Goal: Task Accomplishment & Management: Use online tool/utility

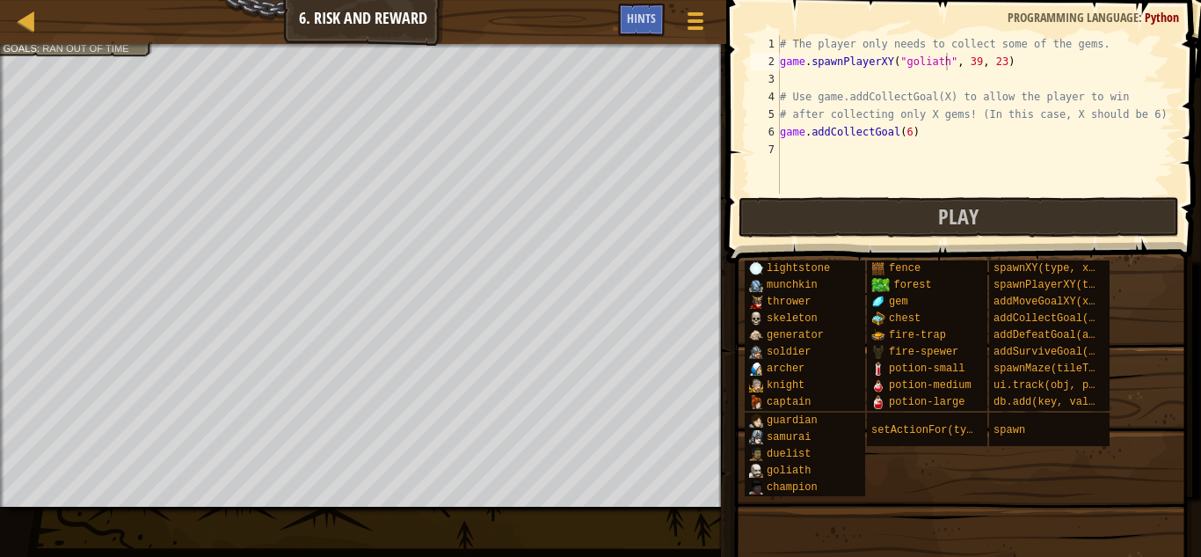
scroll to position [8, 24]
click at [915, 147] on div "# The player only needs to collect some of the gems. game . spawnPlayerXY ( "go…" at bounding box center [975, 131] width 398 height 193
click at [919, 135] on div "# The player only needs to collect some of the gems. game . spawnPlayerXY ( "go…" at bounding box center [975, 131] width 398 height 193
type textarea "game.addCollectGoal(6)"
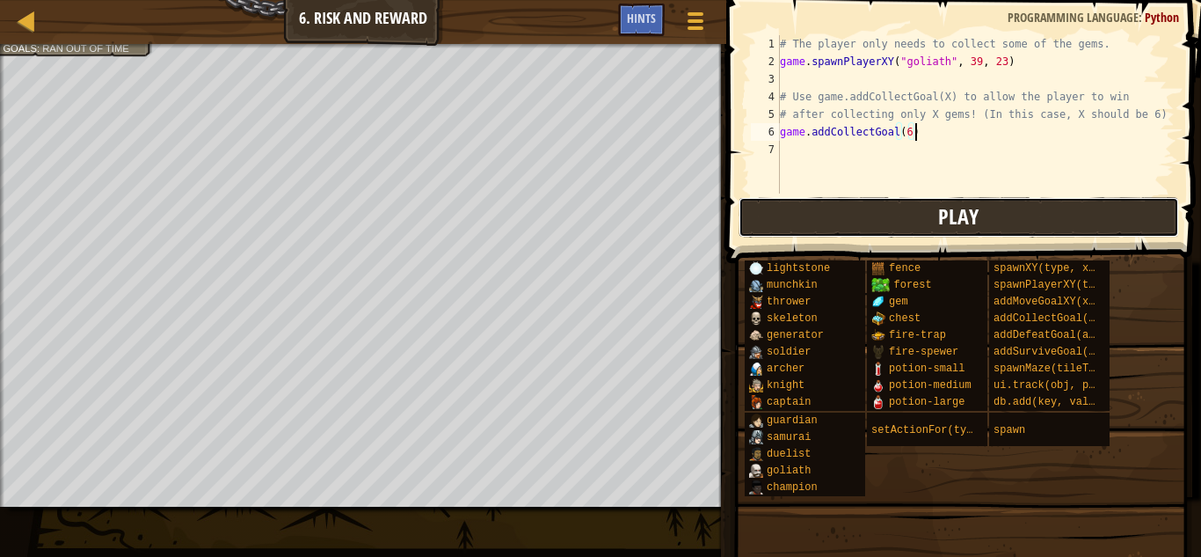
click at [902, 219] on button "Play" at bounding box center [959, 217] width 441 height 40
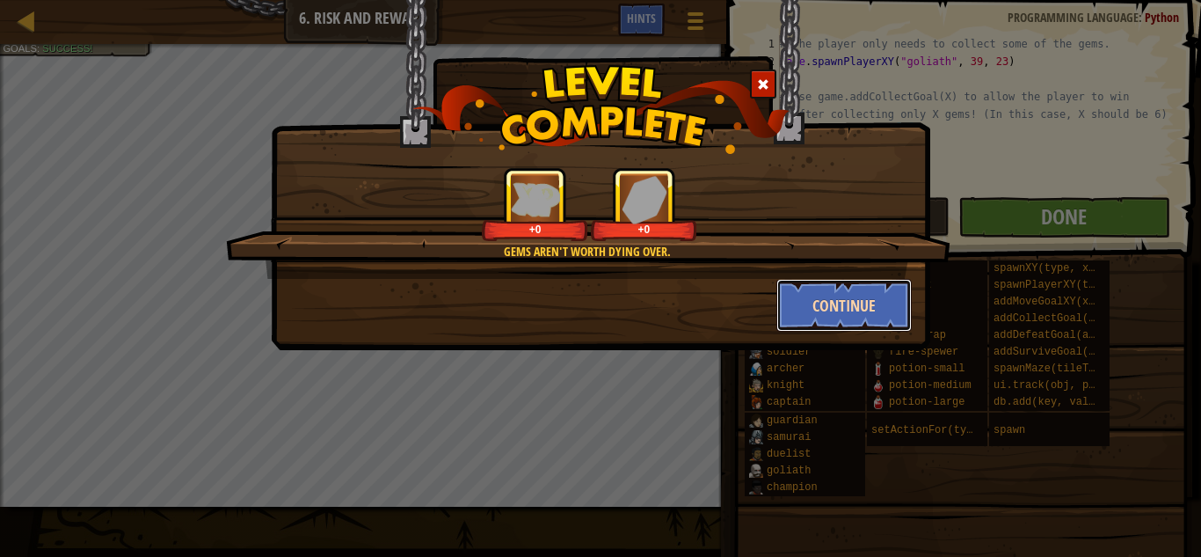
click at [885, 298] on button "Continue" at bounding box center [844, 305] width 136 height 53
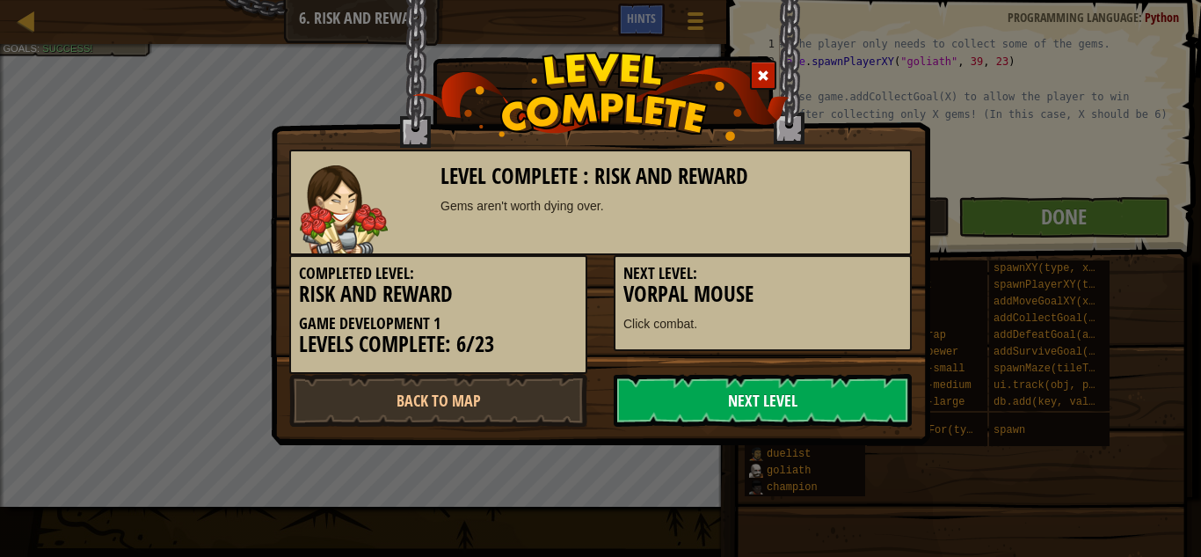
click at [739, 394] on link "Next Level" at bounding box center [763, 400] width 298 height 53
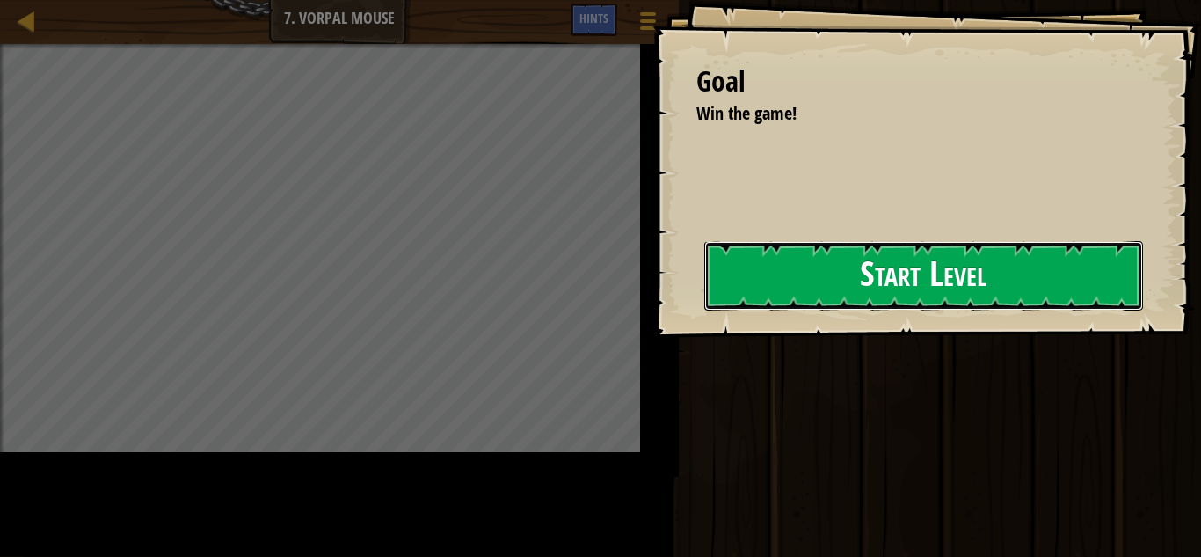
click at [704, 291] on button "Start Level" at bounding box center [923, 275] width 439 height 69
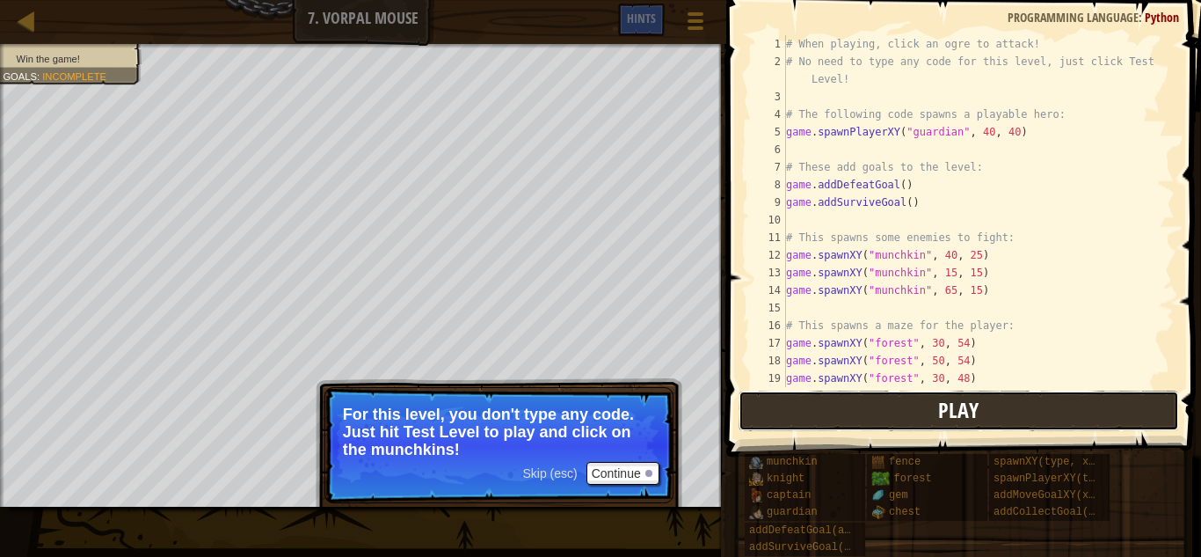
click at [886, 411] on button "Play" at bounding box center [959, 410] width 441 height 40
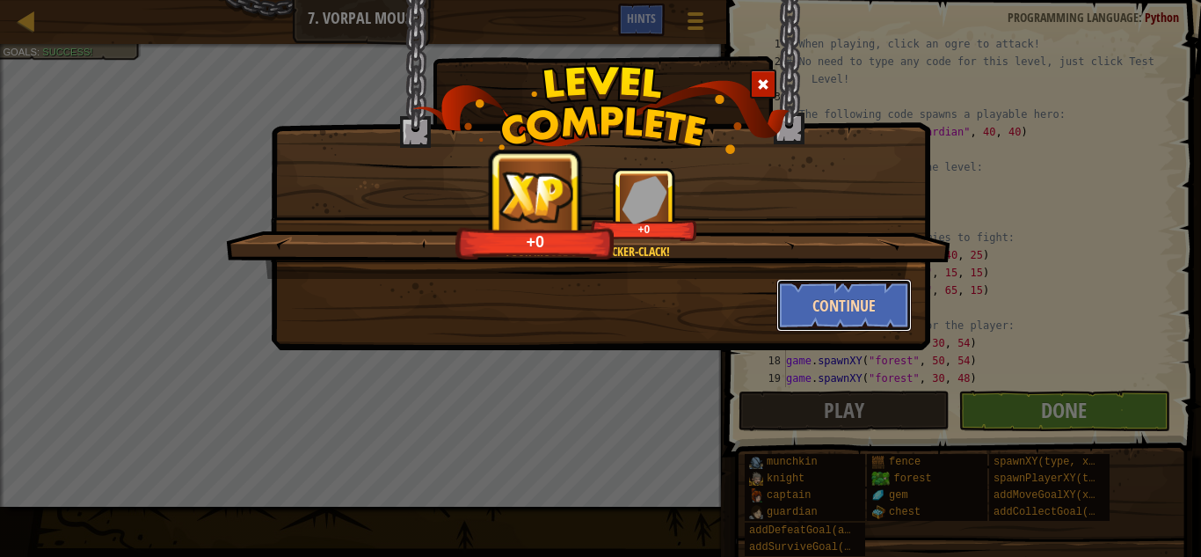
click at [807, 301] on button "Continue" at bounding box center [844, 305] width 136 height 53
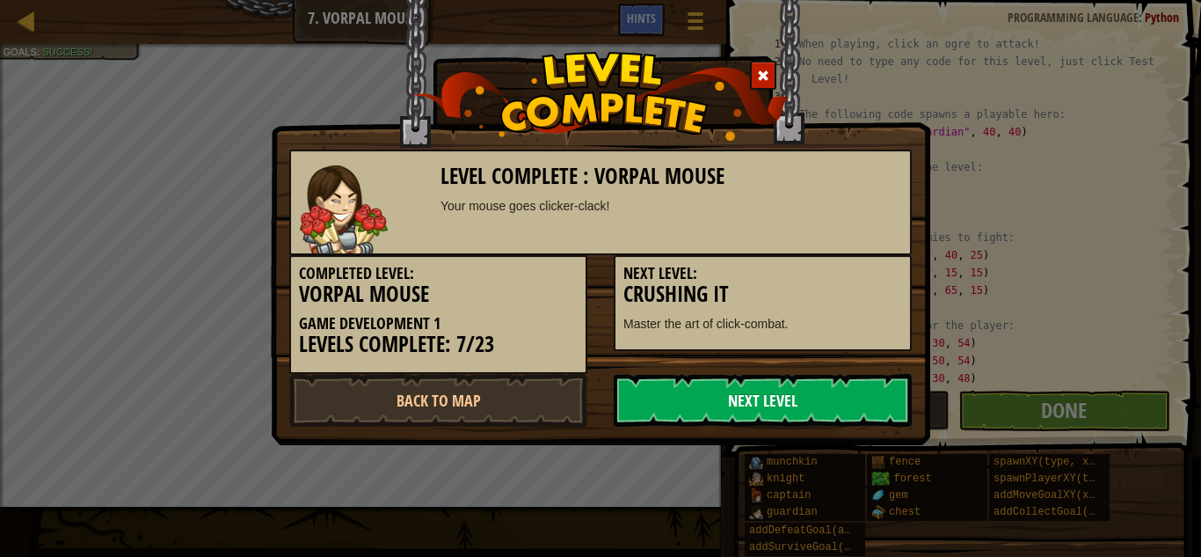
click at [857, 400] on link "Next Level" at bounding box center [763, 400] width 298 height 53
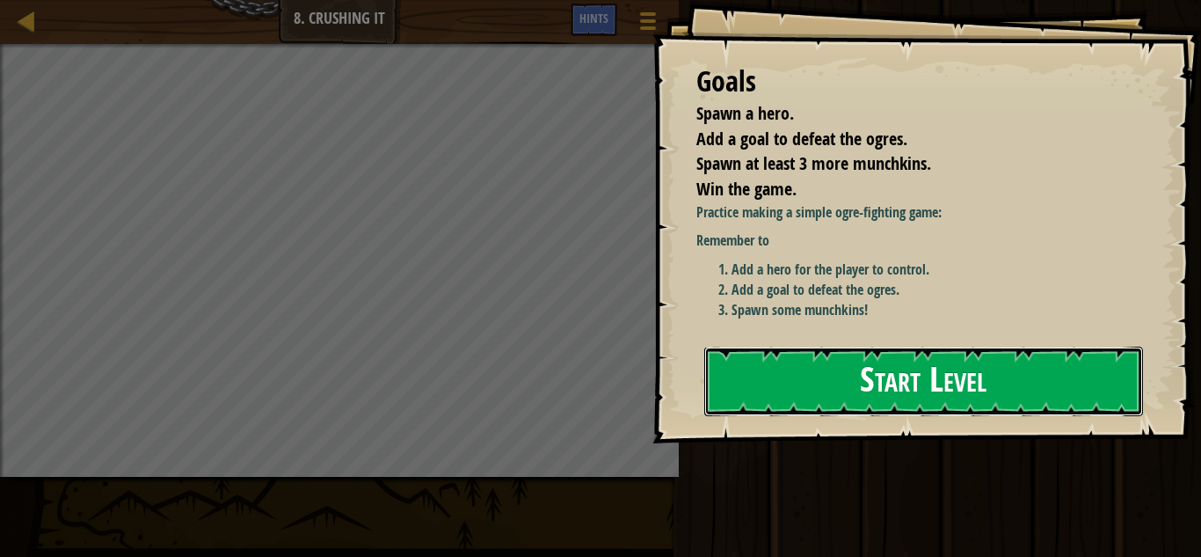
click at [857, 366] on button "Start Level" at bounding box center [923, 380] width 439 height 69
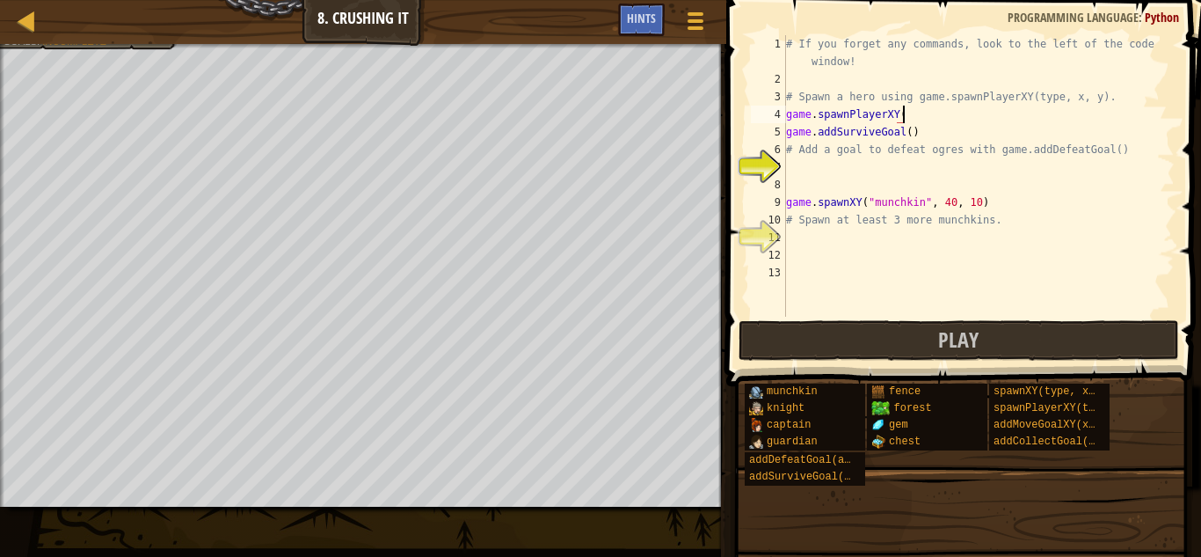
scroll to position [8, 16]
click at [973, 116] on div "# If you forget any commands, look to the left of the code window! # Spawn a he…" at bounding box center [979, 175] width 392 height 281
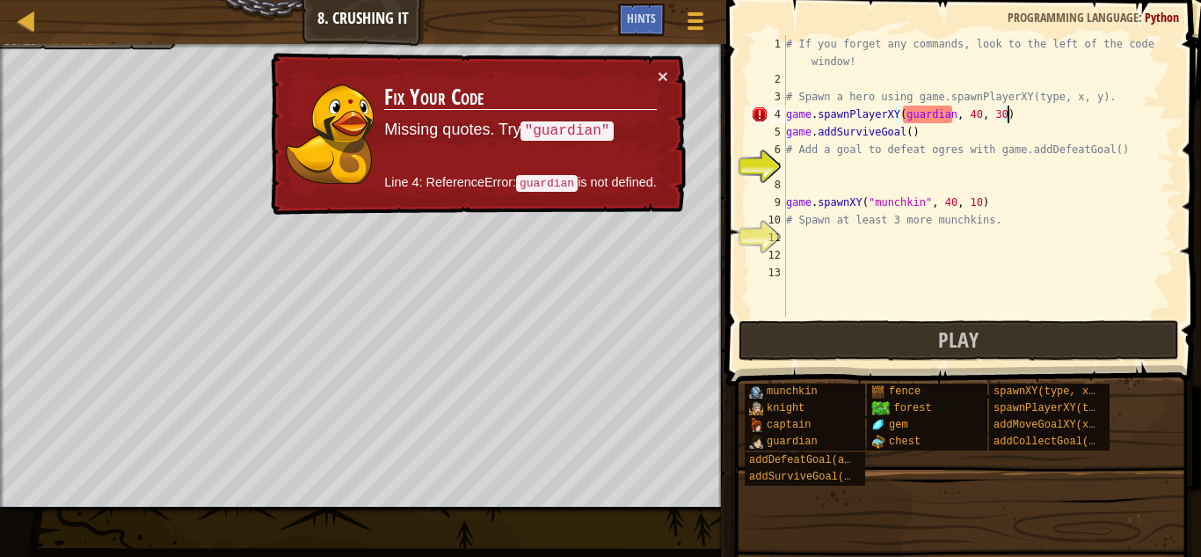
click at [905, 106] on div "# If you forget any commands, look to the left of the code window! # Spawn a he…" at bounding box center [979, 202] width 392 height 334
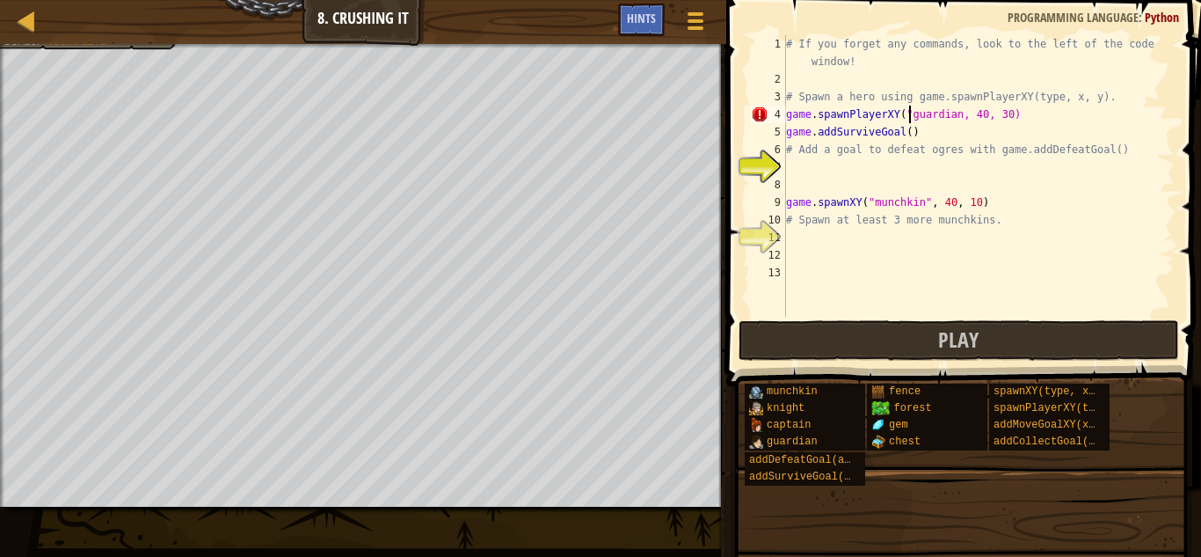
click at [957, 124] on div "# If you forget any commands, look to the left of the code window! # Spawn a he…" at bounding box center [979, 202] width 392 height 334
click at [955, 115] on div "# If you forget any commands, look to the left of the code window! # Spawn a he…" at bounding box center [979, 202] width 392 height 334
click at [958, 115] on div "# If you forget any commands, look to the left of the code window! # Spawn a he…" at bounding box center [979, 202] width 392 height 334
type textarea "game.spawnPlayerXY("guardian", 40, 30)"
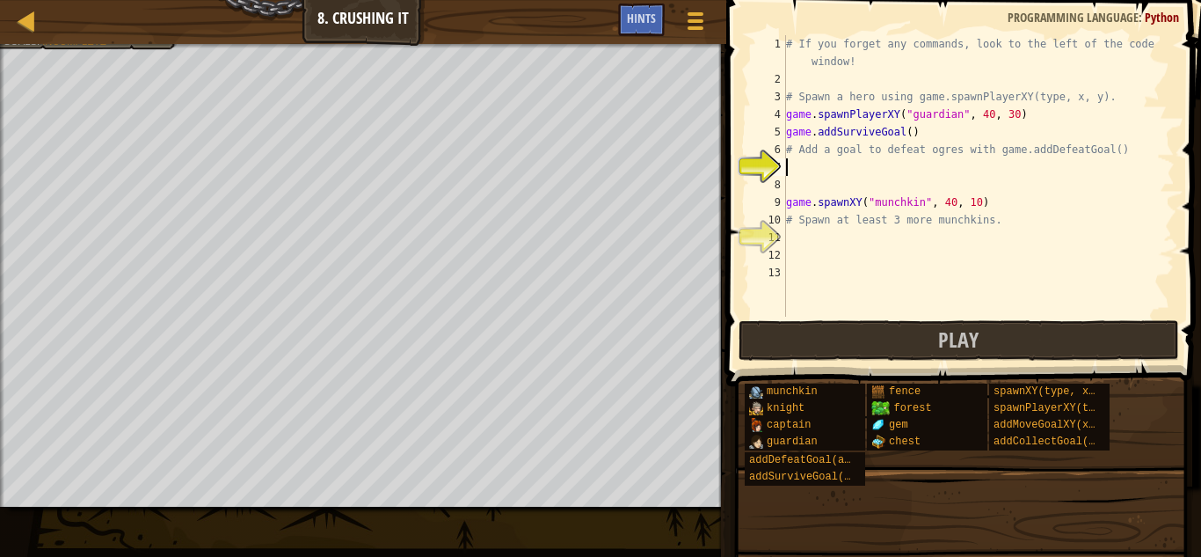
click at [839, 168] on div "# If you forget any commands, look to the left of the code window! # Spawn a he…" at bounding box center [979, 202] width 392 height 334
type textarea "game.addDefeatGoal()"
click at [820, 180] on div "# If you forget any commands, look to the left of the code window! # Spawn a he…" at bounding box center [979, 202] width 392 height 334
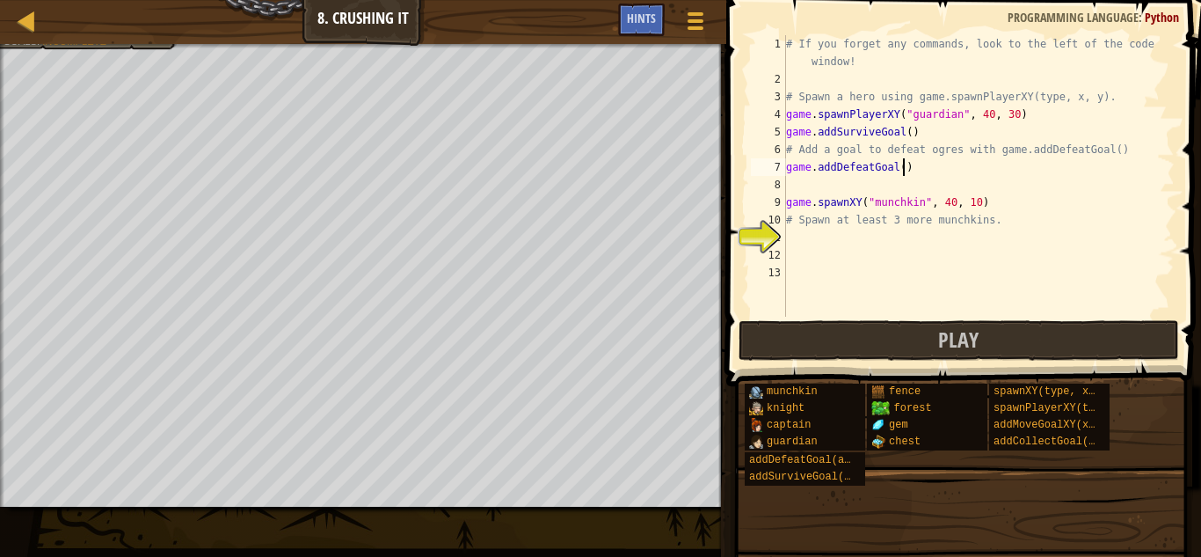
click at [903, 166] on div "# If you forget any commands, look to the left of the code window! # Spawn a he…" at bounding box center [979, 202] width 392 height 334
type textarea "game.addDefeatGoal()"
click at [810, 251] on div "# If you forget any commands, look to the left of the code window! # Spawn a he…" at bounding box center [979, 202] width 392 height 334
click at [800, 244] on div "# If you forget any commands, look to the left of the code window! # Spawn a he…" at bounding box center [979, 202] width 392 height 334
drag, startPoint x: 1030, startPoint y: 118, endPoint x: 781, endPoint y: 115, distance: 249.7
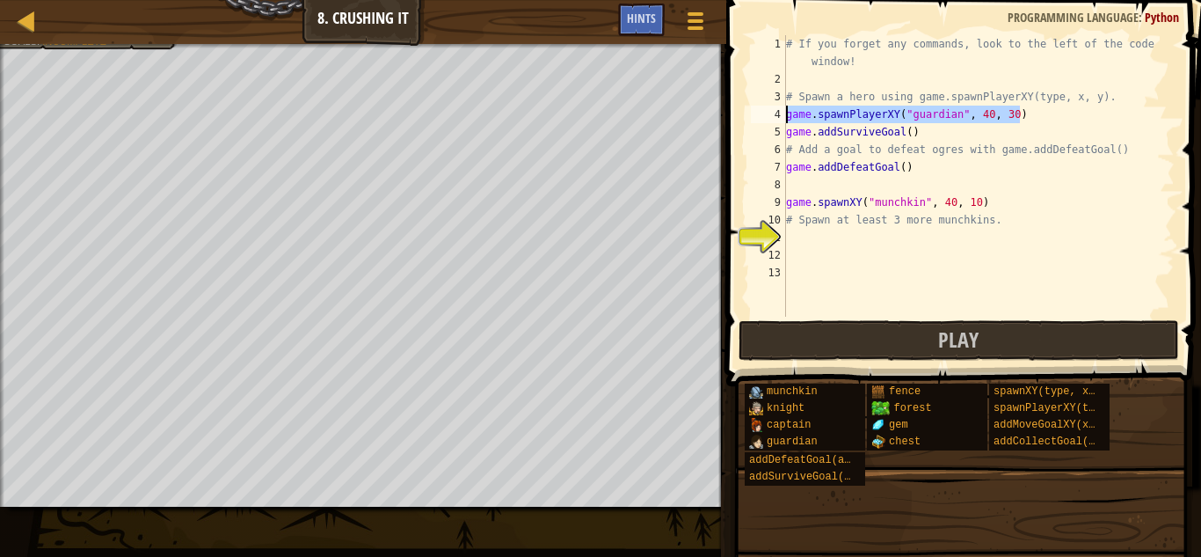
click at [781, 115] on div "1 2 3 4 5 6 7 8 9 10 11 12 13 # If you forget any commands, look to the left of…" at bounding box center [960, 175] width 427 height 281
type textarea "game.spawnPlayerXY("guardian", 40, 30)"
click at [795, 243] on div "# If you forget any commands, look to the left of the code window! # Spawn a he…" at bounding box center [979, 202] width 392 height 334
paste textarea "game.spawnPlayerXY("guardian", 40, 30)"
type textarea "game.spawnPlayerXY("guardian", 40, 30)"
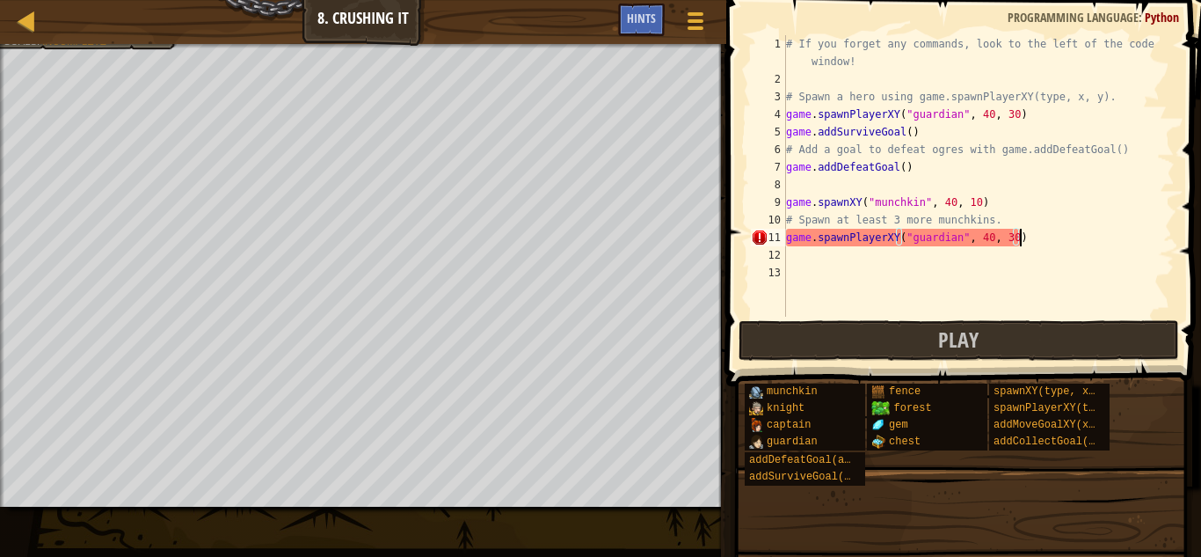
click at [797, 249] on div "# If you forget any commands, look to the left of the code window! # Spawn a he…" at bounding box center [979, 202] width 392 height 334
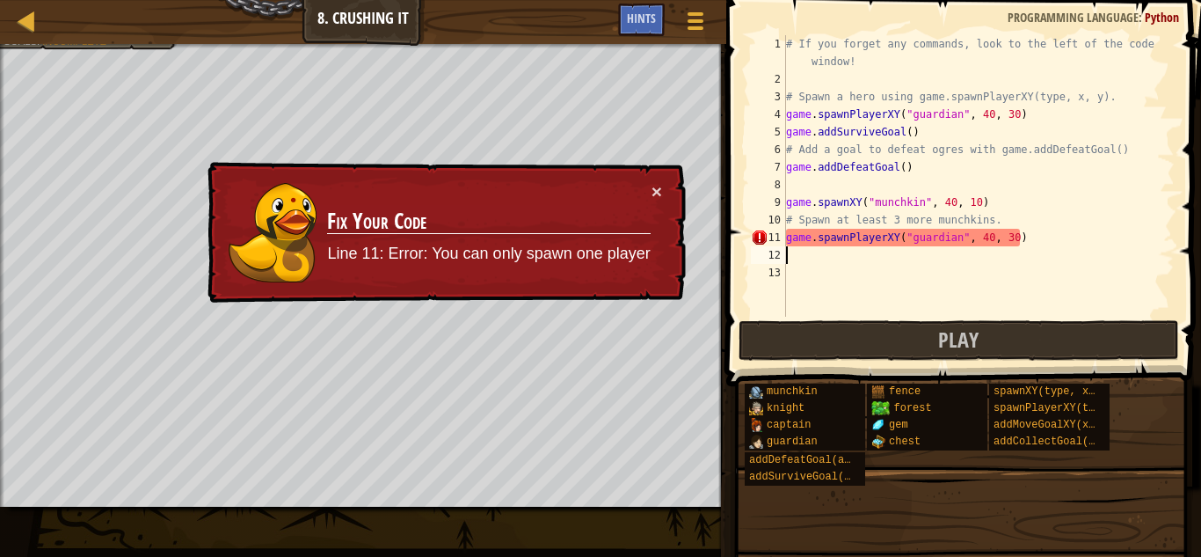
paste textarea "game.spawnPlayerXY("guardian", 40, 30)"
type textarea "game.spawnPlayerXY("guardian", 40, 30)"
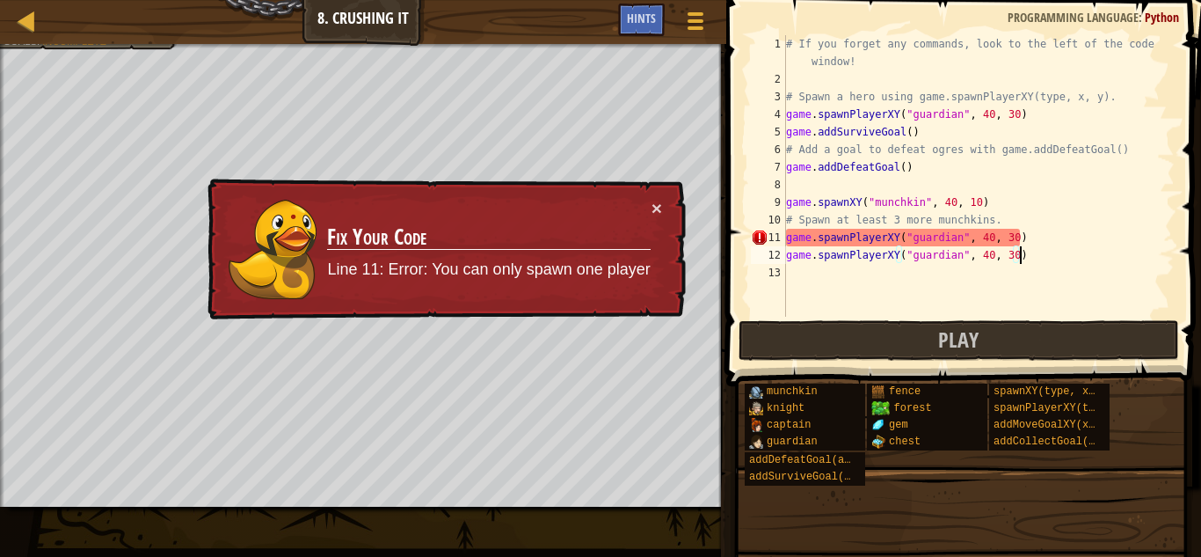
click at [805, 271] on div "# If you forget any commands, look to the left of the code window! # Spawn a he…" at bounding box center [979, 202] width 392 height 334
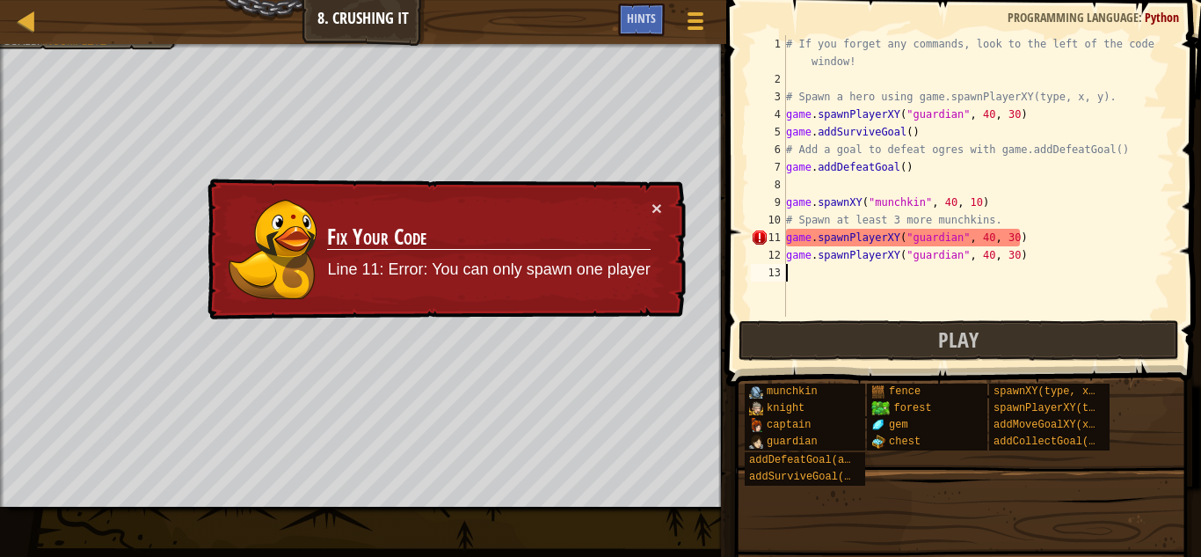
paste textarea "game.spawnPlayerXY("guardian", 40, 30)"
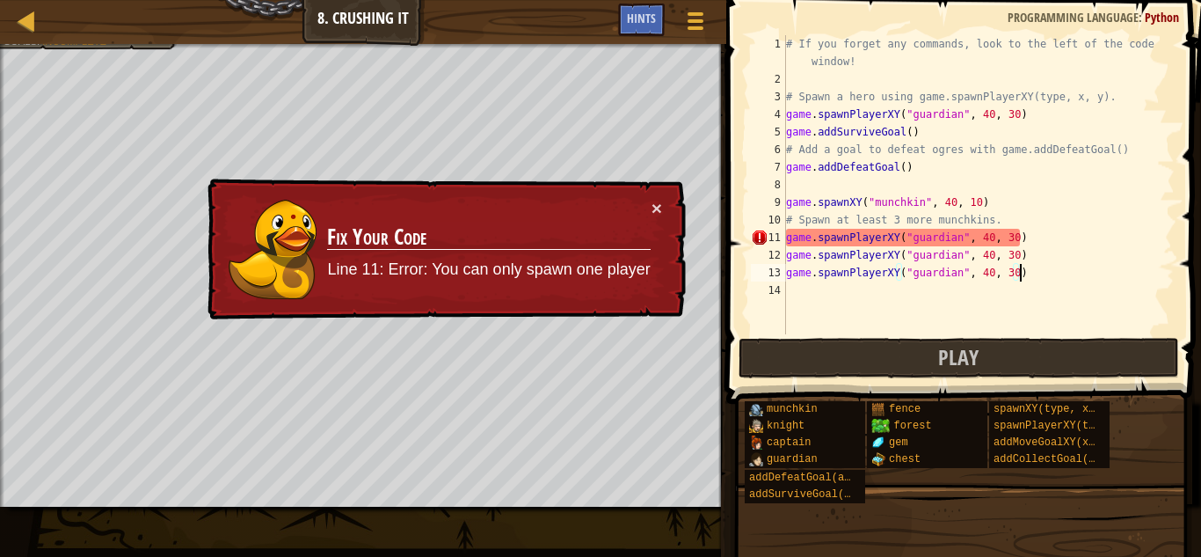
click at [932, 237] on div "# If you forget any commands, look to the left of the code window! # Spawn a he…" at bounding box center [979, 211] width 392 height 352
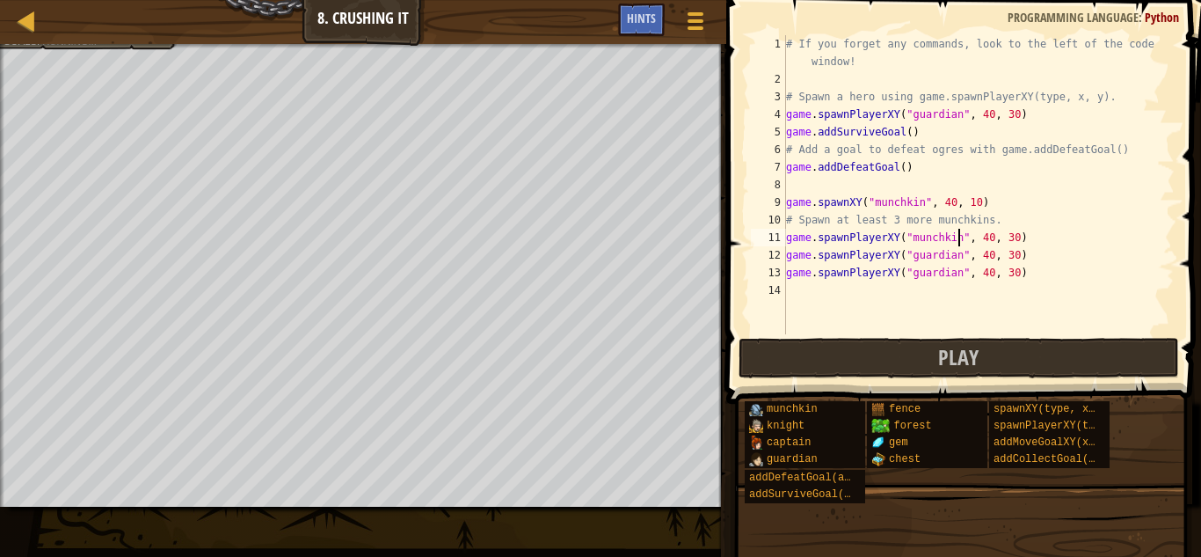
scroll to position [8, 25]
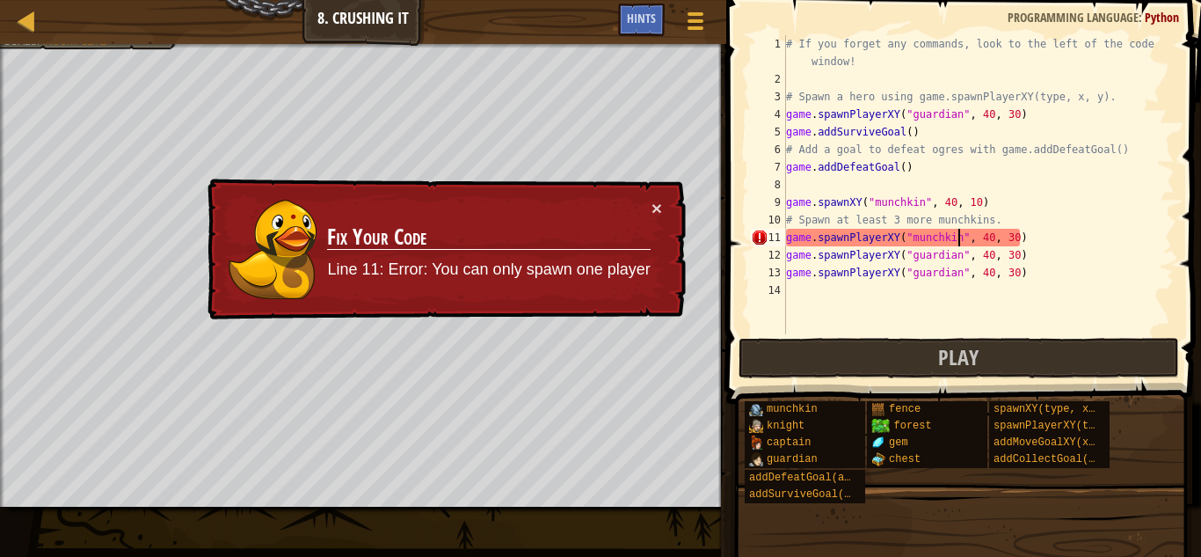
click at [943, 259] on div "# If you forget any commands, look to the left of the code window! # Spawn a he…" at bounding box center [979, 211] width 392 height 352
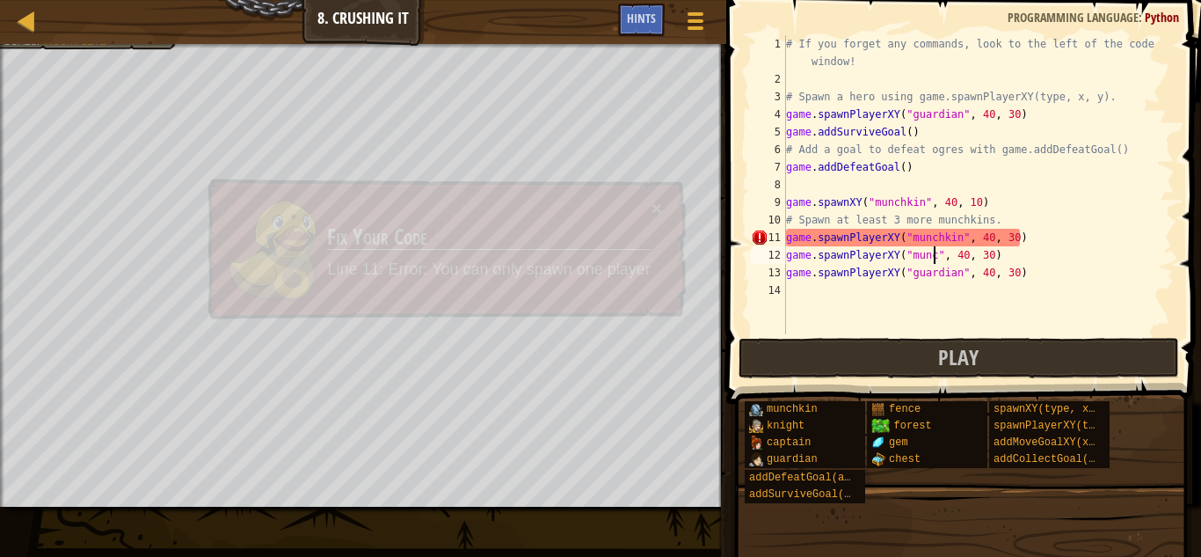
scroll to position [8, 21]
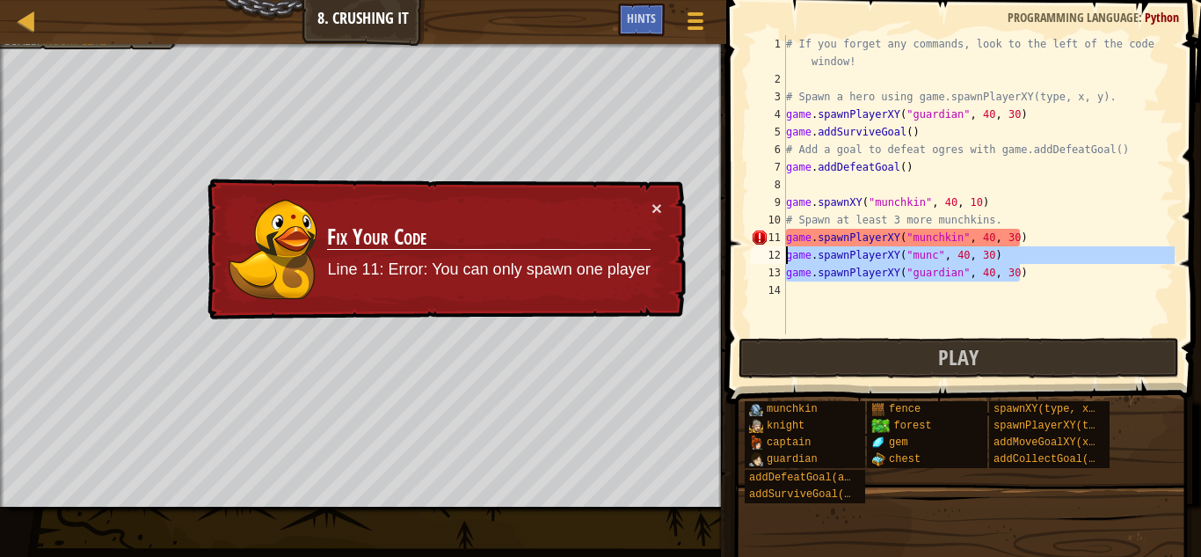
drag, startPoint x: 1067, startPoint y: 273, endPoint x: 783, endPoint y: 251, distance: 284.8
click at [783, 251] on div "game.spawnPlayerXY("munc", 40, 30) 1 2 3 4 5 6 7 8 9 10 11 12 13 14 # If you fo…" at bounding box center [960, 184] width 427 height 299
type textarea "game.spawnPlayerXY("munc", 40, 30) game.spawnPlayerXY("guardian", 40, 30)"
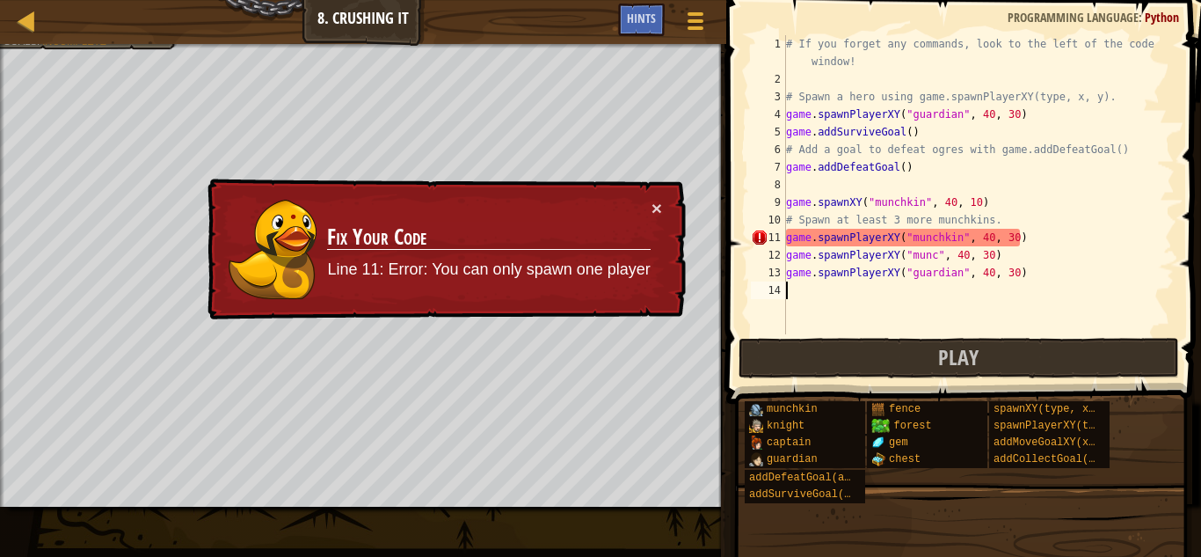
click at [982, 289] on div "# If you forget any commands, look to the left of the code window! # Spawn a he…" at bounding box center [979, 211] width 392 height 352
click at [654, 201] on button "×" at bounding box center [657, 208] width 11 height 18
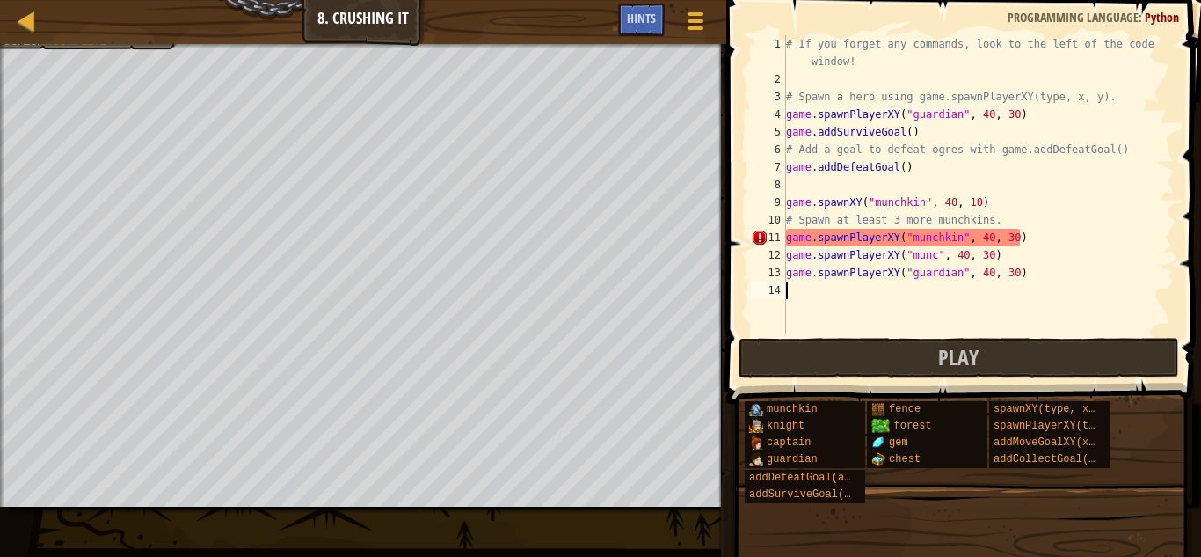
click at [987, 232] on div "# If you forget any commands, look to the left of the code window! # Spawn a he…" at bounding box center [979, 211] width 392 height 352
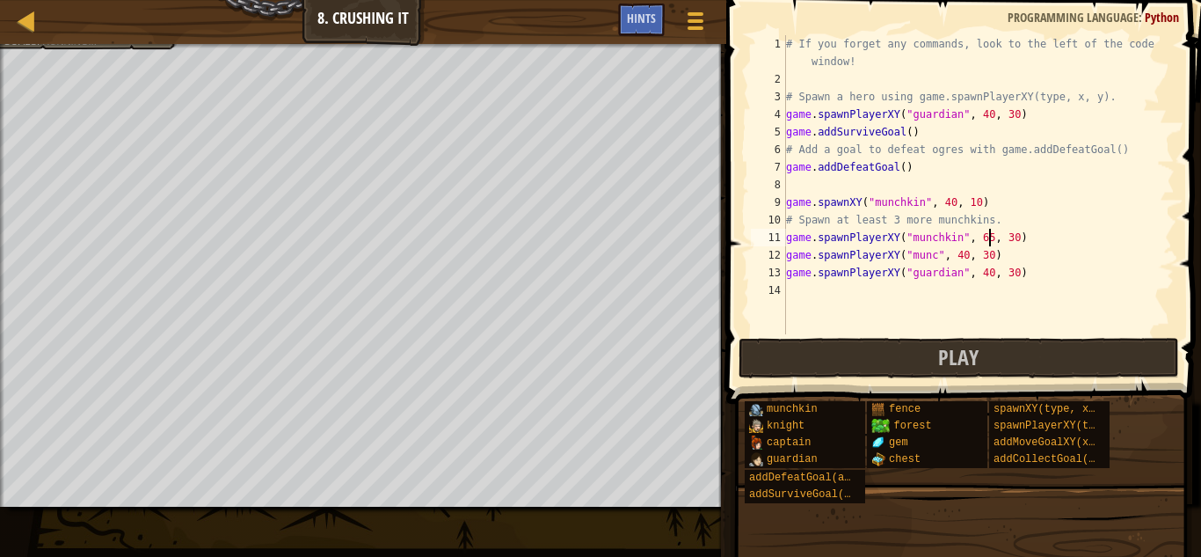
scroll to position [8, 29]
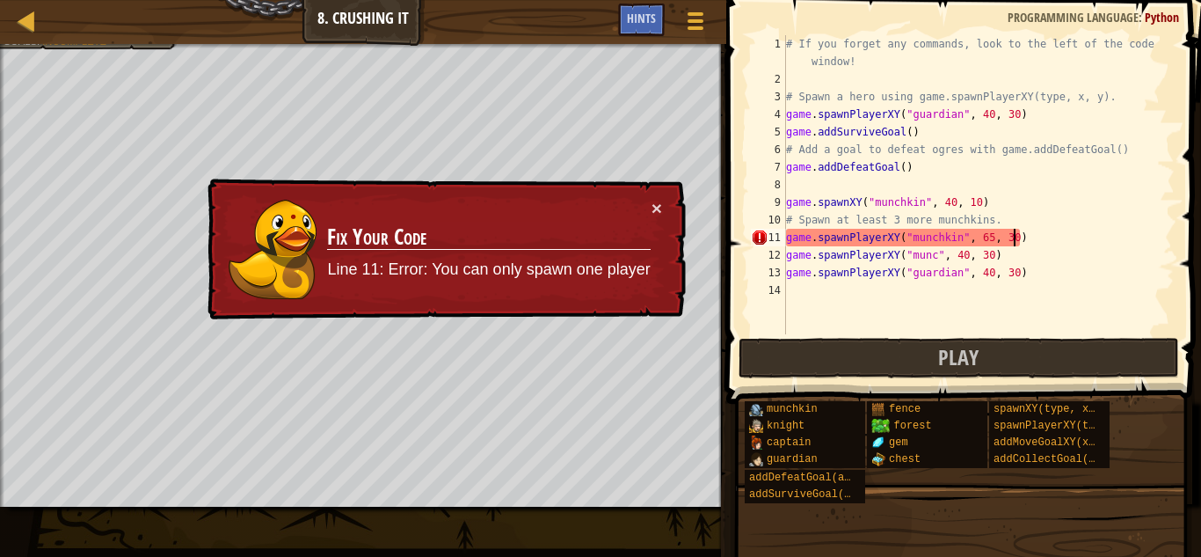
click at [1011, 237] on div "# If you forget any commands, look to the left of the code window! # Spawn a he…" at bounding box center [979, 211] width 392 height 352
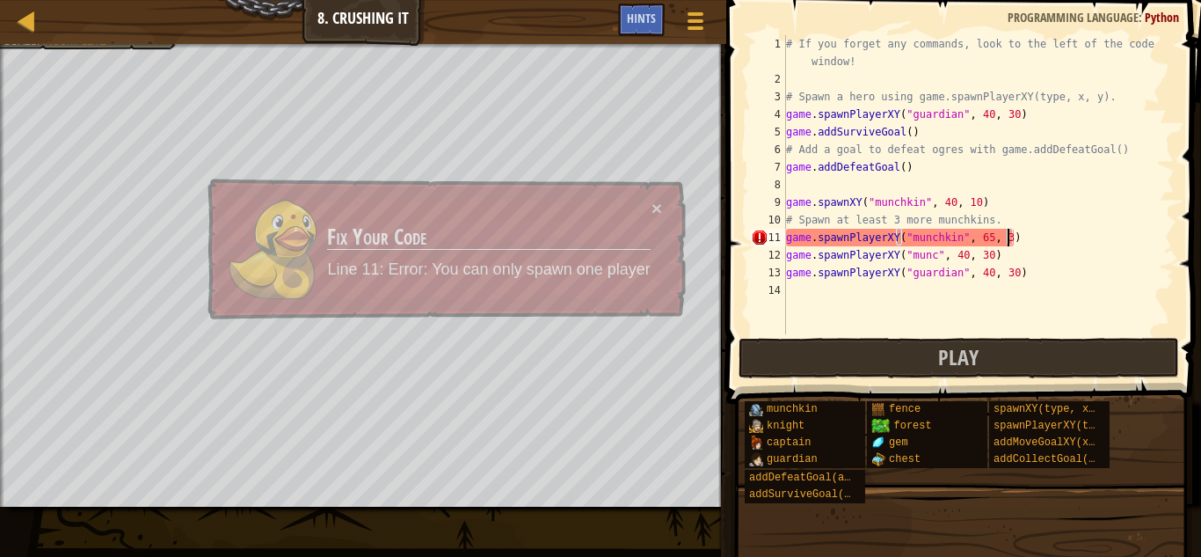
scroll to position [8, 33]
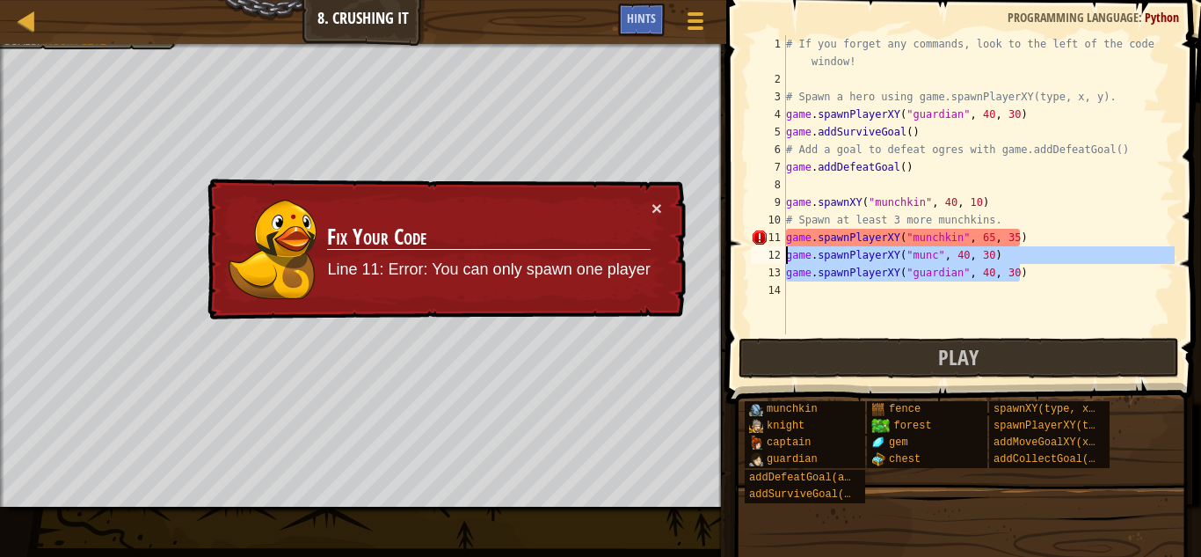
drag, startPoint x: 1039, startPoint y: 276, endPoint x: 769, endPoint y: 251, distance: 271.1
click at [769, 251] on div "game.spawnPlayerXY("munchkin", 65, 35) 1 2 3 4 5 6 7 8 9 10 11 12 13 14 # If yo…" at bounding box center [960, 184] width 427 height 299
type textarea "game.spawnPlayerXY("munc", 40, 30) game.spawnPlayerXY("guardian", 40, 30)"
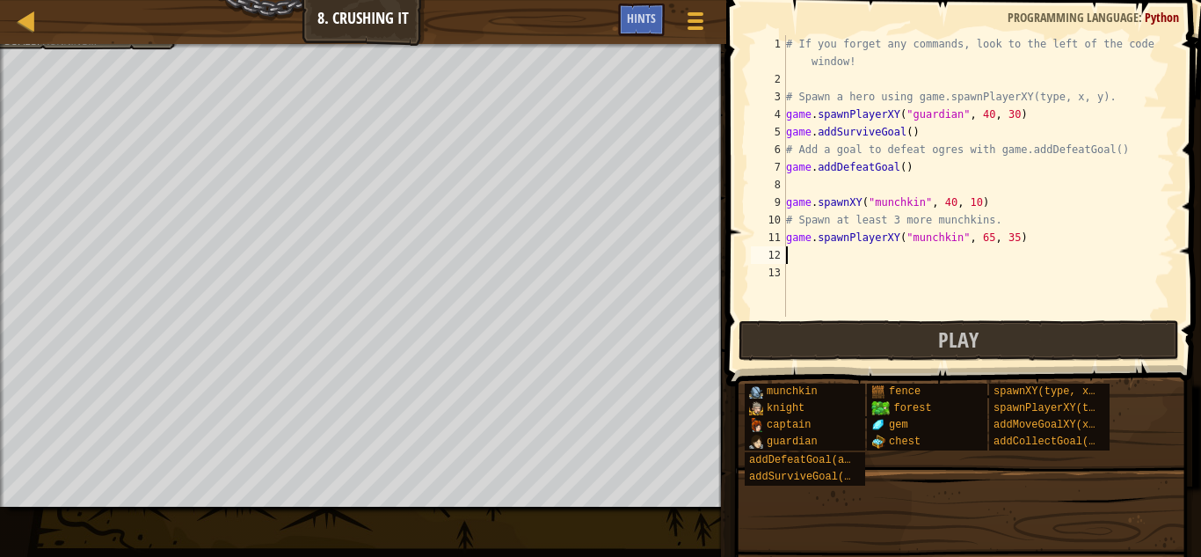
scroll to position [8, 0]
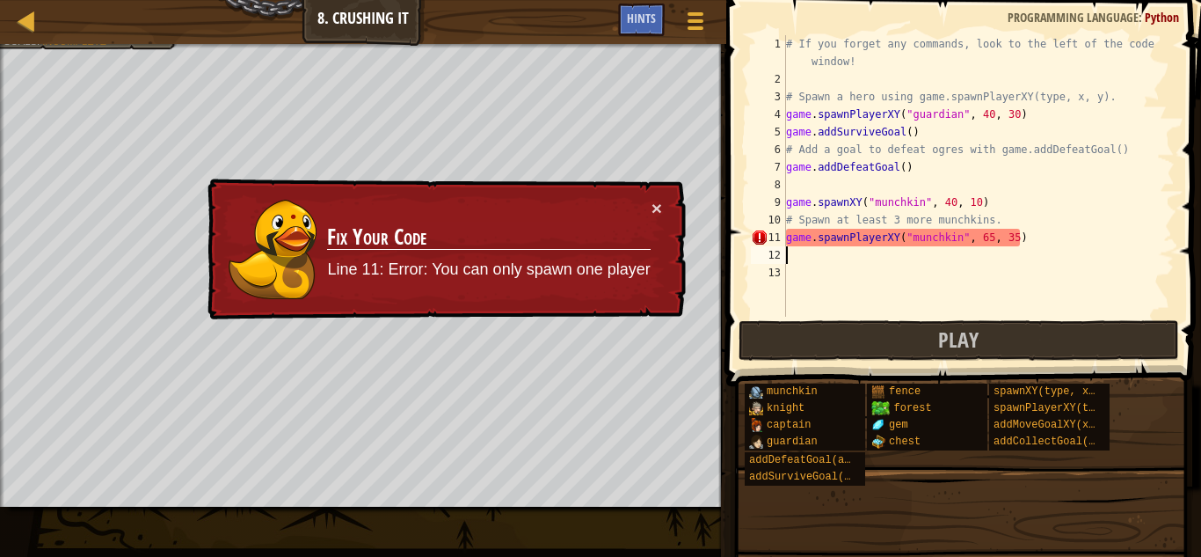
click at [885, 234] on div "# If you forget any commands, look to the left of the code window! # Spawn a he…" at bounding box center [979, 202] width 392 height 334
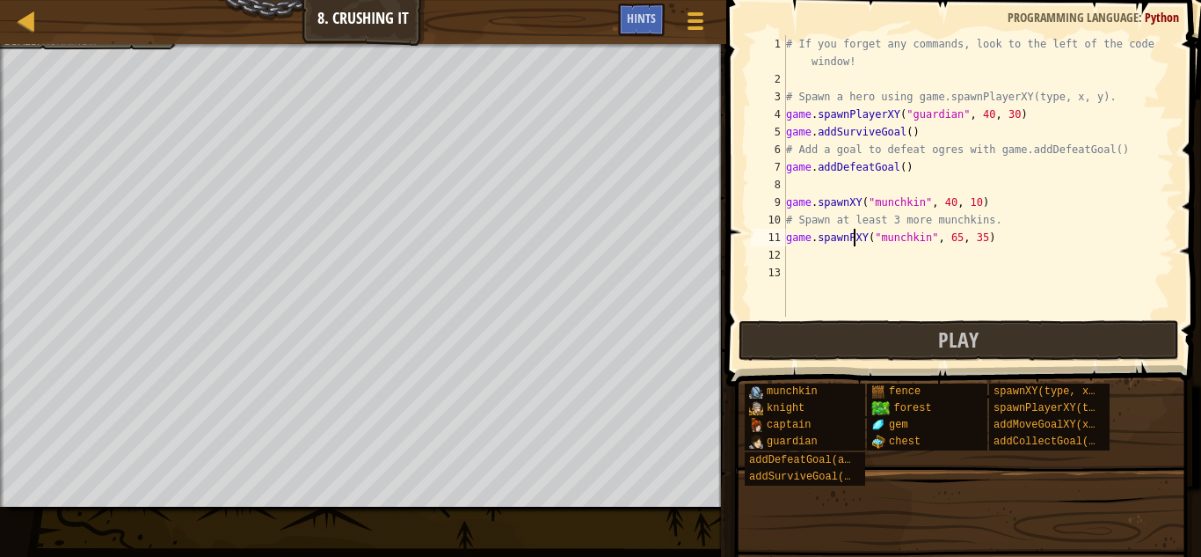
type textarea "game.spawnXY("munchkin", 65, 35)"
drag, startPoint x: 997, startPoint y: 245, endPoint x: 761, endPoint y: 243, distance: 235.7
click at [761, 243] on div "game.spawnXY("munchkin", 65, 35) 1 2 3 4 5 6 7 8 9 10 11 12 13 # If you forget …" at bounding box center [960, 175] width 427 height 281
click at [788, 257] on div "# If you forget any commands, look to the left of the code window! # Spawn a he…" at bounding box center [979, 202] width 392 height 334
paste textarea "game.spawnXY("munchkin", 65, 35)"
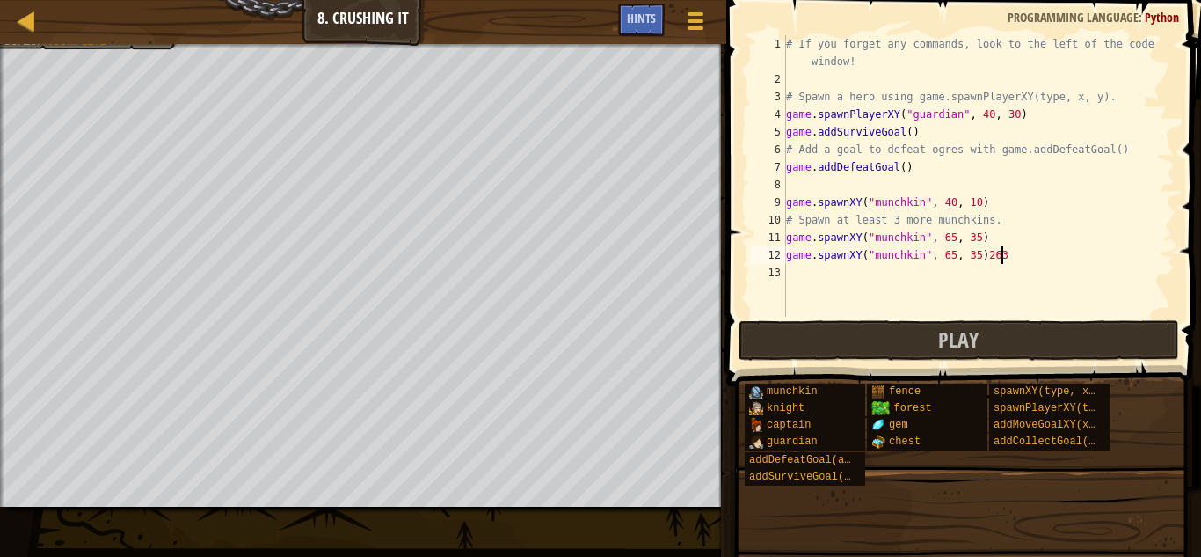
scroll to position [8, 31]
click at [950, 249] on div "# If you forget any commands, look to the left of the code window! # Spawn a he…" at bounding box center [979, 202] width 392 height 334
click at [1003, 251] on div "# If you forget any commands, look to the left of the code window! # Spawn a he…" at bounding box center [979, 202] width 392 height 334
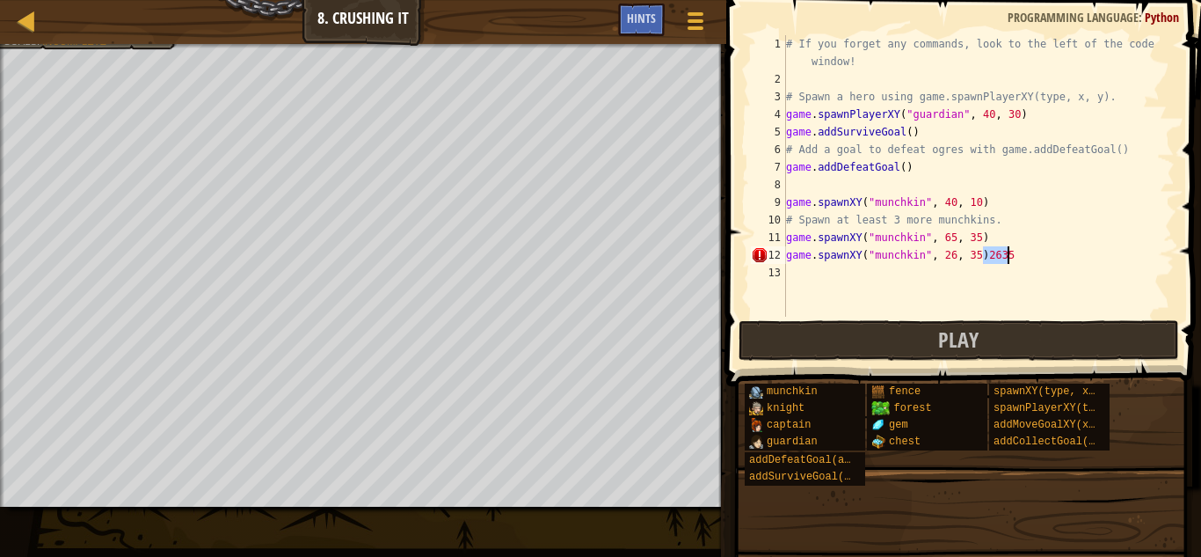
type textarea "game.spawnXY("munchkin", 26, 35)"
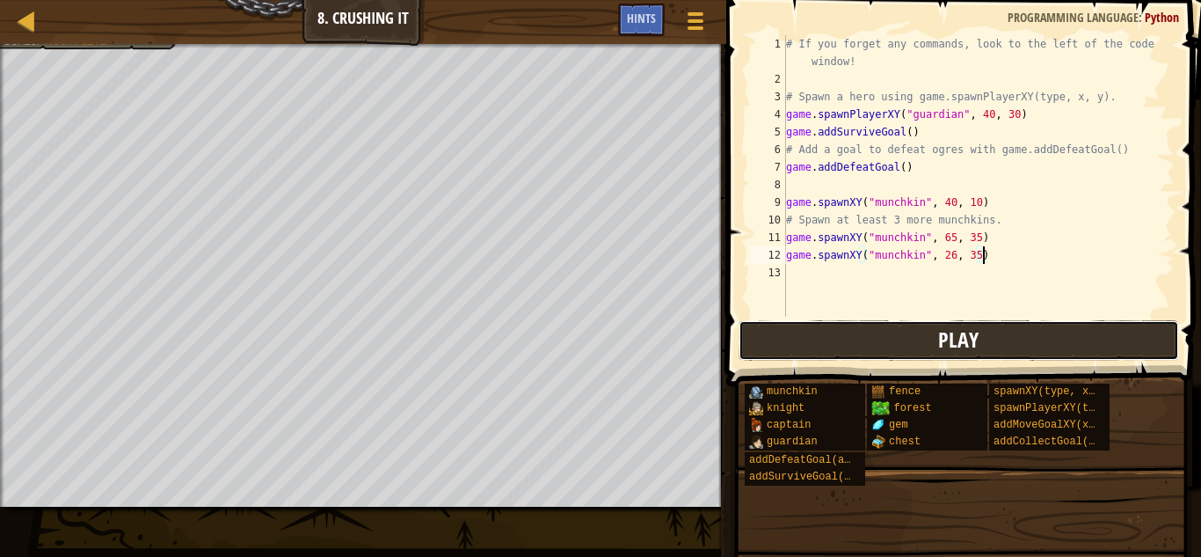
click at [1008, 331] on button "Play" at bounding box center [959, 340] width 441 height 40
click at [895, 334] on button "Play" at bounding box center [959, 340] width 441 height 40
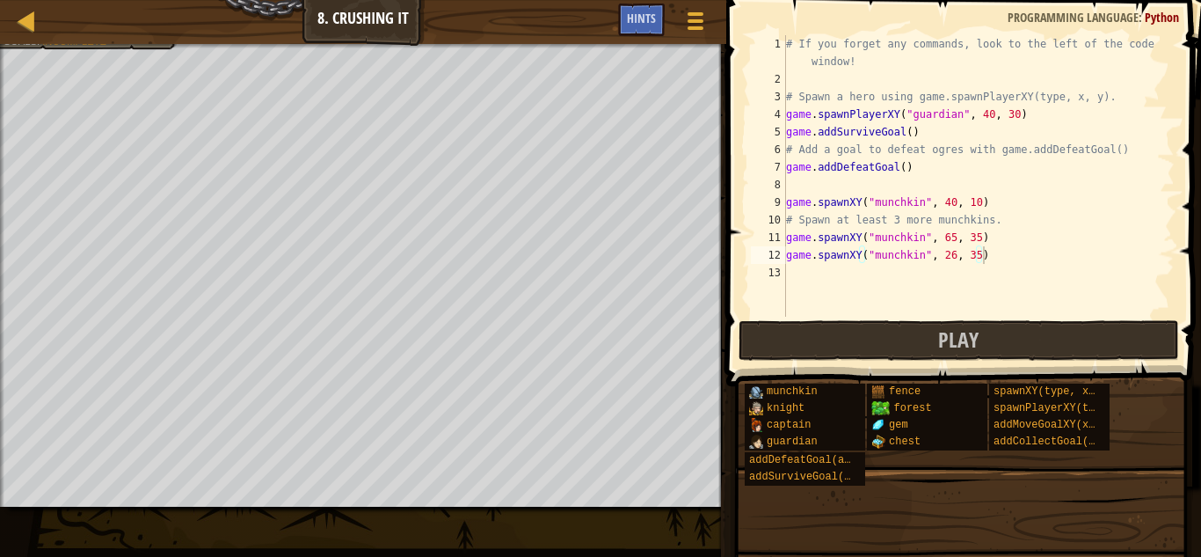
click at [991, 273] on div "# If you forget any commands, look to the left of the code window! # Spawn a he…" at bounding box center [979, 202] width 392 height 334
drag, startPoint x: 1001, startPoint y: 252, endPoint x: 781, endPoint y: 260, distance: 220.8
click at [781, 260] on div "1 2 3 4 5 6 7 8 9 10 11 12 13 # If you forget any commands, look to the left of…" at bounding box center [960, 175] width 427 height 281
type textarea "game.spawnXY("munchkin", 26, 35)"
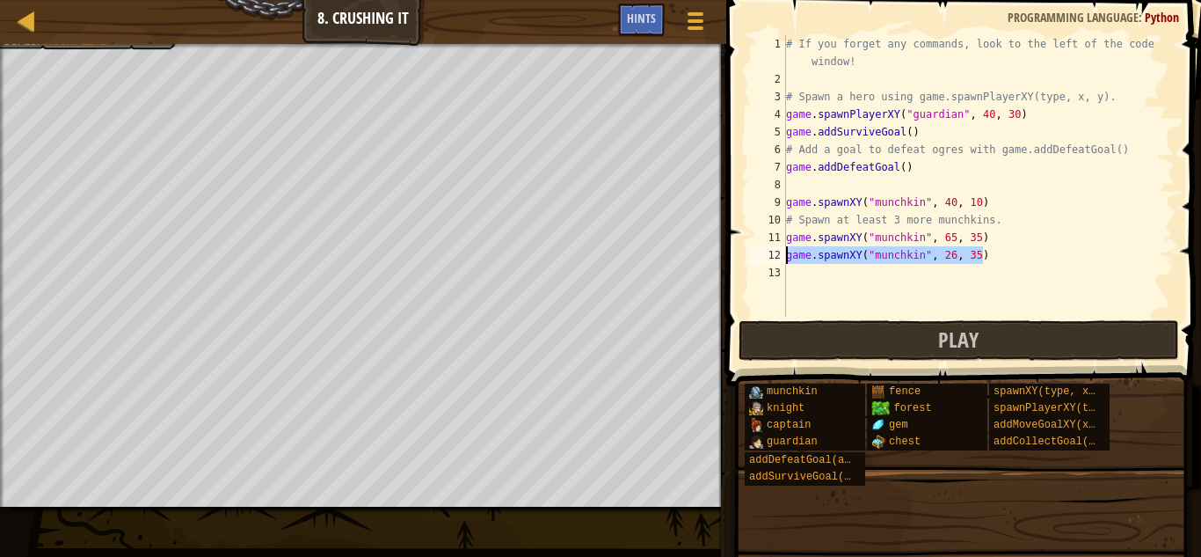
click at [788, 275] on div "# If you forget any commands, look to the left of the code window! # Spawn a he…" at bounding box center [979, 202] width 392 height 334
paste textarea "game.spawnXY("munchkin", 26, 35)"
type textarea "game.spawnXY("munchkin", 26, 35)"
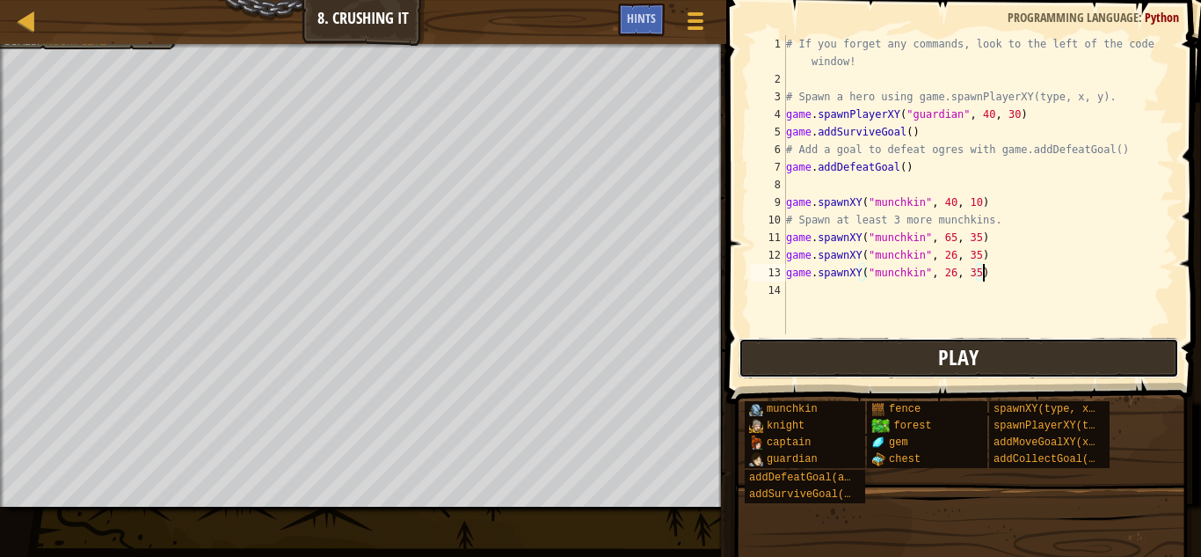
click at [927, 348] on button "Play" at bounding box center [959, 358] width 441 height 40
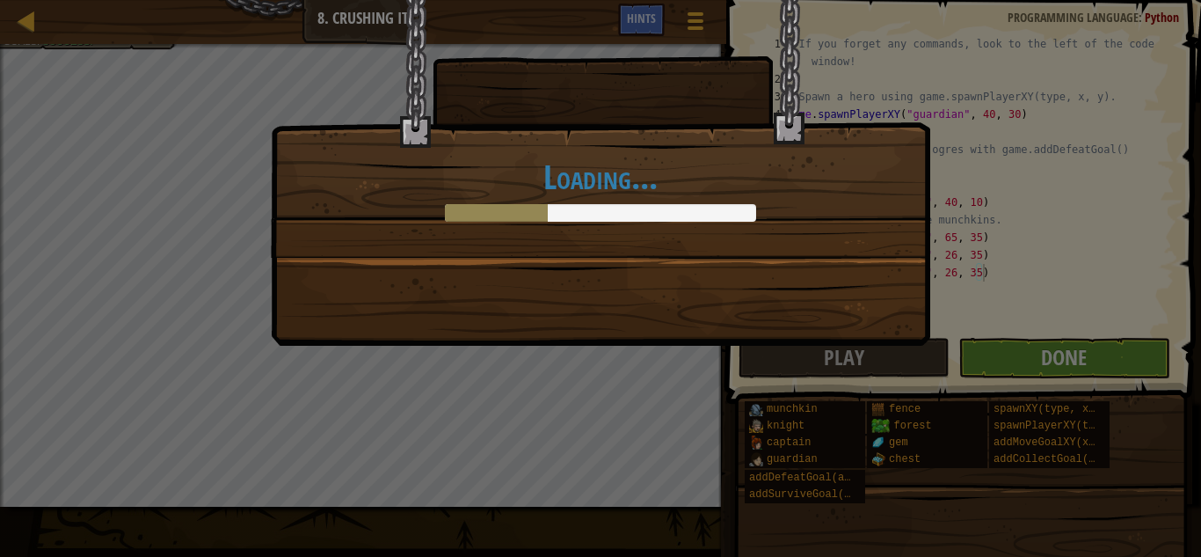
click at [1093, 352] on div "Loading..." at bounding box center [600, 278] width 1201 height 557
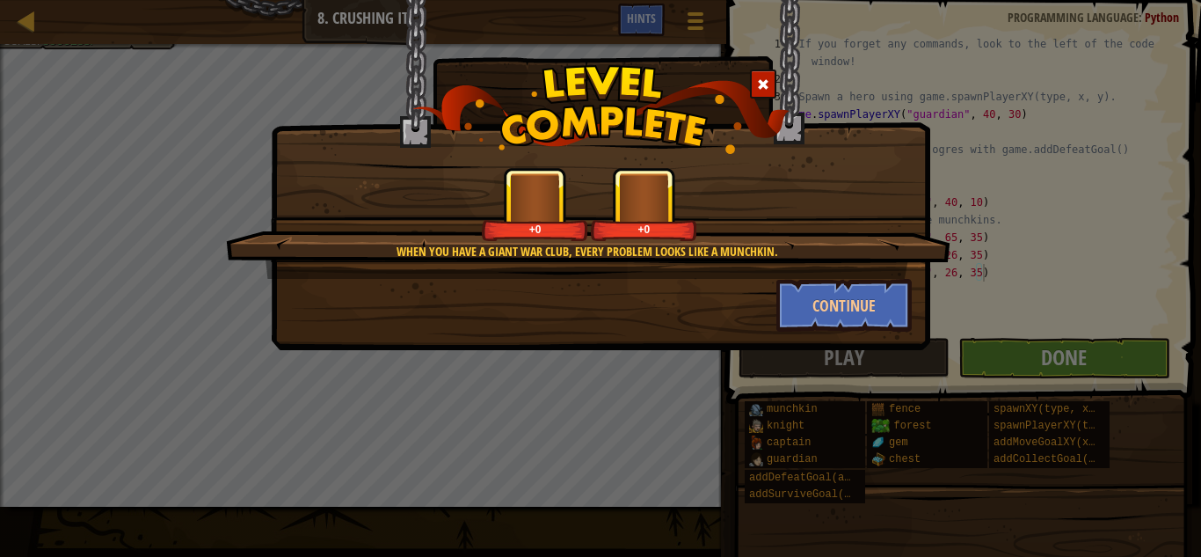
click at [1092, 352] on div "When you have a giant war club, every problem looks like a munchkin. +0 +0 Cont…" at bounding box center [600, 278] width 1201 height 557
click at [846, 309] on button "Continue" at bounding box center [844, 305] width 136 height 53
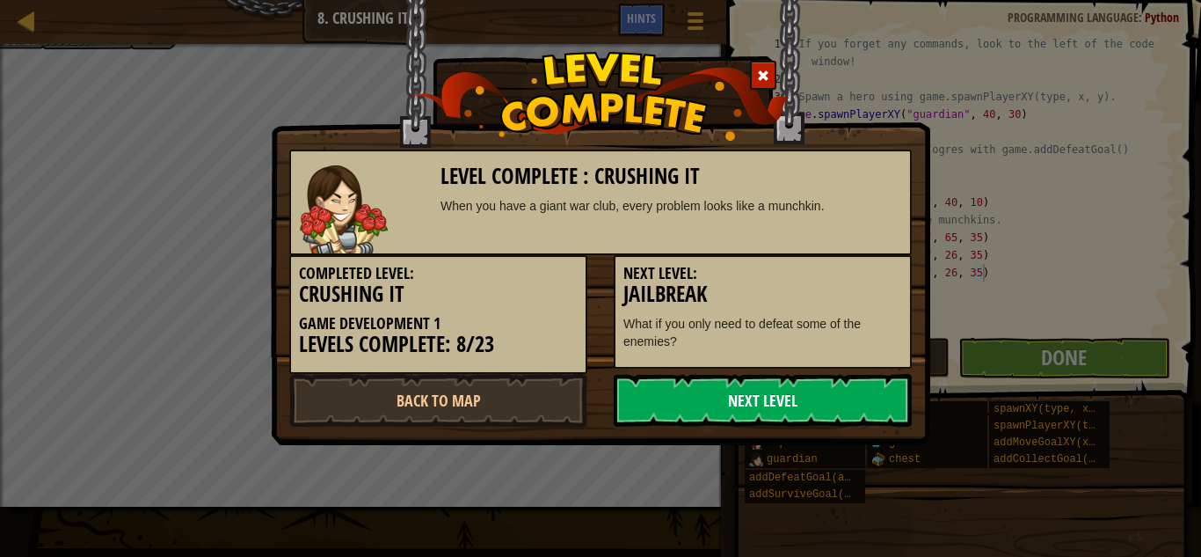
click at [816, 397] on link "Next Level" at bounding box center [763, 400] width 298 height 53
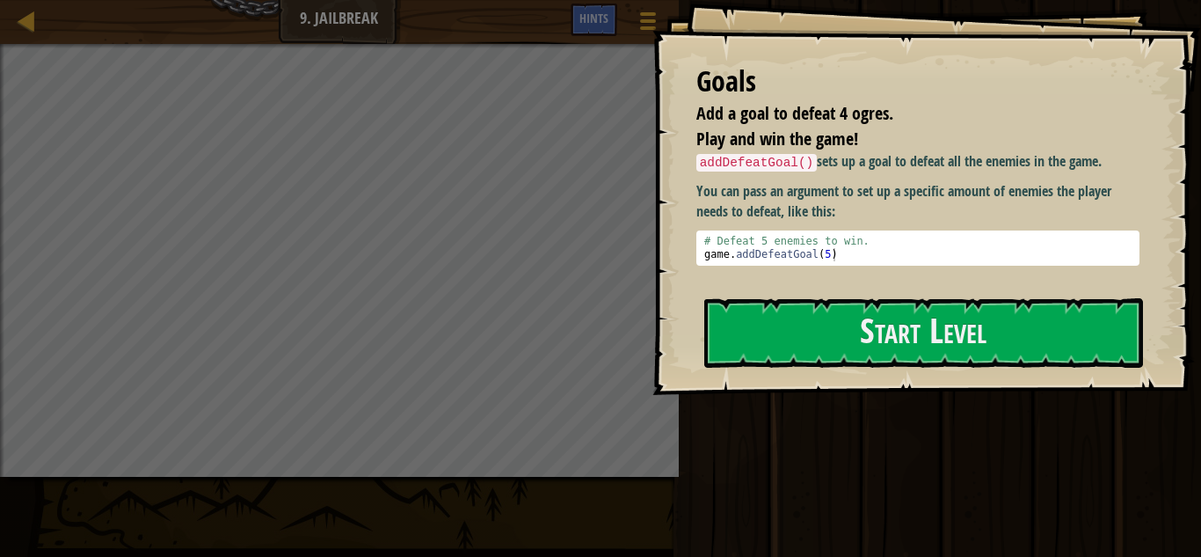
click at [753, 165] on code "addDefeatGoal()" at bounding box center [756, 163] width 121 height 18
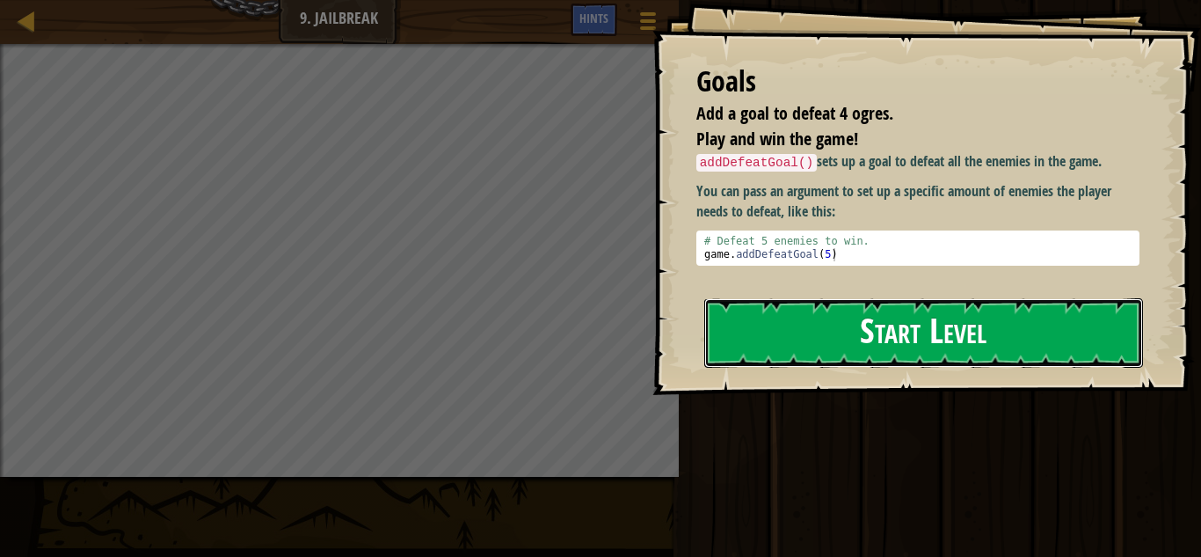
click at [796, 326] on button "Start Level" at bounding box center [923, 332] width 439 height 69
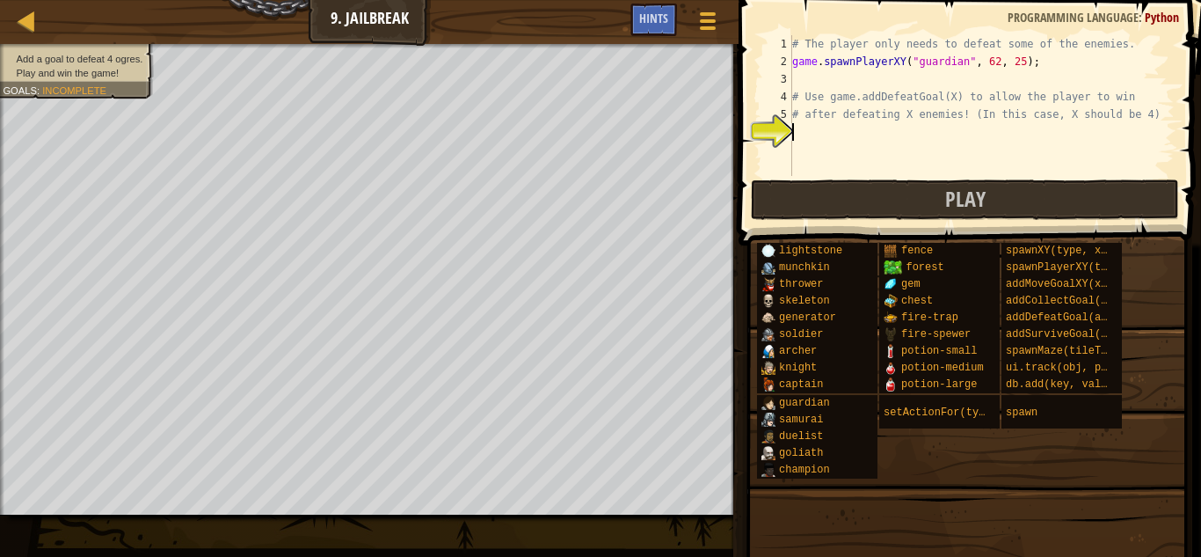
click at [757, 78] on span at bounding box center [971, 97] width 477 height 297
click at [832, 132] on div "# The player only needs to defeat some of the enemies. game . spawnPlayerXY ( "…" at bounding box center [982, 123] width 386 height 176
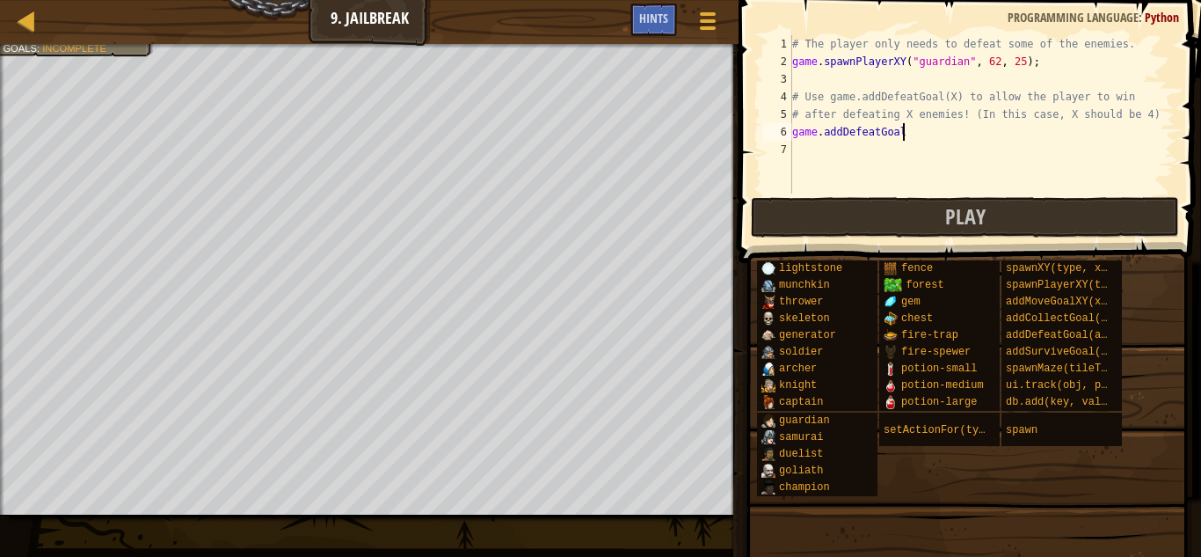
scroll to position [8, 15]
type textarea "game.addDefeatGoal(5)"
click at [892, 208] on button "Play" at bounding box center [965, 217] width 428 height 40
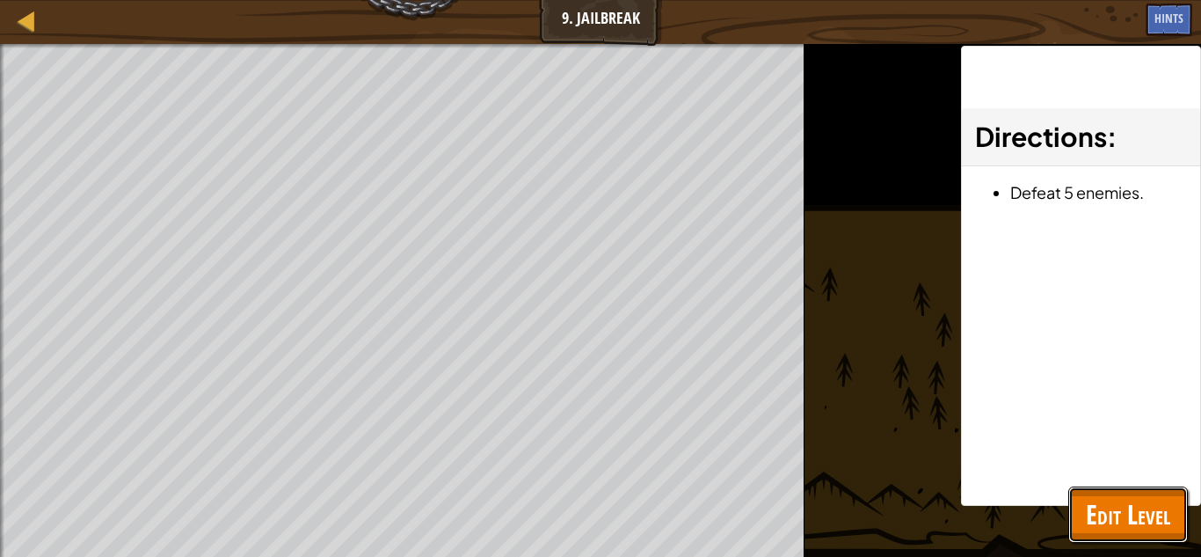
click at [1118, 505] on span "Edit Level" at bounding box center [1128, 514] width 84 height 36
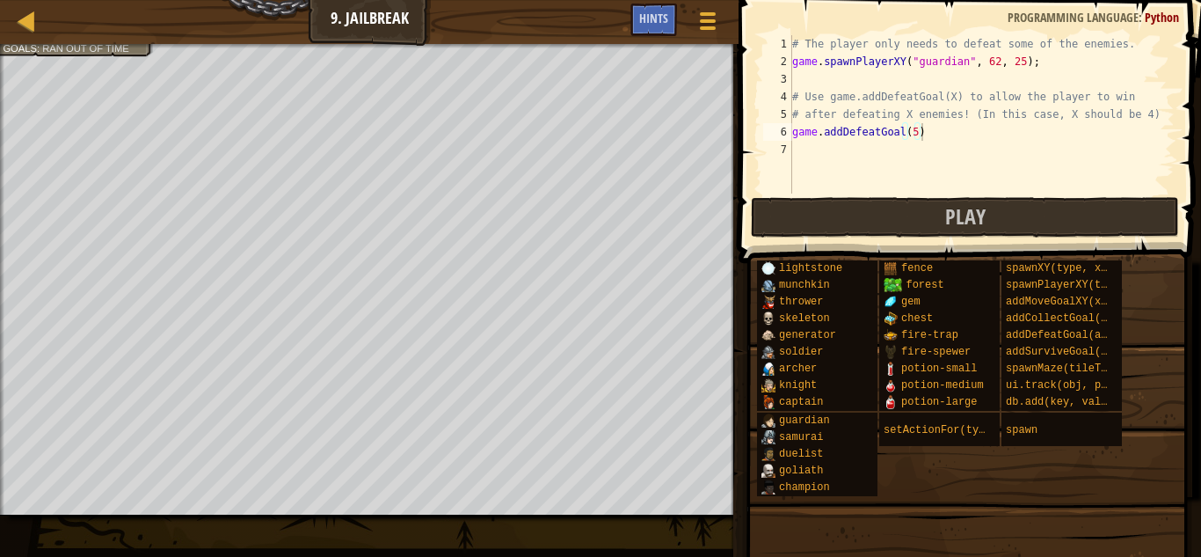
click at [972, 134] on div "# The player only needs to defeat some of the enemies. game . spawnPlayerXY ( "…" at bounding box center [982, 131] width 386 height 193
click at [848, 215] on button "Play" at bounding box center [965, 217] width 428 height 40
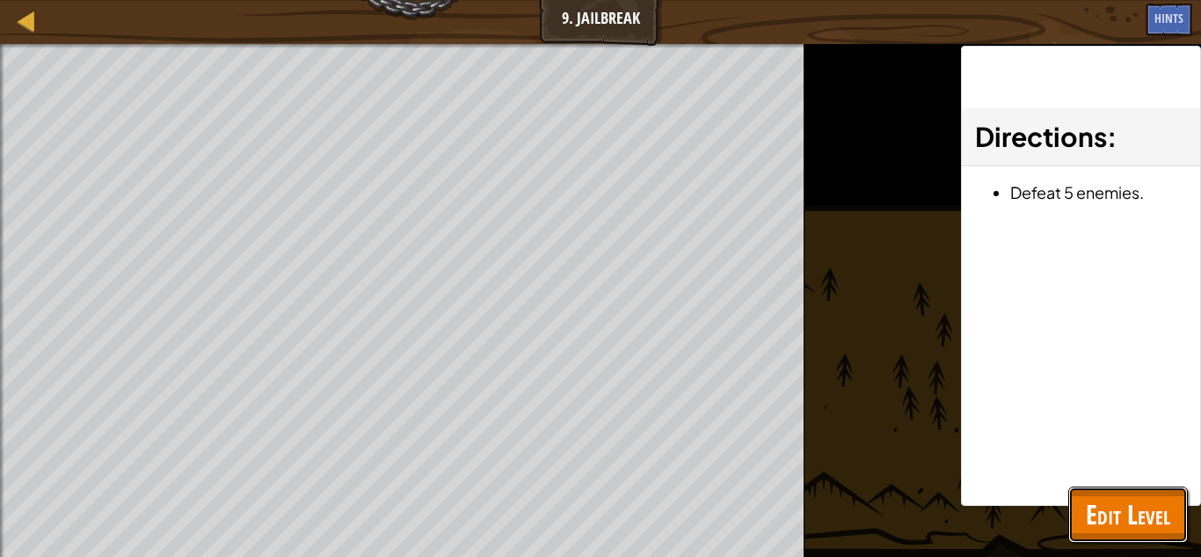
click at [1132, 512] on span "Edit Level" at bounding box center [1128, 514] width 84 height 36
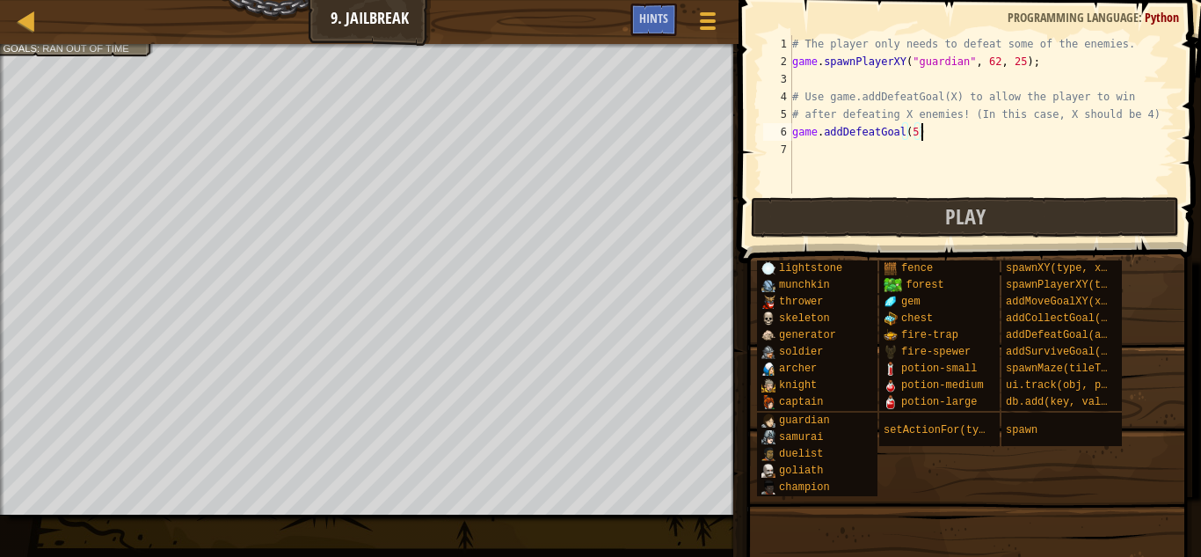
click at [875, 72] on div "# The player only needs to defeat some of the enemies. game . spawnPlayerXY ( "…" at bounding box center [982, 131] width 386 height 193
drag, startPoint x: 1051, startPoint y: 60, endPoint x: 792, endPoint y: 65, distance: 258.6
click at [792, 65] on div "# The player only needs to defeat some of the enemies. game . spawnPlayerXY ( "…" at bounding box center [982, 131] width 386 height 193
type textarea "game.spawnPlayerXY("guardian", 62, 25);"
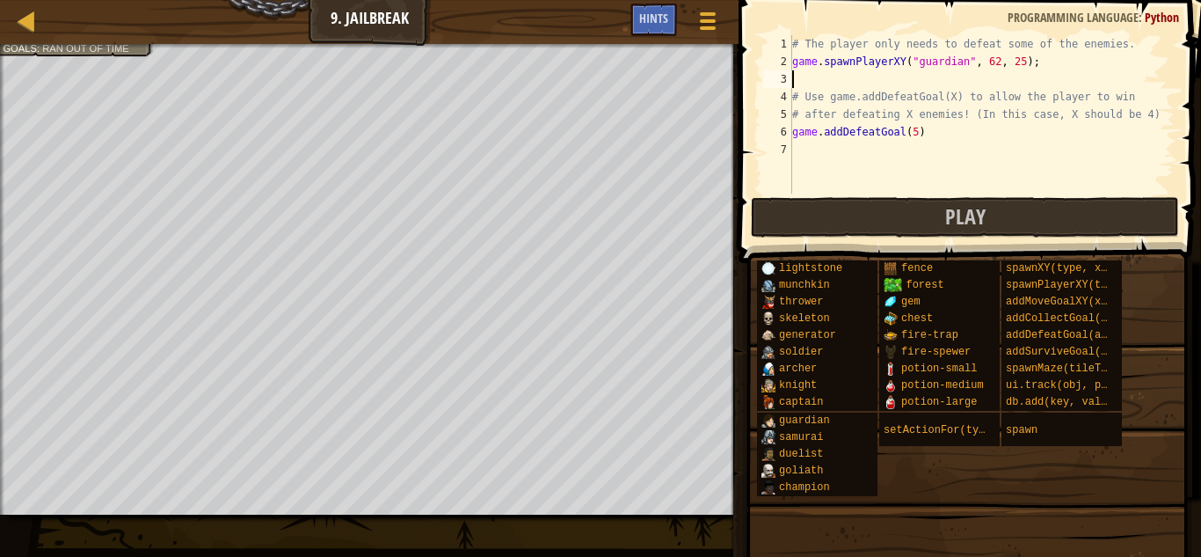
click at [802, 80] on div "# The player only needs to defeat some of the enemies. game . spawnPlayerXY ( "…" at bounding box center [982, 131] width 386 height 193
paste textarea "game.spawnPlayerXY("guardian", 62, 25);"
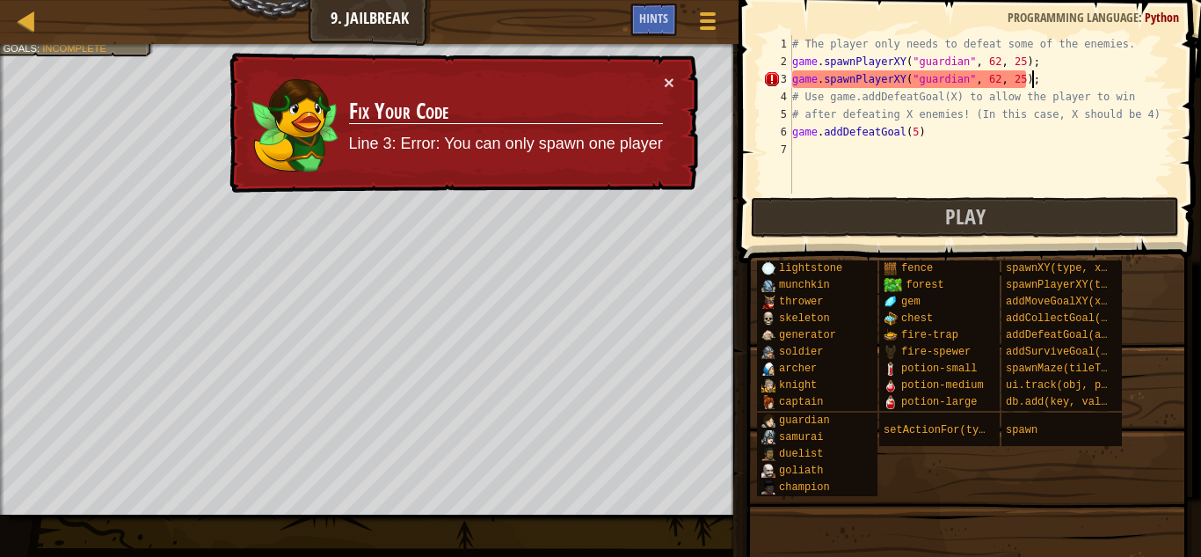
click at [904, 83] on div "# The player only needs to defeat some of the enemies. game . spawnPlayerXY ( "…" at bounding box center [982, 131] width 386 height 193
click at [888, 85] on div "# The player only needs to defeat some of the enemies. game . spawnPlayerXY ( "…" at bounding box center [982, 131] width 386 height 193
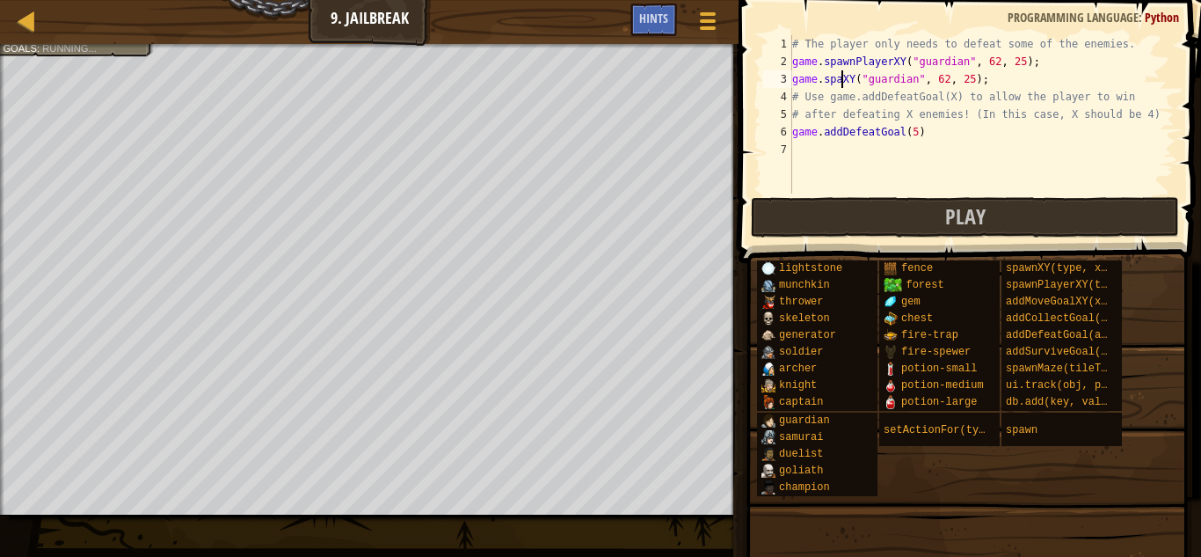
scroll to position [8, 10]
click at [956, 81] on div "# The player only needs to defeat some of the enemies. game . spawnPlayerXY ( "…" at bounding box center [982, 131] width 386 height 193
click at [1020, 82] on div "# The player only needs to defeat some of the enemies. game . spawnPlayerXY ( "…" at bounding box center [982, 131] width 386 height 193
click at [943, 82] on div "# The player only needs to defeat some of the enemies. game . spawnPlayerXY ( "…" at bounding box center [982, 131] width 386 height 193
type textarea "game.spawnXY("guardian", 5, 25);"
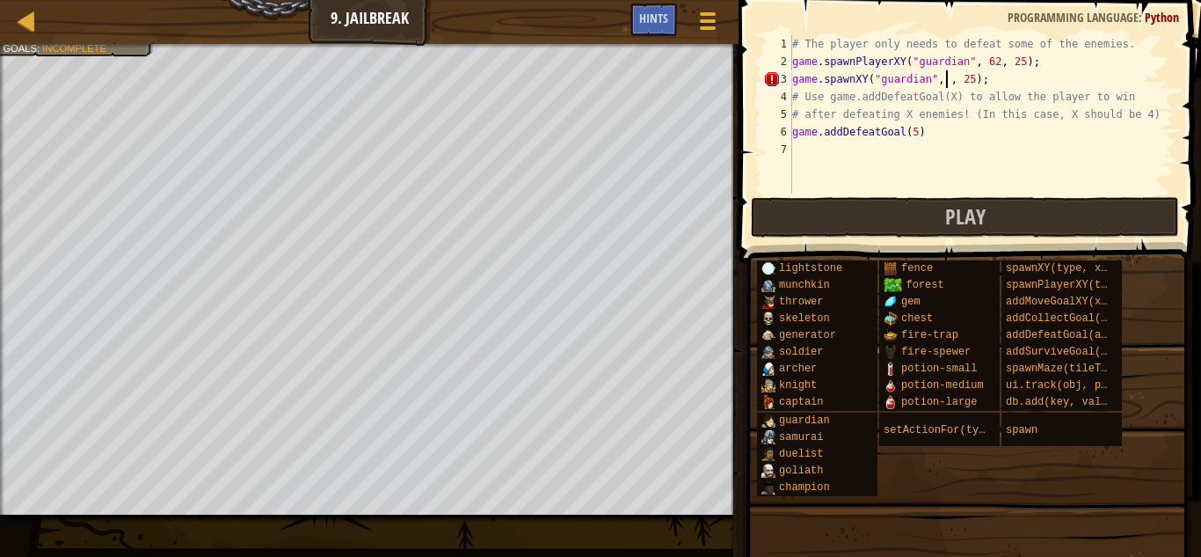
scroll to position [8, 24]
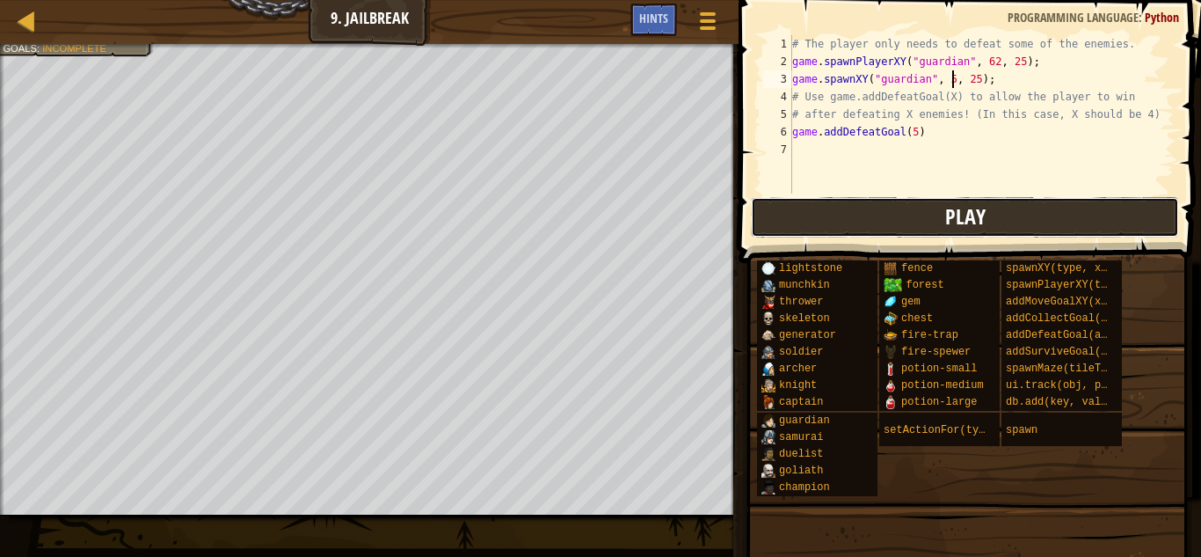
click at [806, 198] on button "Play" at bounding box center [965, 217] width 428 height 40
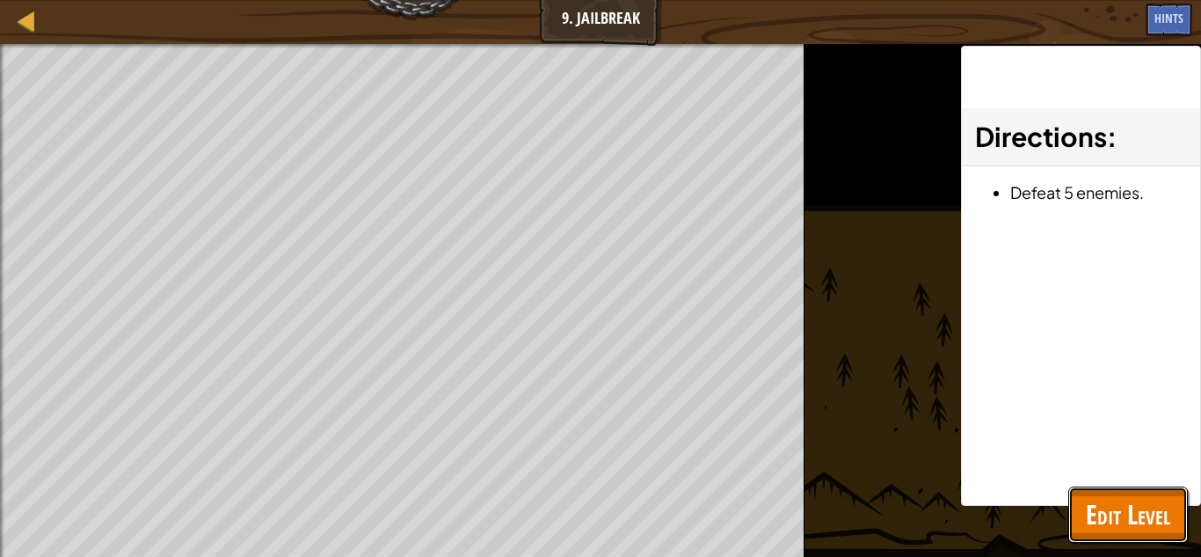
click at [1119, 506] on span "Edit Level" at bounding box center [1128, 514] width 84 height 36
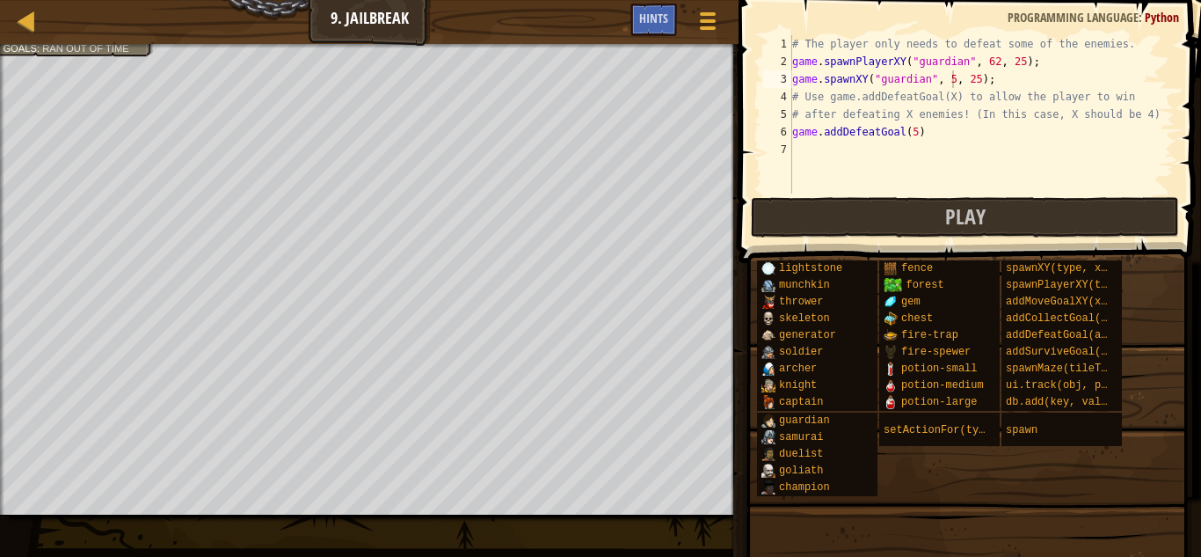
click at [992, 85] on div "# The player only needs to defeat some of the enemies. game . spawnPlayerXY ( "…" at bounding box center [982, 131] width 386 height 193
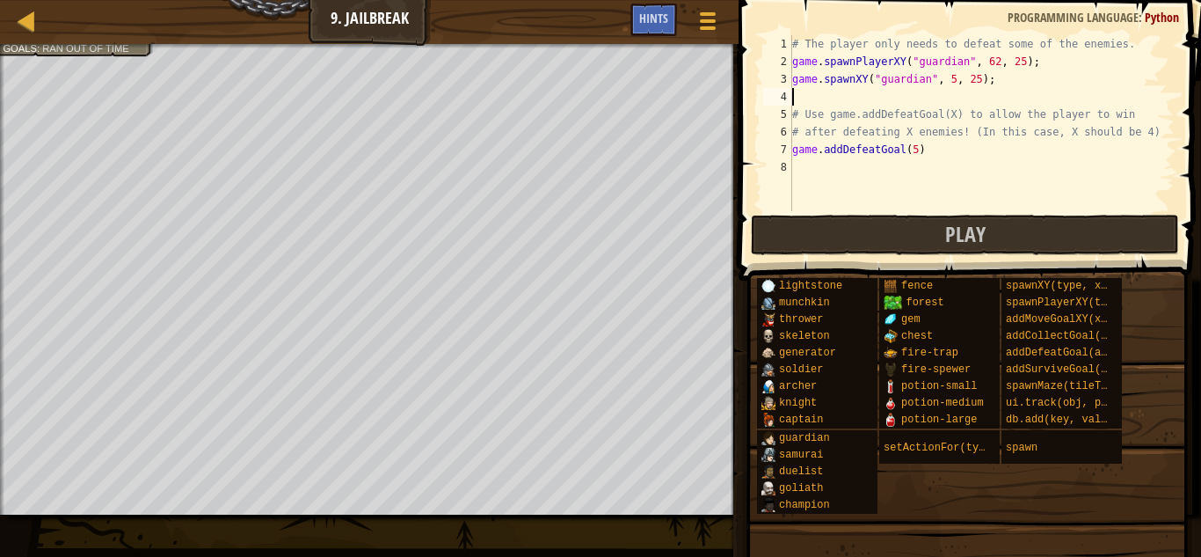
scroll to position [8, 0]
drag, startPoint x: 934, startPoint y: 149, endPoint x: 777, endPoint y: 144, distance: 156.6
click at [777, 144] on div "1 2 3 4 5 6 7 8 # The player only needs to defeat some of the enemies. game . s…" at bounding box center [967, 123] width 415 height 176
click at [813, 106] on div "# The player only needs to defeat some of the enemies. game . spawnPlayerXY ( "…" at bounding box center [982, 140] width 386 height 211
type textarea "# Use game.addDefeatGoal(X) to allow the player to win"
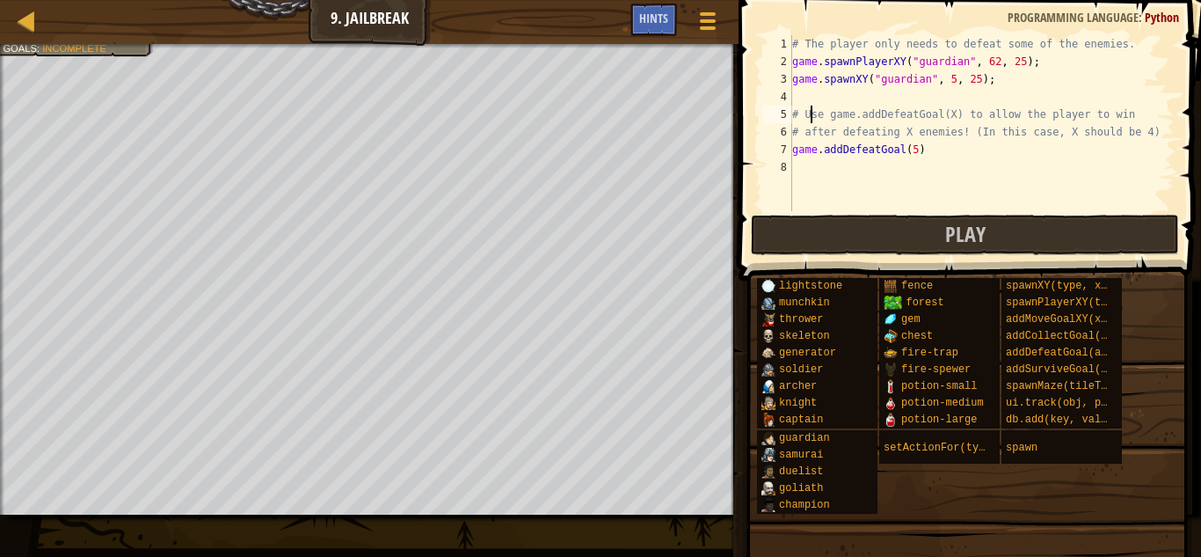
click at [801, 100] on div "# The player only needs to defeat some of the enemies. game . spawnPlayerXY ( "…" at bounding box center [982, 140] width 386 height 211
paste textarea "game.addDefeatGoal(5)"
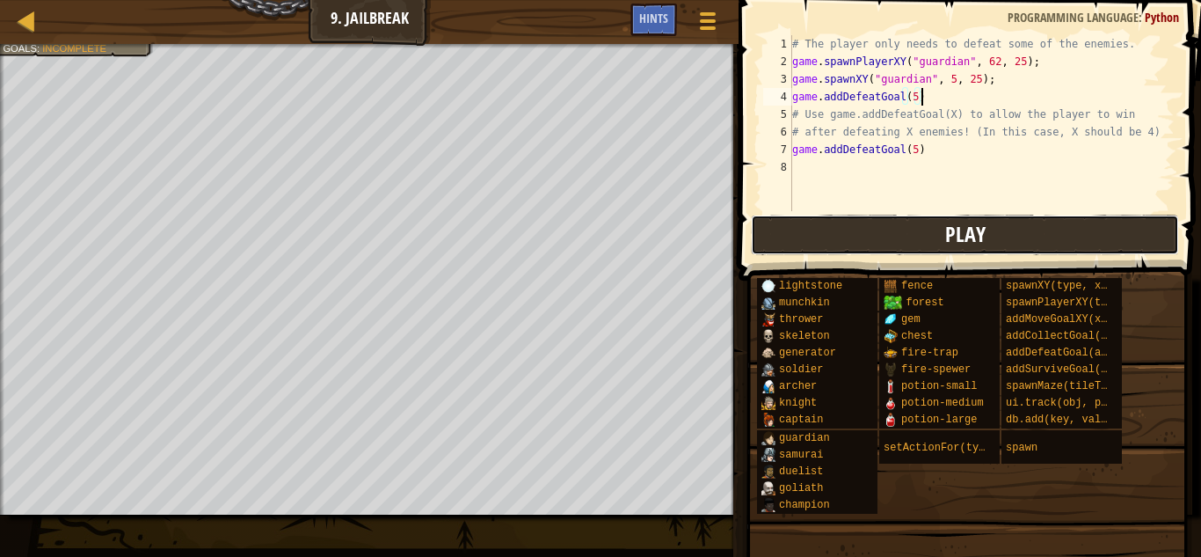
click at [846, 224] on button "Play" at bounding box center [965, 235] width 428 height 40
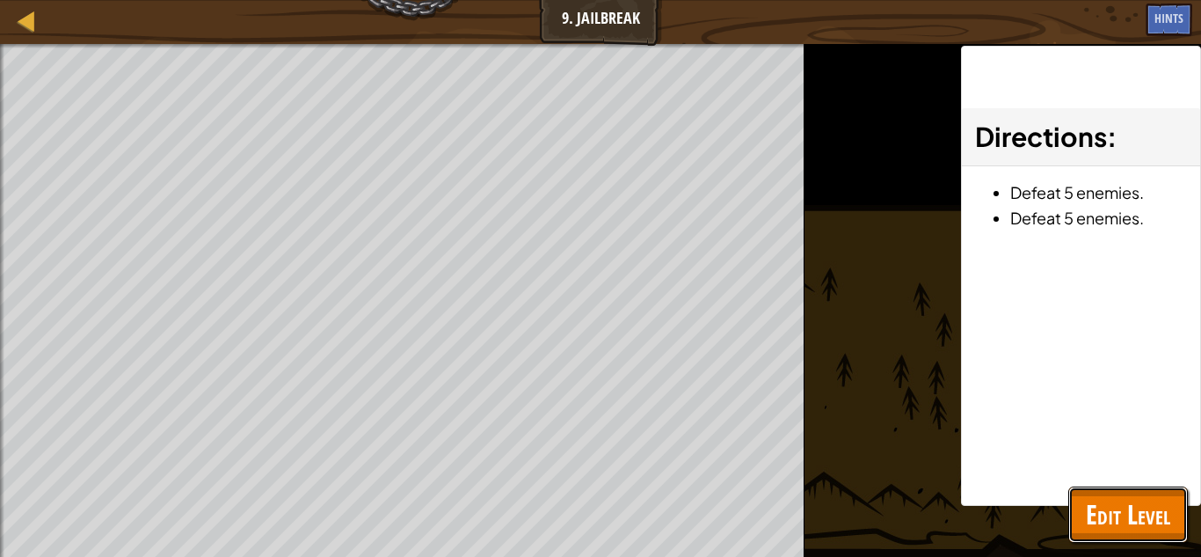
click at [1146, 514] on span "Edit Level" at bounding box center [1128, 514] width 84 height 36
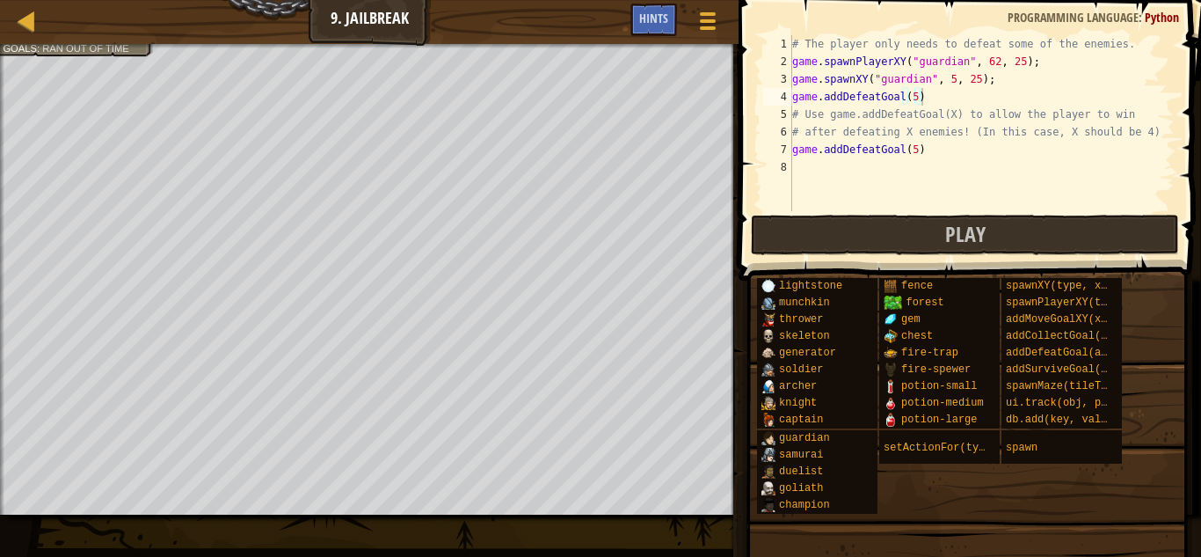
click at [899, 76] on div "# The player only needs to defeat some of the enemies. game . spawnPlayerXY ( "…" at bounding box center [982, 140] width 386 height 211
click at [996, 61] on div "# The player only needs to defeat some of the enemies. game . spawnPlayerXY ( "…" at bounding box center [982, 140] width 386 height 211
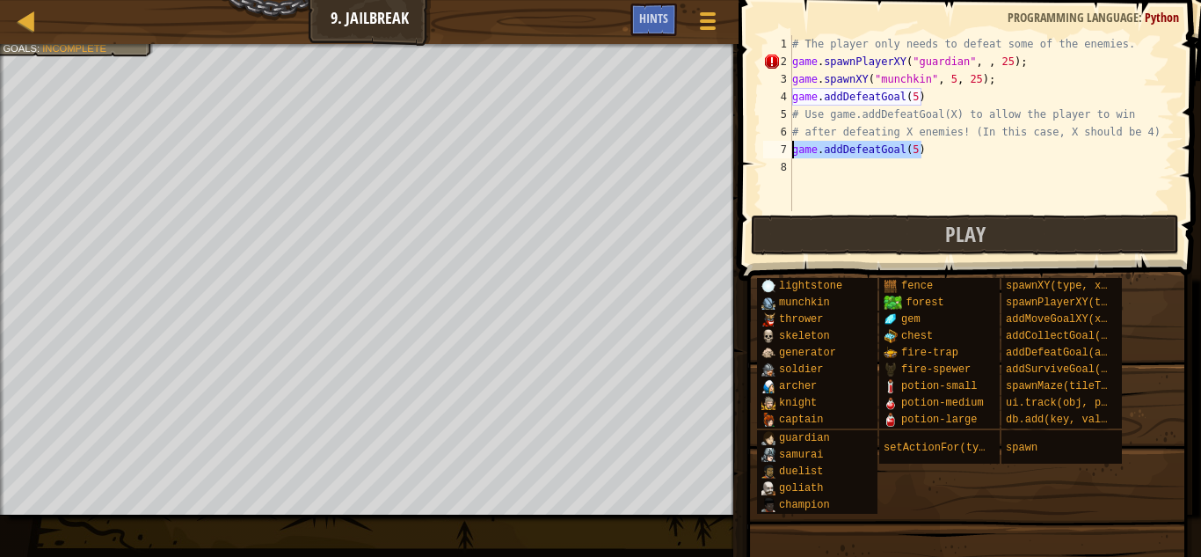
drag, startPoint x: 939, startPoint y: 149, endPoint x: 792, endPoint y: 142, distance: 147.0
click at [792, 142] on div "# The player only needs to defeat some of the enemies. game . spawnPlayerXY ( "…" at bounding box center [982, 140] width 386 height 211
type textarea "game.addDefeatGoal(5)"
click at [705, 11] on span at bounding box center [708, 13] width 17 height 4
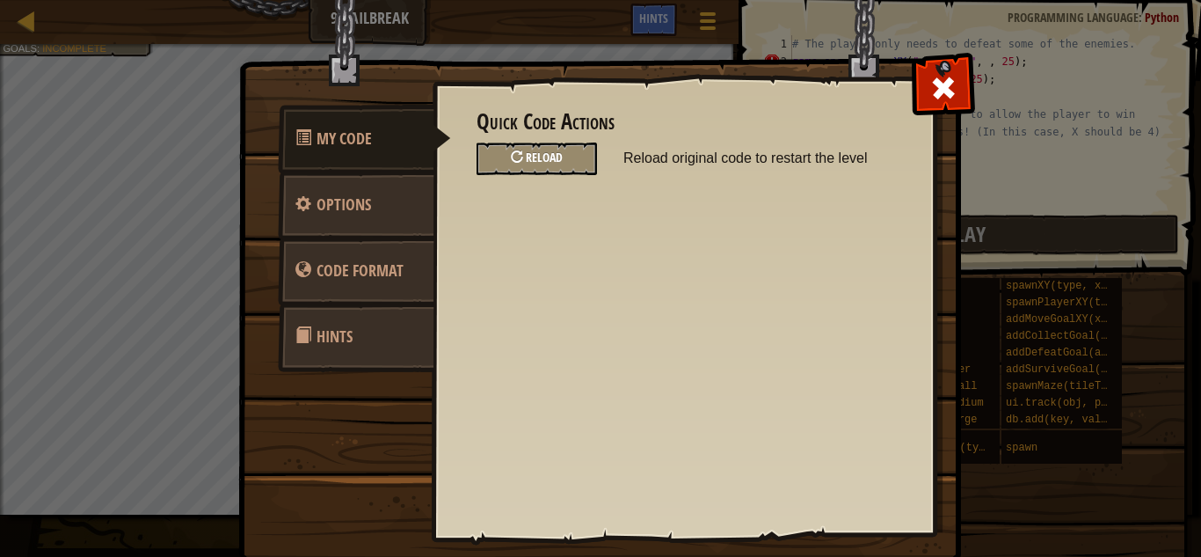
click at [562, 157] on span "Reload" at bounding box center [544, 157] width 37 height 17
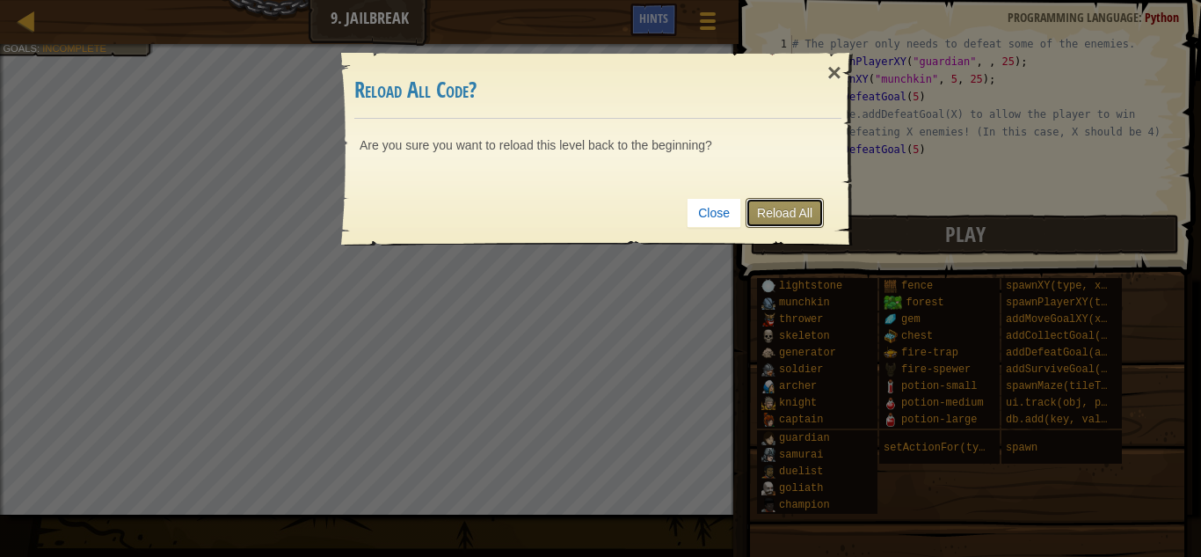
click at [769, 198] on link "Reload All" at bounding box center [785, 213] width 78 height 30
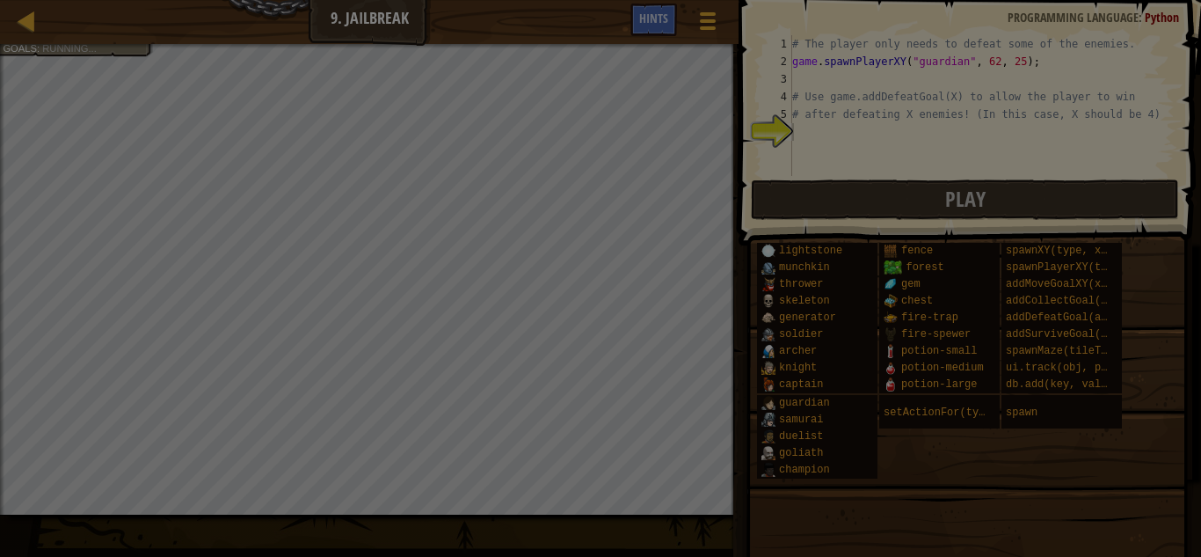
click at [913, 78] on div "× Reload All Code? Are you sure you want to reload this level back to the begin…" at bounding box center [600, 278] width 1201 height 557
click at [854, 149] on div "× Reload All Code? Are you sure you want to reload this level back to the begin…" at bounding box center [597, 92] width 513 height 193
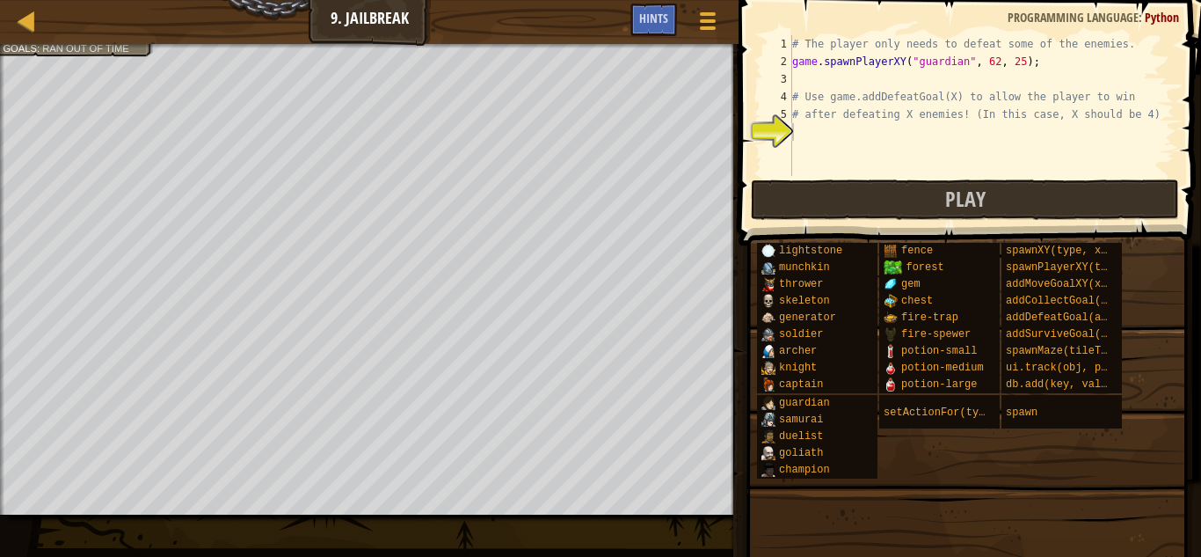
scroll to position [8, 0]
paste textarea "game.addDefeatGoal(5)"
type textarea "game.addDefeatGoal(5)"
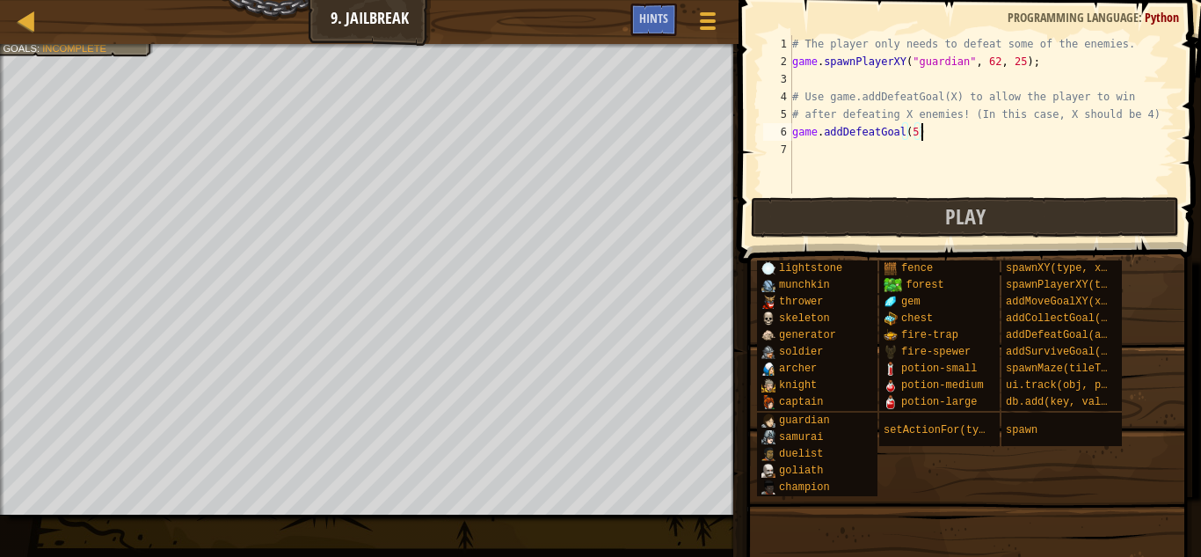
click at [856, 84] on div "# The player only needs to defeat some of the enemies. game . spawnPlayerXY ( "…" at bounding box center [982, 131] width 386 height 193
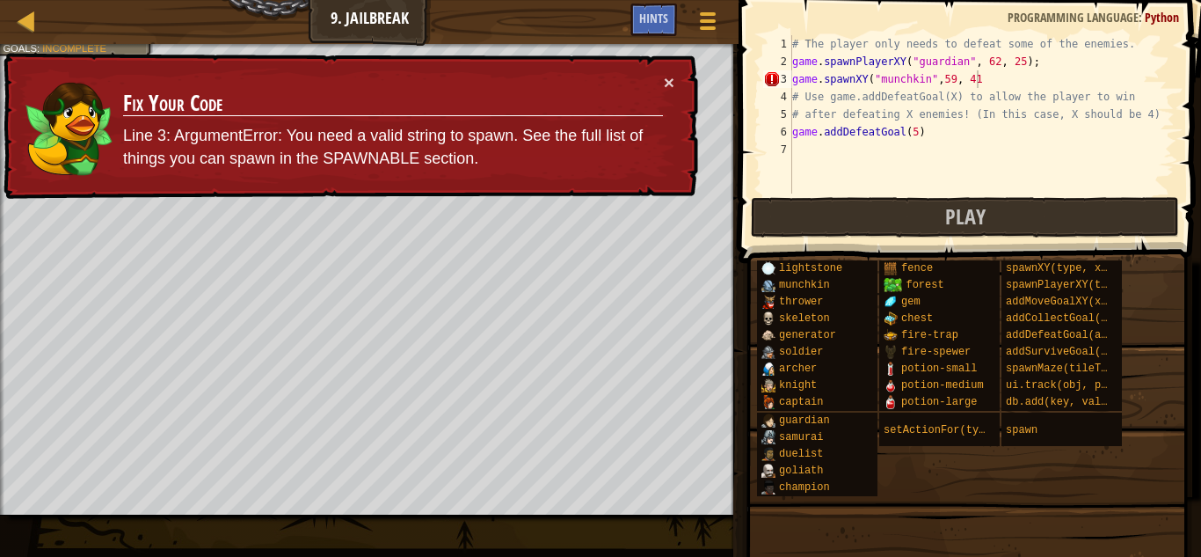
click at [997, 76] on div "# The player only needs to defeat some of the enemies. game . spawnPlayerXY ( "…" at bounding box center [982, 131] width 386 height 193
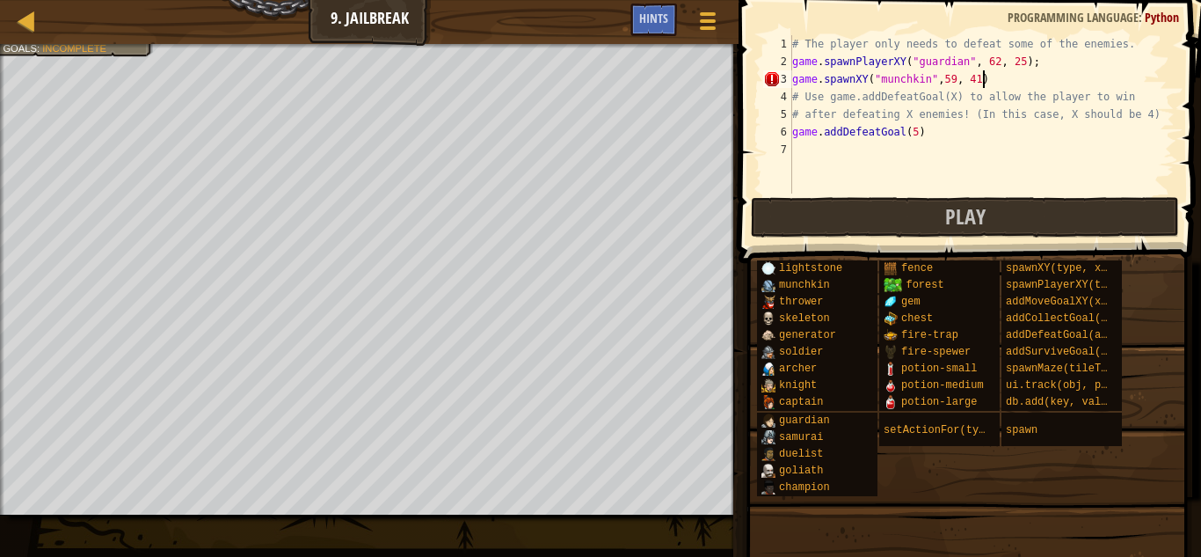
scroll to position [8, 26]
type textarea "game.spawnXY("munchkin",59, 41)"
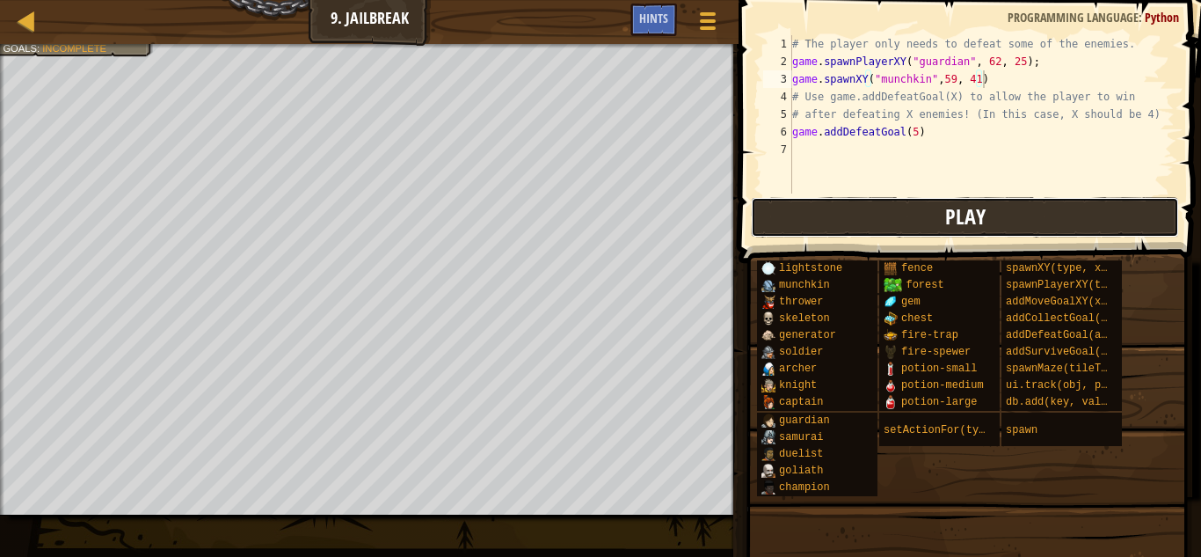
click at [995, 222] on button "Play" at bounding box center [965, 217] width 428 height 40
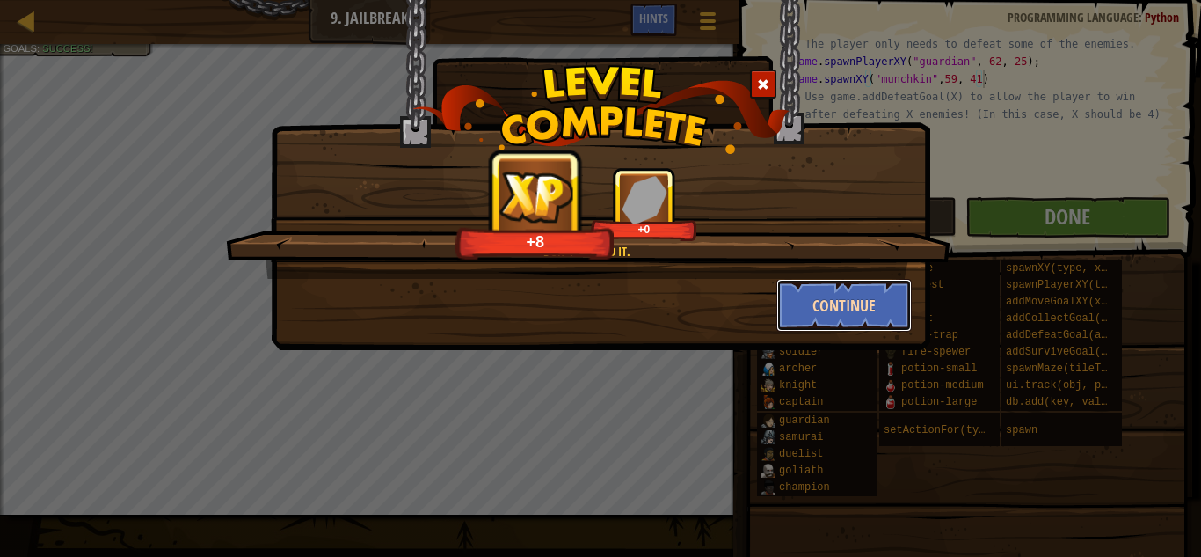
click at [819, 310] on button "Continue" at bounding box center [844, 305] width 136 height 53
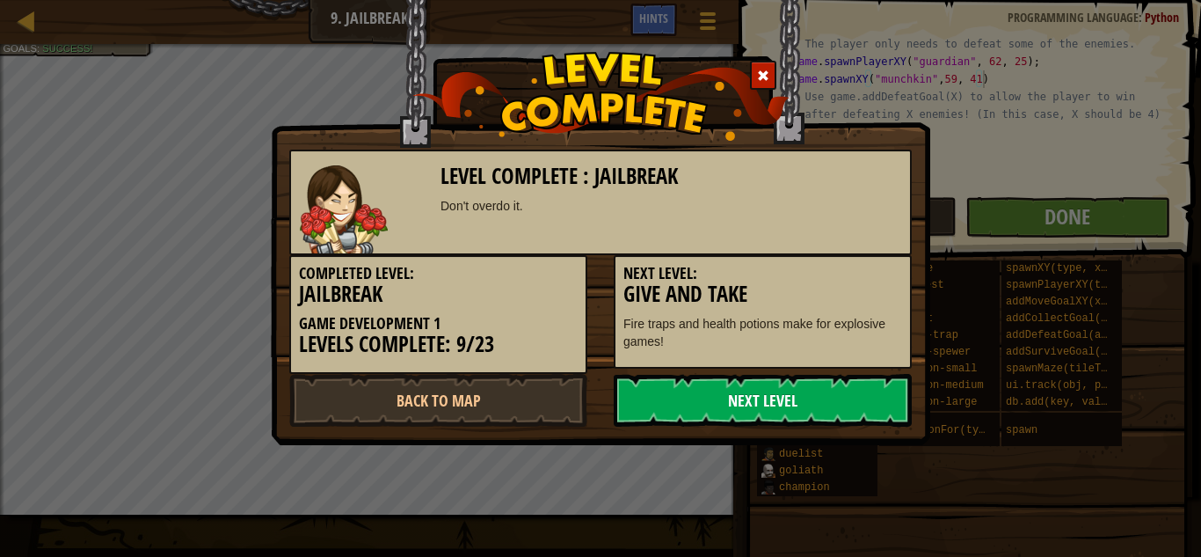
click at [731, 386] on link "Next Level" at bounding box center [763, 400] width 298 height 53
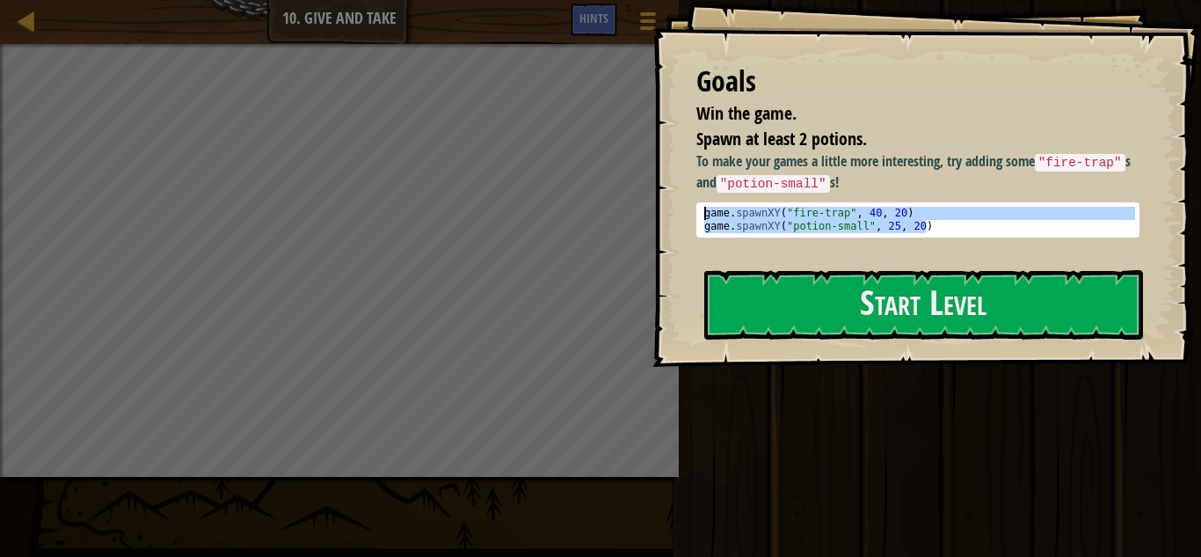
drag, startPoint x: 933, startPoint y: 226, endPoint x: 703, endPoint y: 208, distance: 230.2
click at [703, 208] on div "game . spawnXY ( "fire-trap" , 40 , 20 ) game . spawnXY ( "potion-small" , 25 ,…" at bounding box center [918, 233] width 434 height 53
type textarea "game.spawnXY("fire-trap", 40, 20) game.spawnXY("potion-small", 25, 20)"
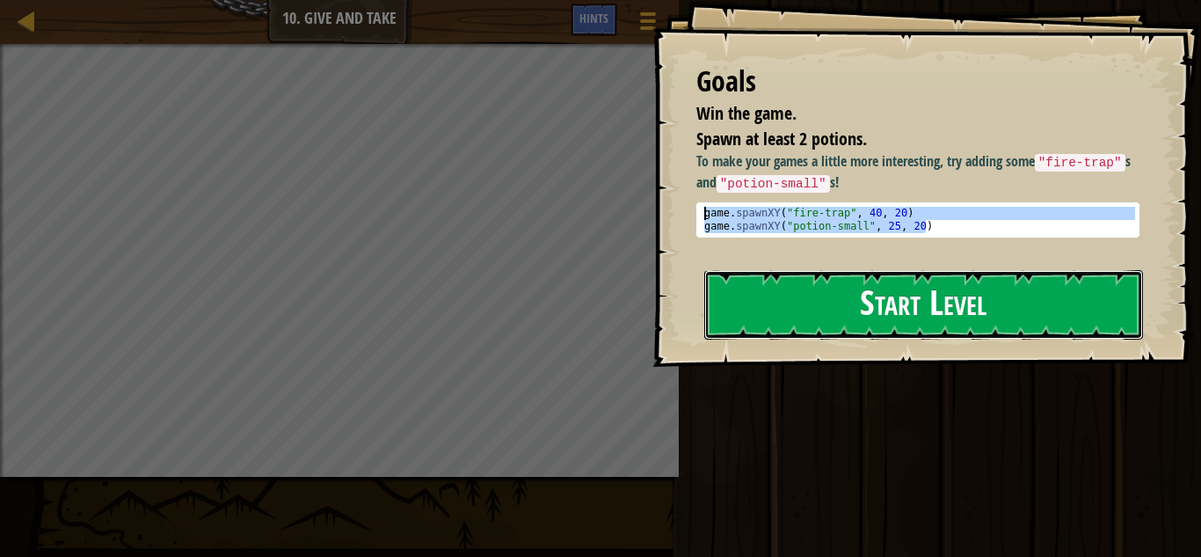
click at [839, 290] on button "Start Level" at bounding box center [923, 304] width 439 height 69
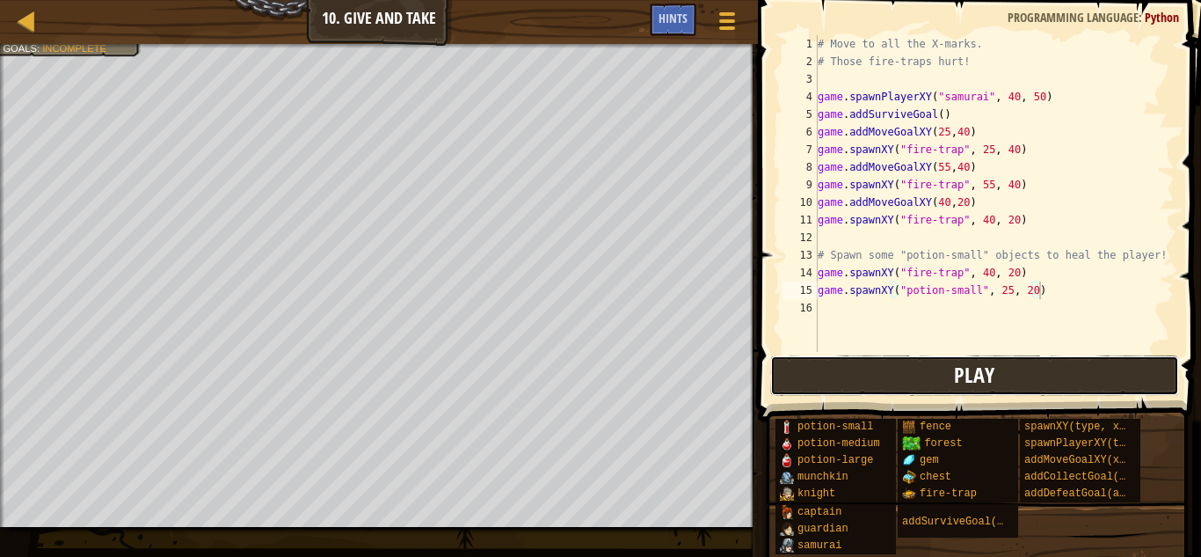
click at [940, 388] on button "Play" at bounding box center [975, 375] width 410 height 40
click at [844, 386] on button "Play" at bounding box center [975, 375] width 410 height 40
click at [988, 272] on div "# Move to all the X-marks. # Those fire-traps hurt! game . spawnPlayerXY ( "sam…" at bounding box center [994, 211] width 360 height 352
click at [1009, 289] on div "# Move to all the X-marks. # Those fire-traps hurt! game . spawnPlayerXY ( "sam…" at bounding box center [994, 211] width 360 height 352
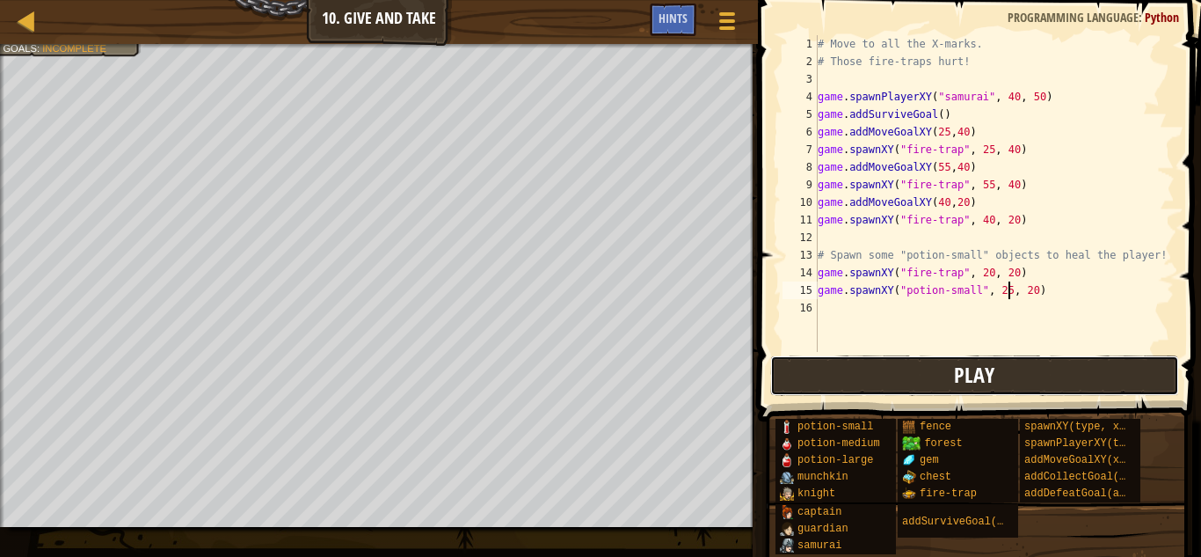
click at [962, 389] on button "Play" at bounding box center [975, 375] width 410 height 40
click at [1169, 154] on div "# Move to all the X-marks. # Those fire-traps hurt! game . spawnPlayerXY ( "sam…" at bounding box center [994, 211] width 360 height 352
click at [1051, 535] on div "potion-small potion-medium potion-large munchkin knight captain guardian samura…" at bounding box center [982, 486] width 414 height 137
click at [948, 201] on div "# Move to all the X-marks. # Those fire-traps hurt! game . spawnPlayerXY ( "sam…" at bounding box center [994, 211] width 360 height 352
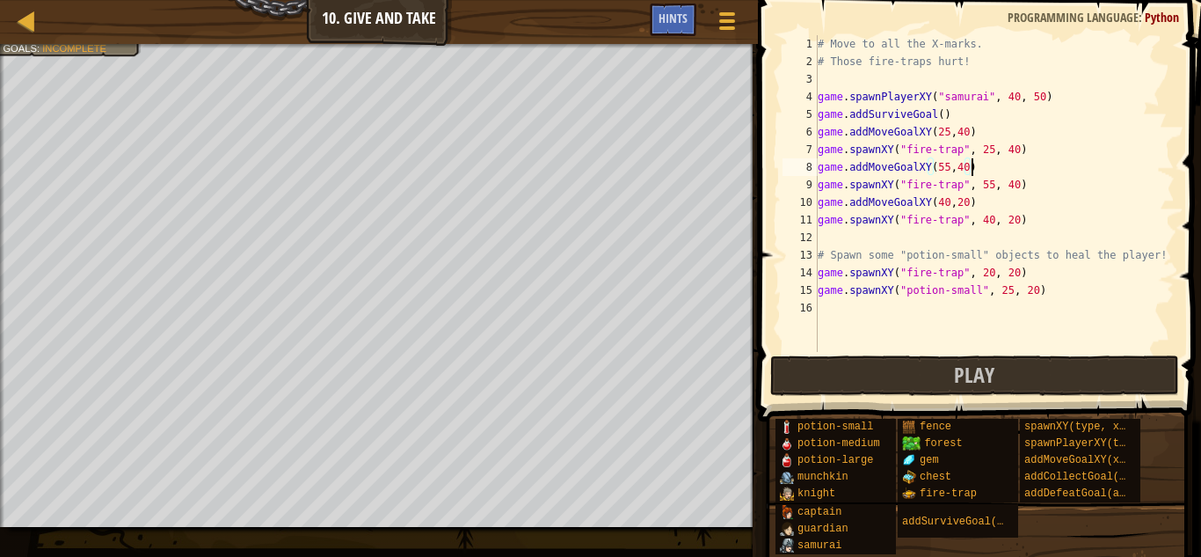
type textarea "game.addMoveGoalXY(40,20)"
click at [731, 21] on span at bounding box center [726, 21] width 17 height 4
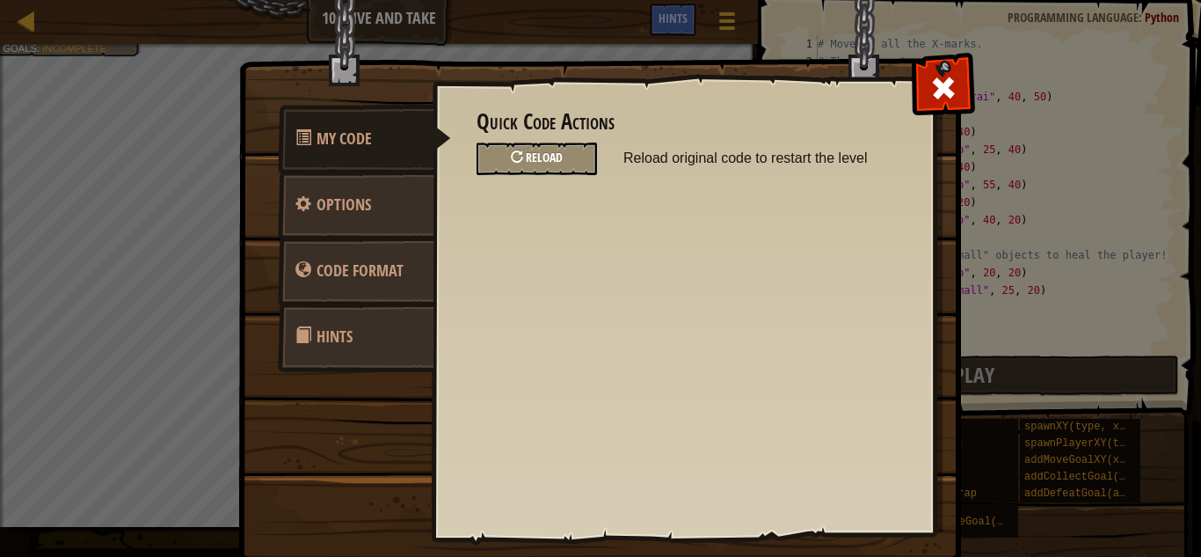
click at [558, 149] on div "Reload" at bounding box center [537, 158] width 120 height 33
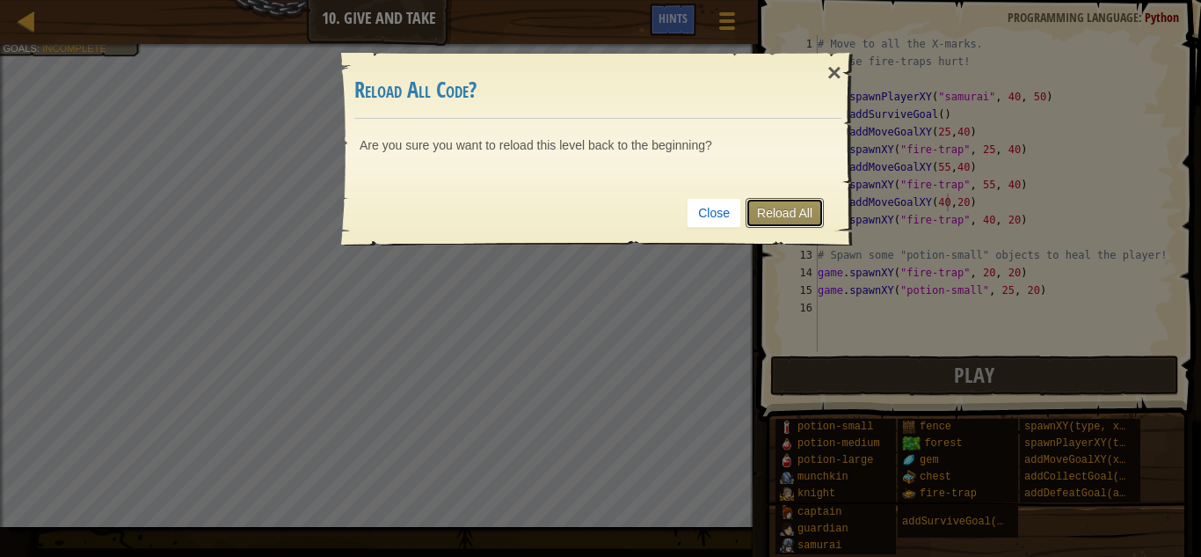
click at [791, 209] on link "Reload All" at bounding box center [785, 213] width 78 height 30
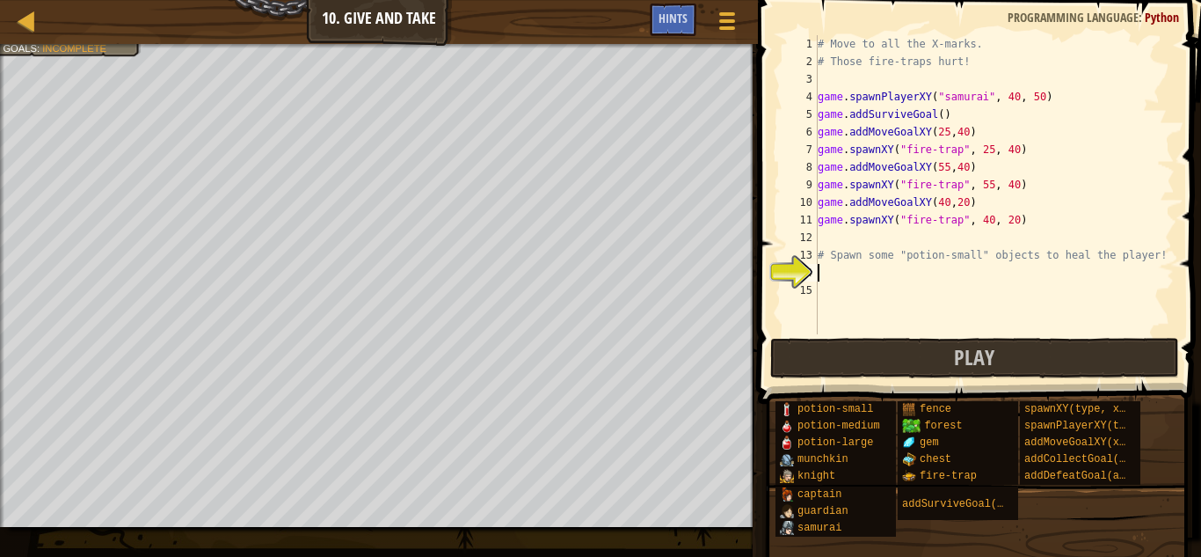
scroll to position [8, 0]
click at [858, 275] on div "# Move to all the X-marks. # Those fire-traps hurt! game . spawnPlayerXY ( "sam…" at bounding box center [994, 202] width 360 height 334
paste textarea "game.spawnXY("potion-small", 25, 20)"
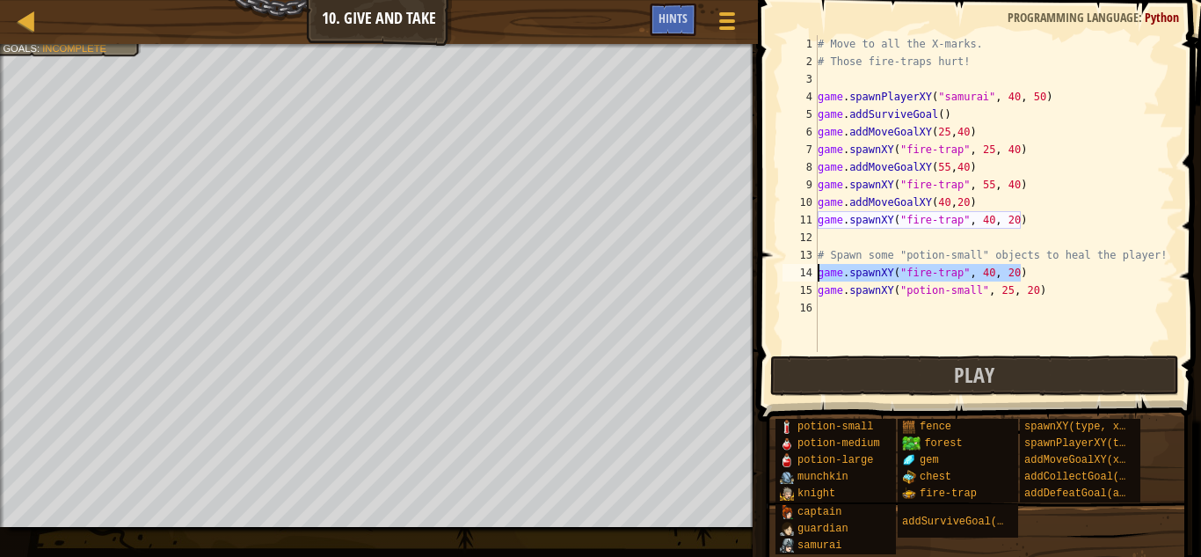
drag, startPoint x: 1037, startPoint y: 272, endPoint x: 814, endPoint y: 270, distance: 222.5
click at [814, 270] on div "game.spawnXY("potion-small", 25, 20) 1 2 3 4 5 6 7 8 9 10 11 12 13 14 15 16 # M…" at bounding box center [977, 193] width 396 height 317
type textarea "game.spawnXY("fire-trap", 40, 20)"
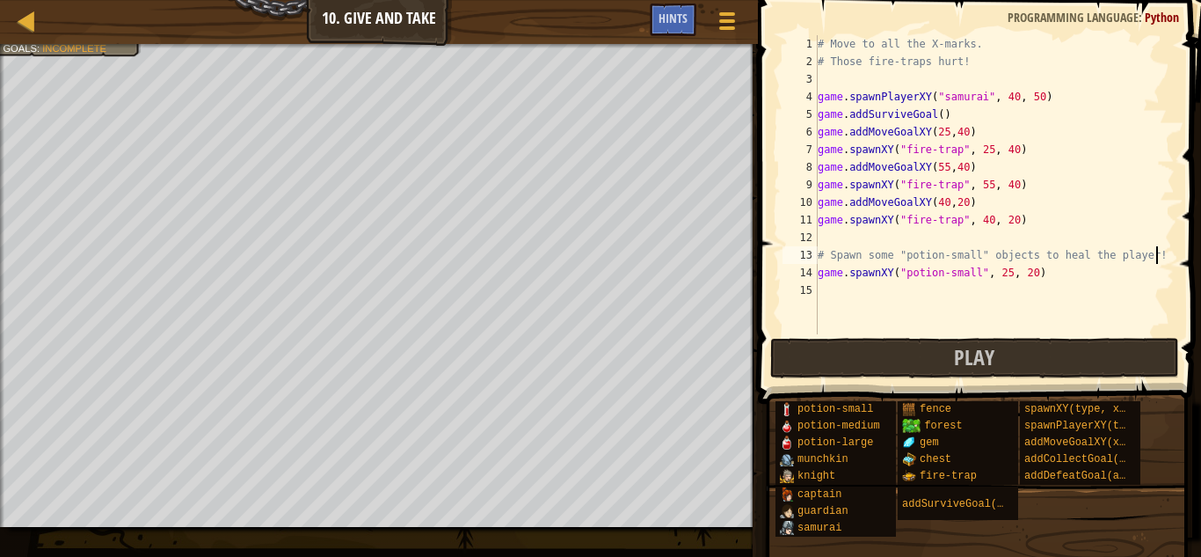
click at [989, 223] on div "# Move to all the X-marks. # Those fire-traps hurt! game . spawnPlayerXY ( "sam…" at bounding box center [994, 202] width 360 height 334
click at [987, 220] on div "# Move to all the X-marks. # Those fire-traps hurt! game . spawnPlayerXY ( "sam…" at bounding box center [994, 202] width 360 height 334
click at [992, 183] on div "# Move to all the X-marks. # Those fire-traps hurt! game . spawnPlayerXY ( "sam…" at bounding box center [994, 202] width 360 height 334
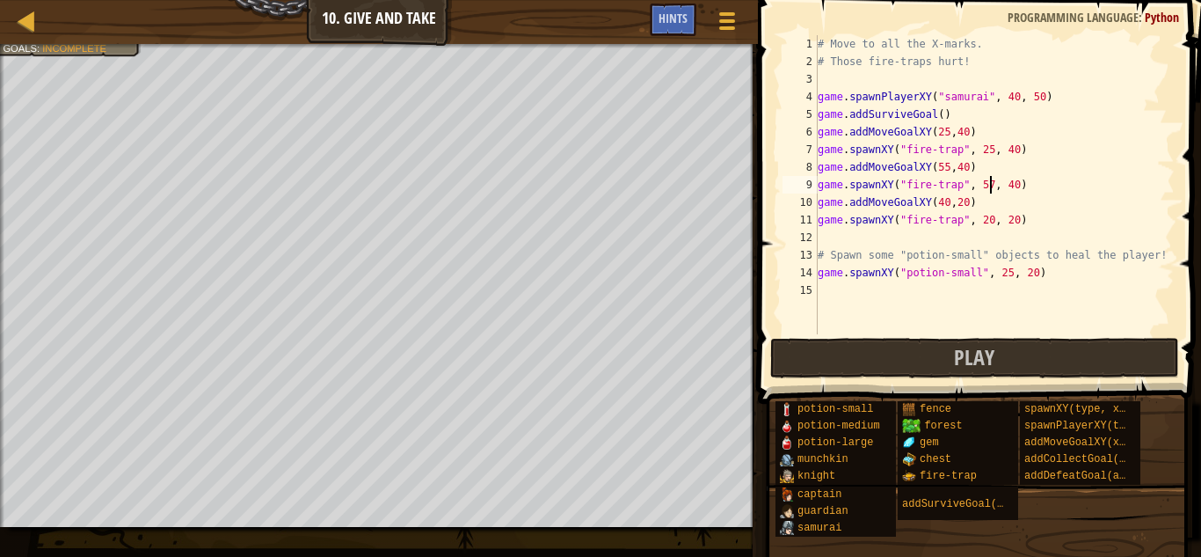
click at [988, 151] on div "# Move to all the X-marks. # Those fire-traps hurt! game . spawnPlayerXY ( "sam…" at bounding box center [994, 202] width 360 height 334
click at [871, 359] on button "Play" at bounding box center [975, 358] width 410 height 40
click at [823, 361] on button "Play" at bounding box center [975, 358] width 410 height 40
click at [985, 189] on div "# Move to all the X-marks. # Those fire-traps hurt! game . spawnPlayerXY ( "sam…" at bounding box center [994, 202] width 360 height 334
click at [919, 342] on button "Play" at bounding box center [975, 358] width 410 height 40
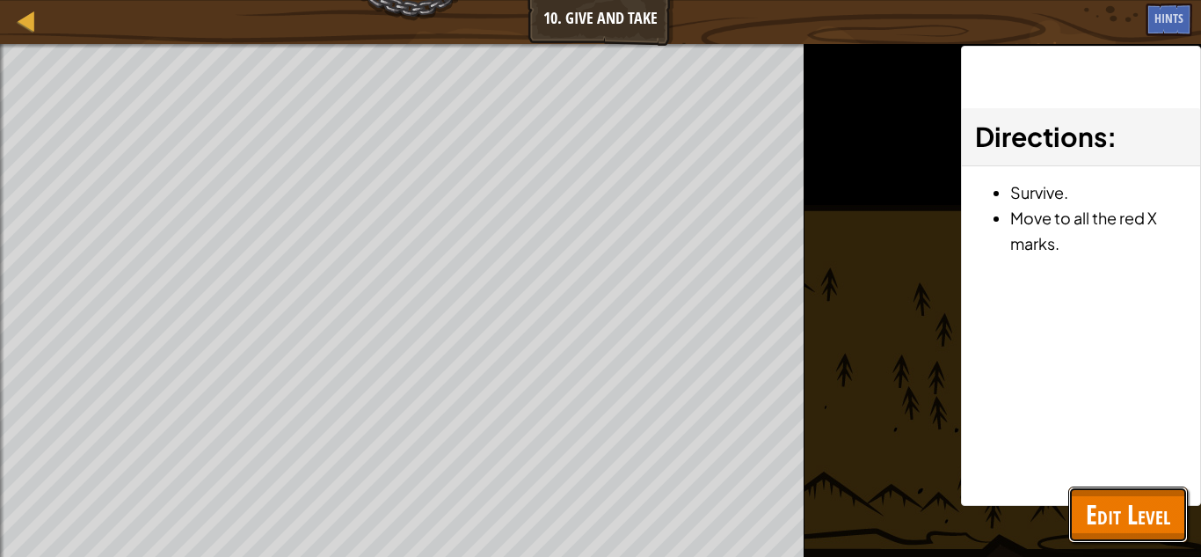
click at [1090, 506] on span "Edit Level" at bounding box center [1128, 514] width 84 height 36
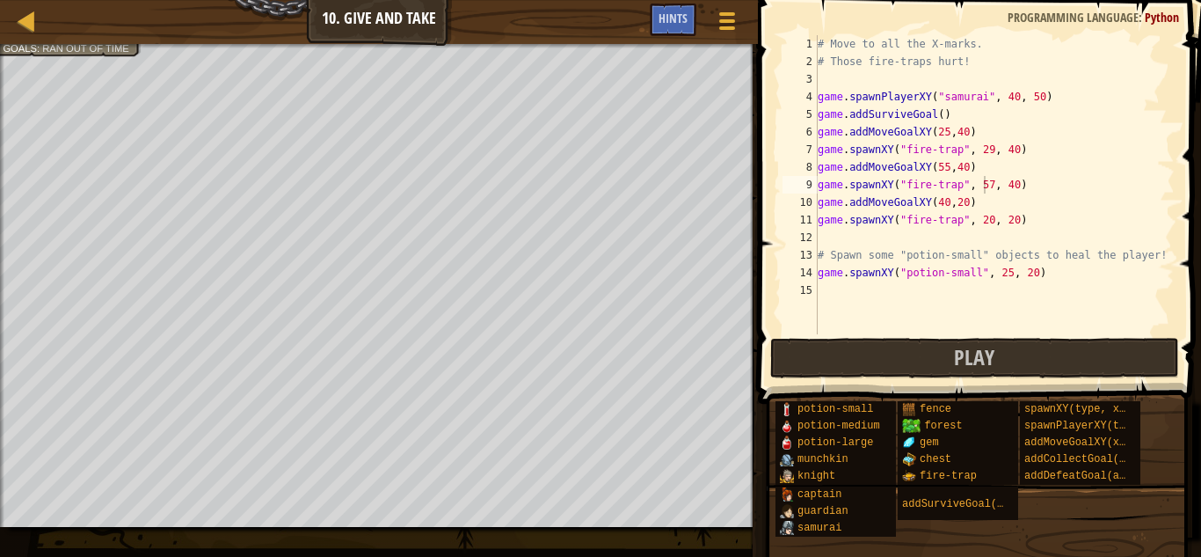
click at [991, 184] on div "# Move to all the X-marks. # Those fire-traps hurt! game . spawnPlayerXY ( "sam…" at bounding box center [994, 202] width 360 height 334
click at [915, 356] on button "Play" at bounding box center [975, 358] width 410 height 40
type textarea "game.spawnXY("potion-small", 25, 20)"
click at [1049, 279] on div "# Move to all the X-marks. # Those fire-traps hurt! game . spawnPlayerXY ( "sam…" at bounding box center [994, 202] width 360 height 334
click at [856, 352] on button "Play" at bounding box center [975, 358] width 410 height 40
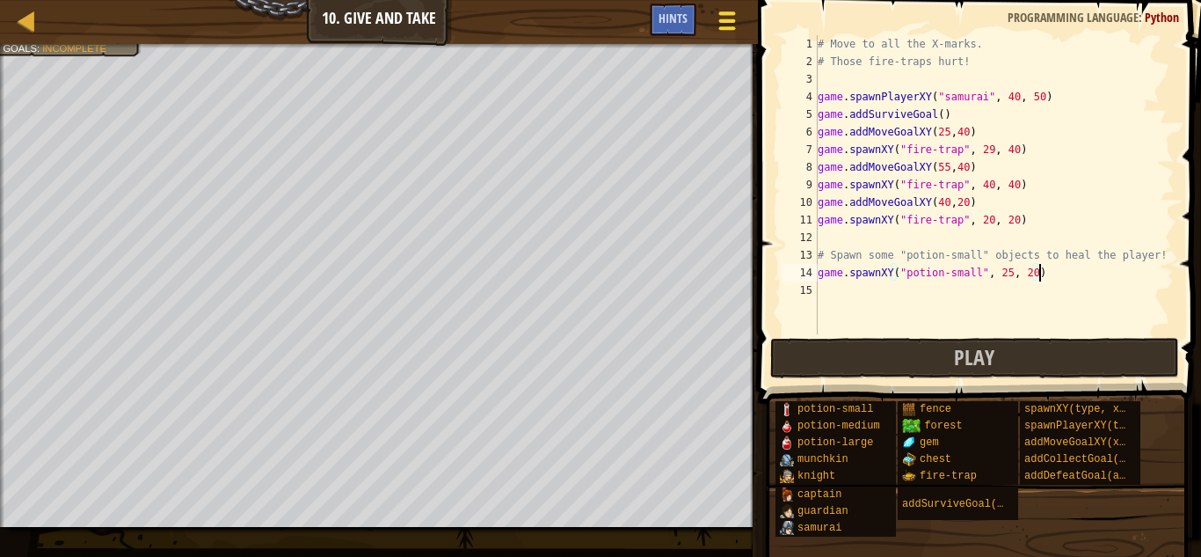
click at [725, 28] on span at bounding box center [726, 28] width 17 height 4
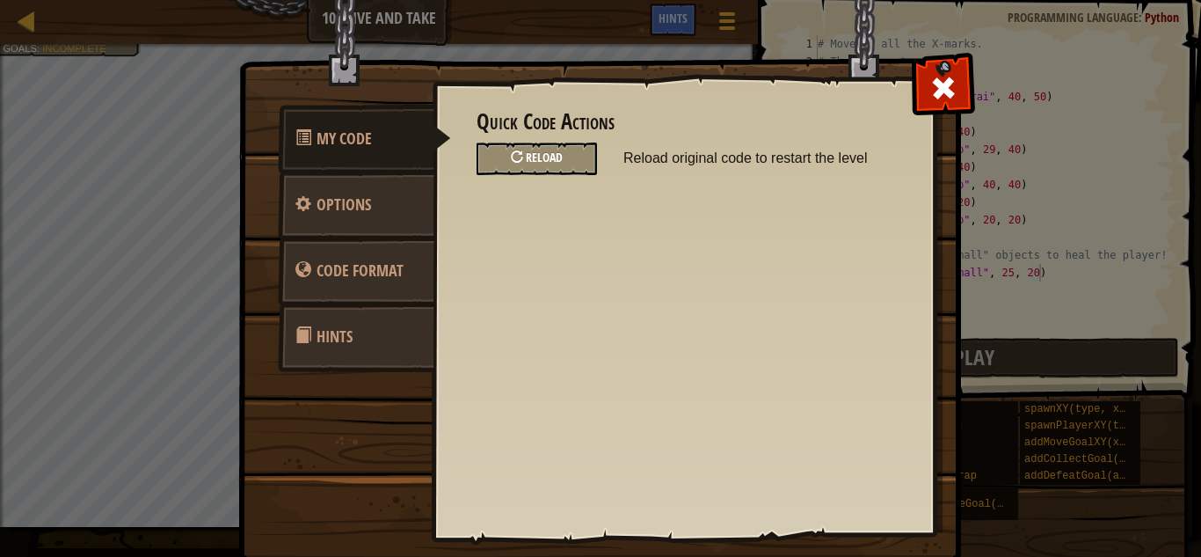
click at [560, 170] on div "Reload" at bounding box center [537, 158] width 120 height 33
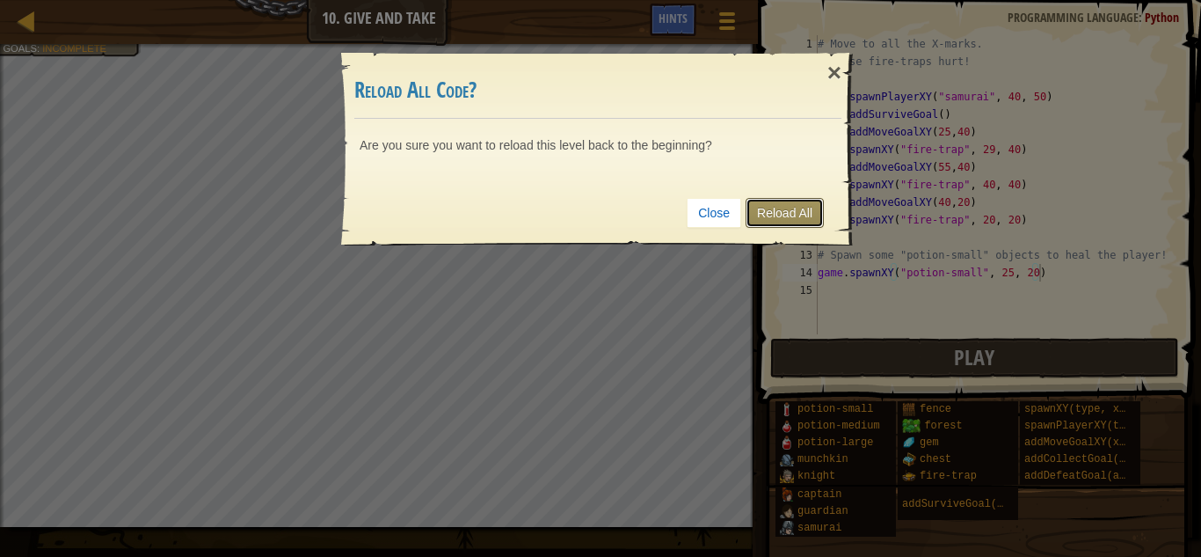
click at [813, 213] on link "Reload All" at bounding box center [785, 213] width 78 height 30
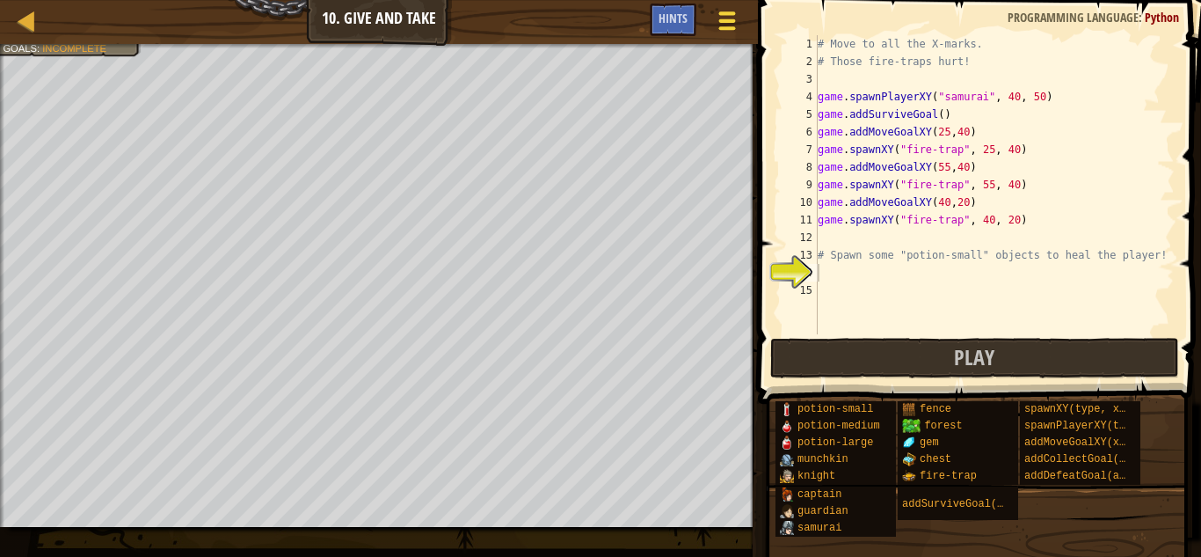
scroll to position [8, 0]
click at [892, 358] on button "Play" at bounding box center [975, 358] width 410 height 40
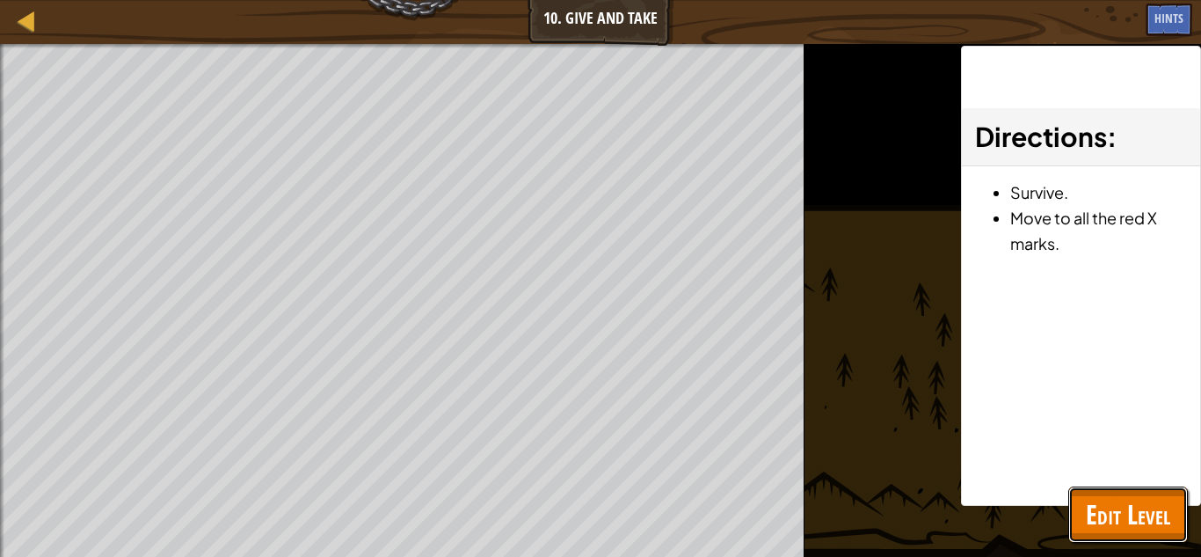
click at [1147, 499] on span "Edit Level" at bounding box center [1128, 514] width 84 height 36
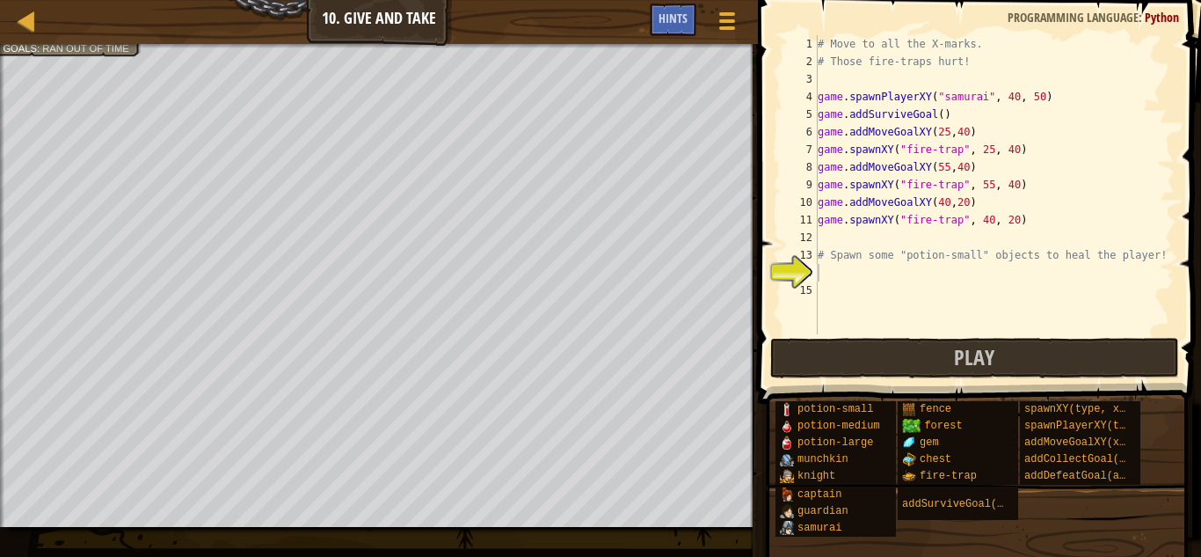
click at [889, 265] on div "# Move to all the X-marks. # Those fire-traps hurt! game . spawnPlayerXY ( "sam…" at bounding box center [994, 202] width 360 height 334
paste textarea "game.spawnXY("potion-small", 25, 20)"
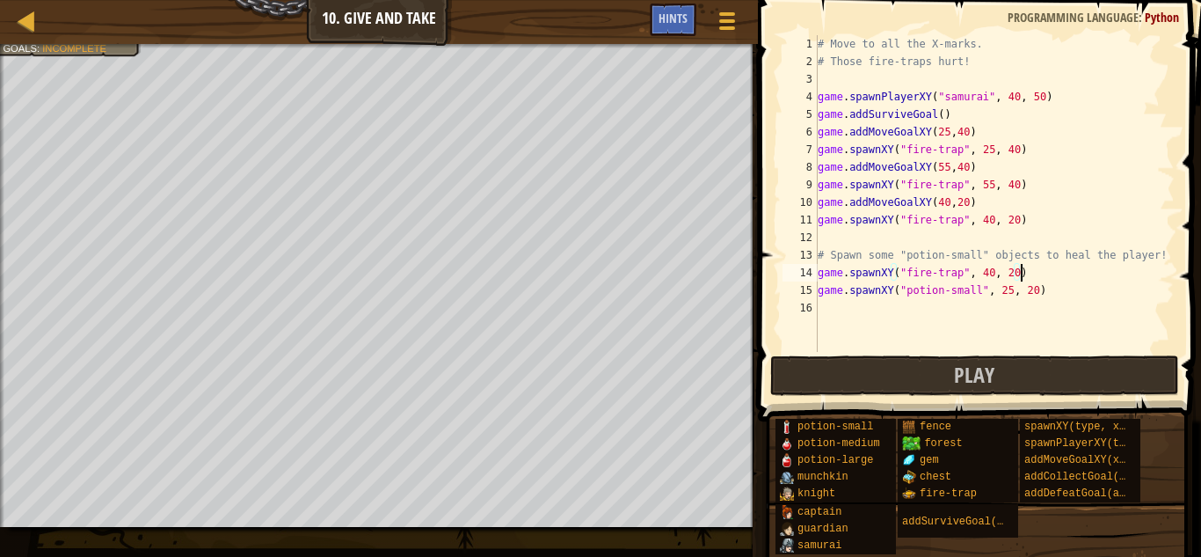
drag, startPoint x: 1030, startPoint y: 274, endPoint x: 1045, endPoint y: 280, distance: 15.9
click at [1045, 280] on div "# Move to all the X-marks. # Those fire-traps hurt! game . spawnPlayerXY ( "sam…" at bounding box center [994, 211] width 360 height 352
drag, startPoint x: 977, startPoint y: 291, endPoint x: 908, endPoint y: 281, distance: 69.3
click at [908, 281] on div "# Move to all the X-marks. # Those fire-traps hurt! game . spawnPlayerXY ( "sam…" at bounding box center [994, 211] width 360 height 352
drag, startPoint x: 901, startPoint y: 281, endPoint x: 958, endPoint y: 254, distance: 63.3
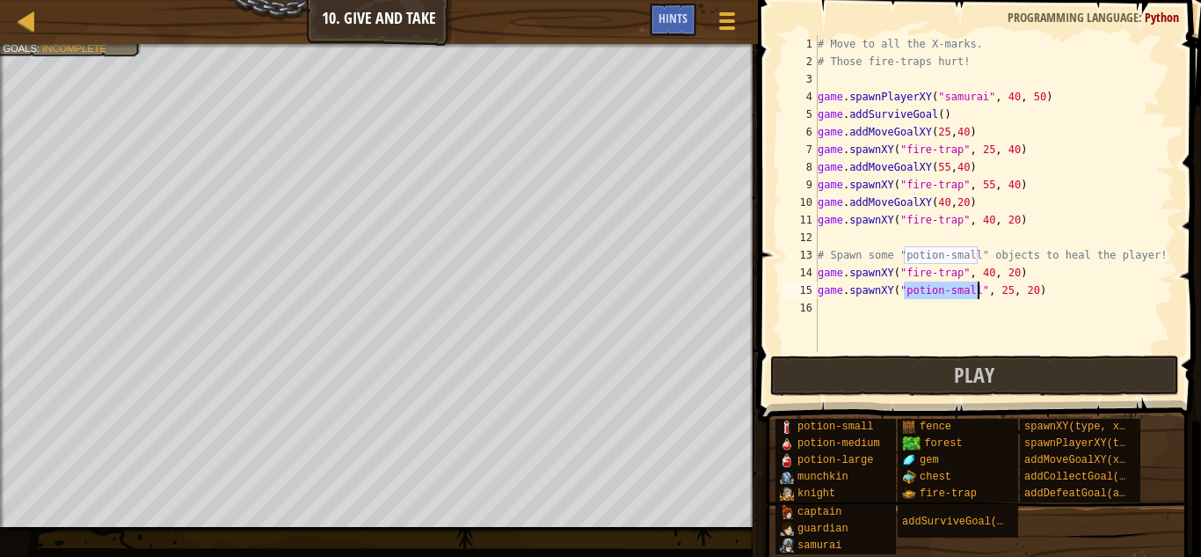
click at [958, 254] on div "# Move to all the X-marks. # Those fire-traps hurt! game . spawnPlayerXY ( "sam…" at bounding box center [994, 211] width 360 height 352
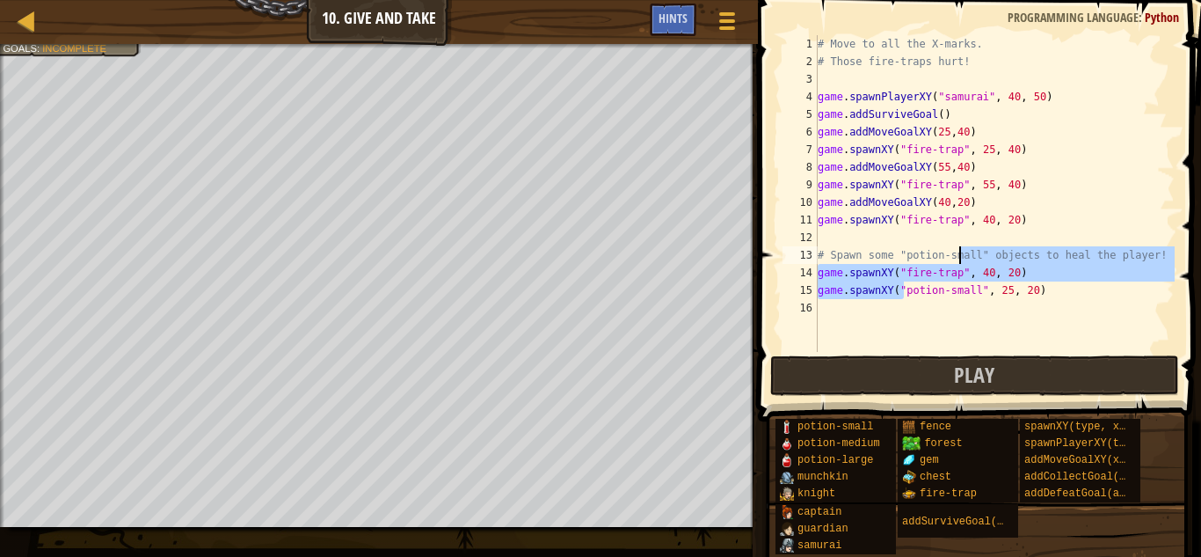
click at [972, 296] on div "# Move to all the X-marks. # Those fire-traps hurt! game . spawnPlayerXY ( "sam…" at bounding box center [994, 211] width 360 height 352
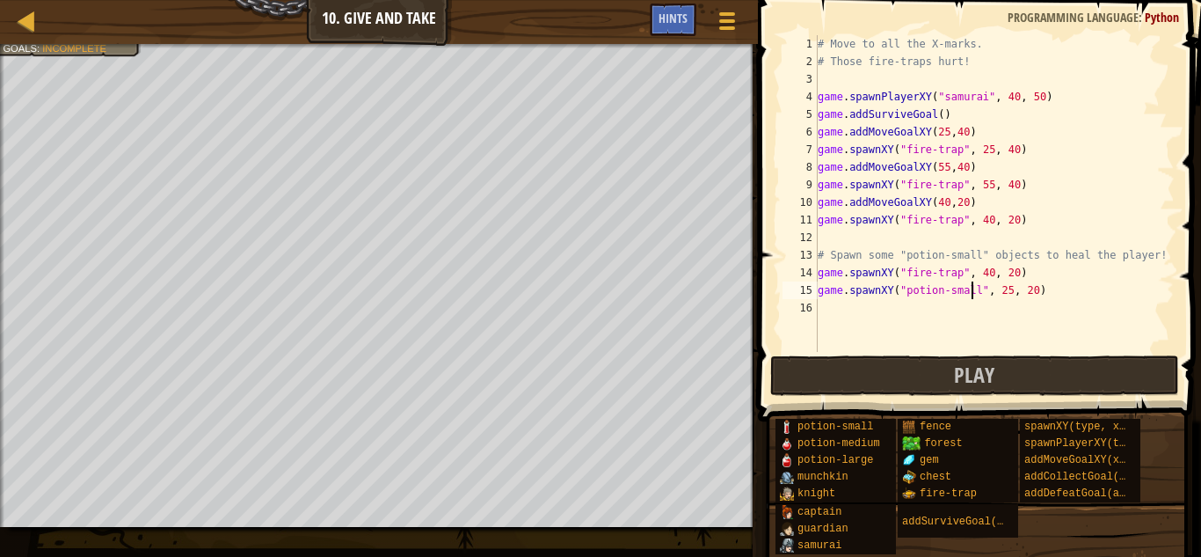
click at [965, 291] on div "# Move to all the X-marks. # Those fire-traps hurt! game . spawnPlayerXY ( "sam…" at bounding box center [994, 211] width 360 height 352
click at [979, 289] on div "# Move to all the X-marks. # Those fire-traps hurt! game . spawnPlayerXY ( "sam…" at bounding box center [994, 193] width 360 height 317
drag, startPoint x: 979, startPoint y: 289, endPoint x: 907, endPoint y: 285, distance: 72.2
click at [907, 285] on div "# Move to all the X-marks. # Those fire-traps hurt! game . spawnPlayerXY ( "sam…" at bounding box center [994, 211] width 360 height 352
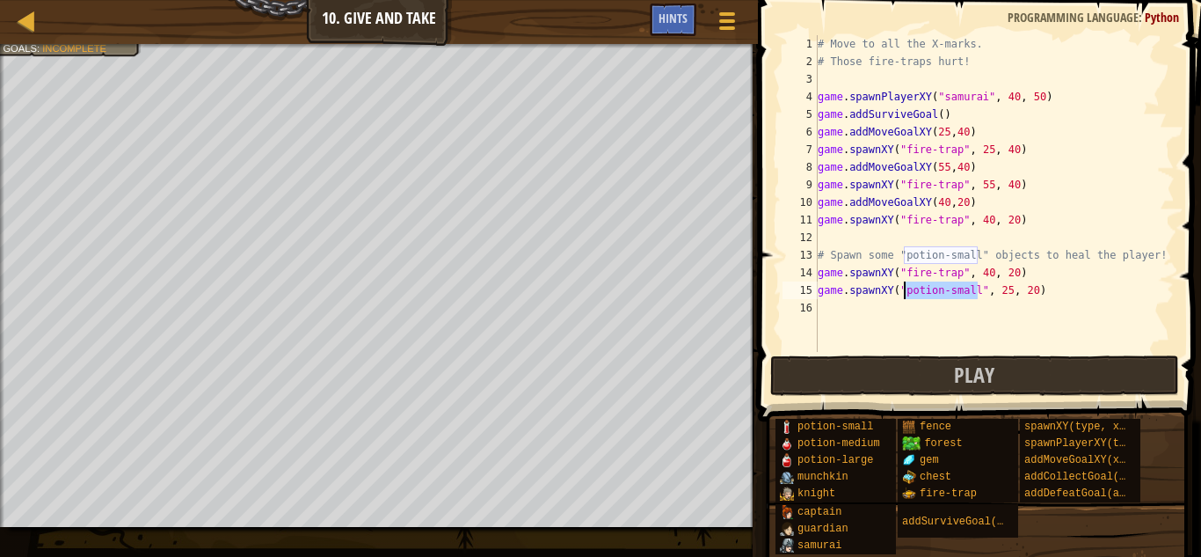
click at [950, 273] on div "# Move to all the X-marks. # Those fire-traps hurt! game . spawnPlayerXY ( "sam…" at bounding box center [994, 211] width 360 height 352
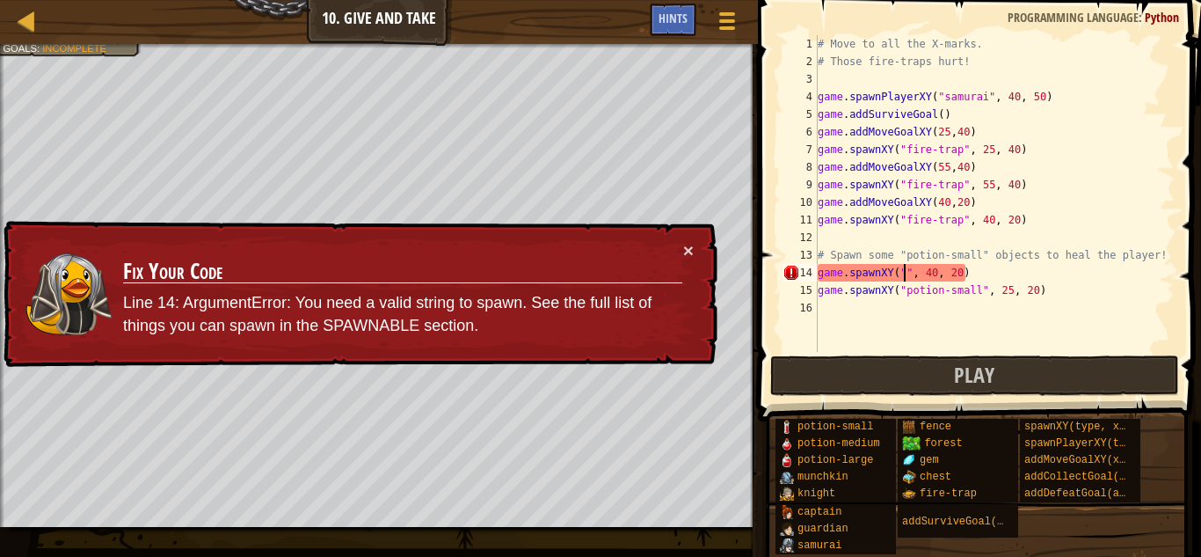
paste textarea "potion-small"
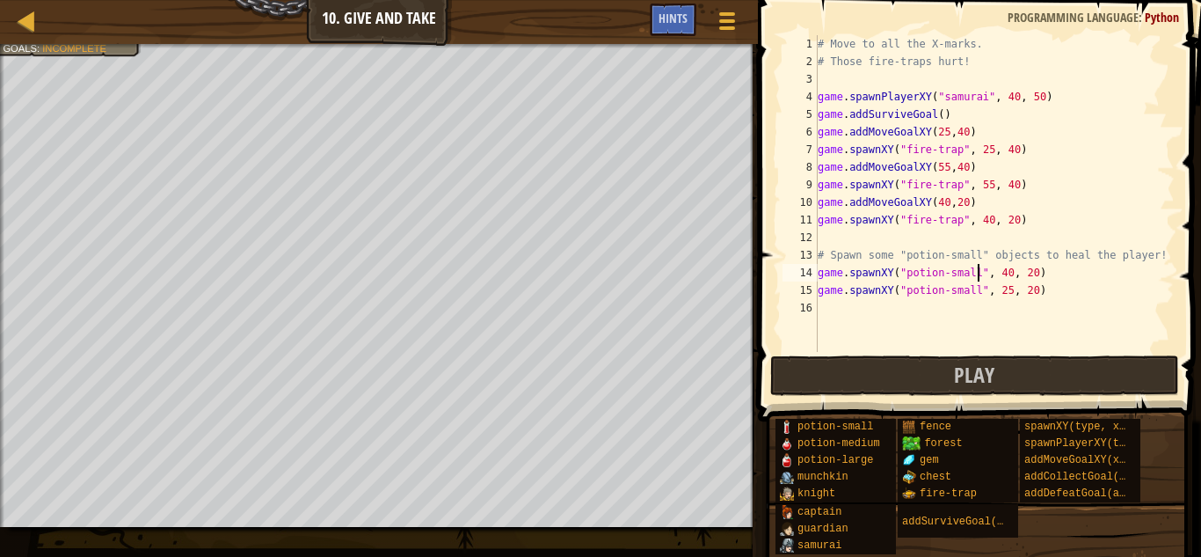
click at [1008, 273] on div "# Move to all the X-marks. # Those fire-traps hurt! game . spawnPlayerXY ( "sam…" at bounding box center [994, 211] width 360 height 352
click at [1035, 269] on div "# Move to all the X-marks. # Those fire-traps hurt! game . spawnPlayerXY ( "sam…" at bounding box center [994, 211] width 360 height 352
type textarea "game.spawnXY("potion-small", 52, 22)"
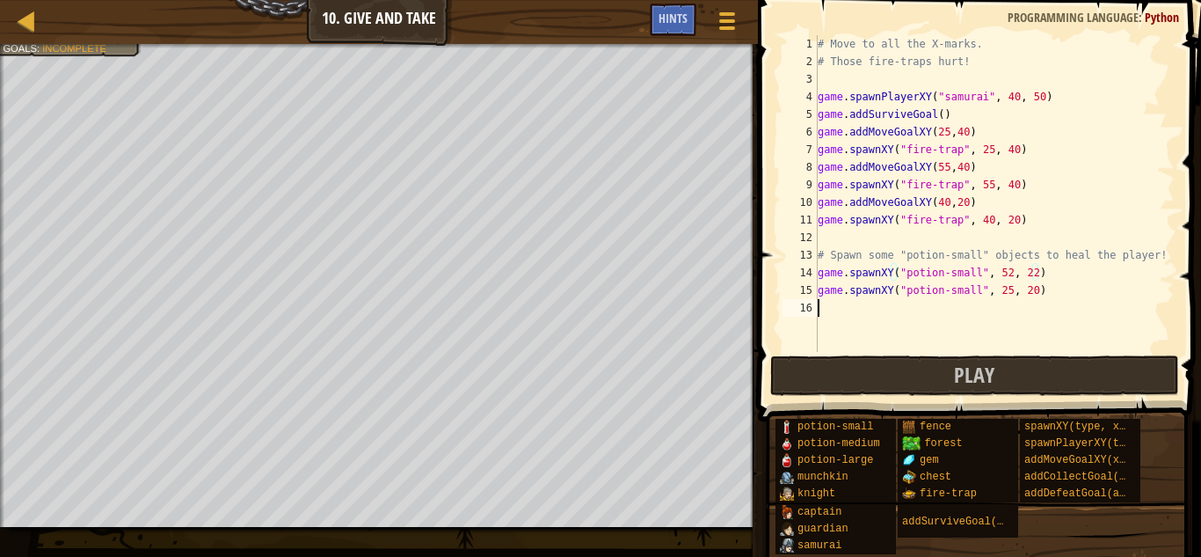
click at [845, 311] on div "# Move to all the X-marks. # Those fire-traps hurt! game . spawnPlayerXY ( "sam…" at bounding box center [994, 211] width 360 height 352
drag, startPoint x: 1042, startPoint y: 293, endPoint x: 762, endPoint y: 286, distance: 279.7
click at [762, 286] on div "1 2 3 4 5 6 7 8 9 10 11 12 13 14 15 16 # Move to all the X-marks. # Those fire-…" at bounding box center [977, 245] width 448 height 473
type textarea "game.spawnXY("potion-small", 25, 20)"
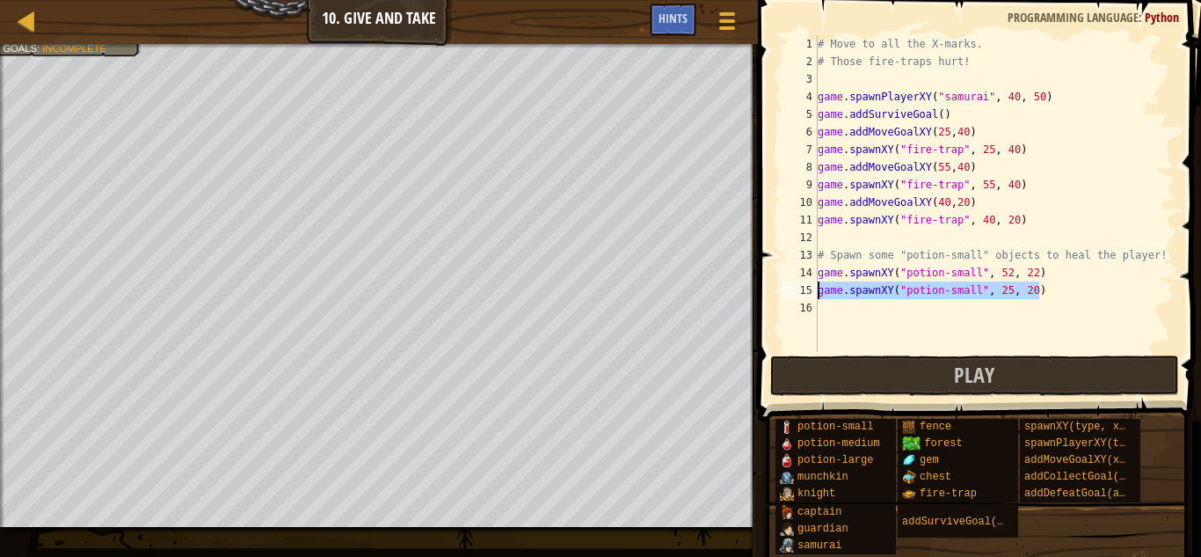
click at [901, 306] on div "# Move to all the X-marks. # Those fire-traps hurt! game . spawnPlayerXY ( "sam…" at bounding box center [994, 211] width 360 height 352
paste textarea "game.spawnXY("potion-small", 25, 20)"
click at [1006, 309] on div "# Move to all the X-marks. # Those fire-traps hurt! game . spawnPlayerXY ( "sam…" at bounding box center [994, 211] width 360 height 352
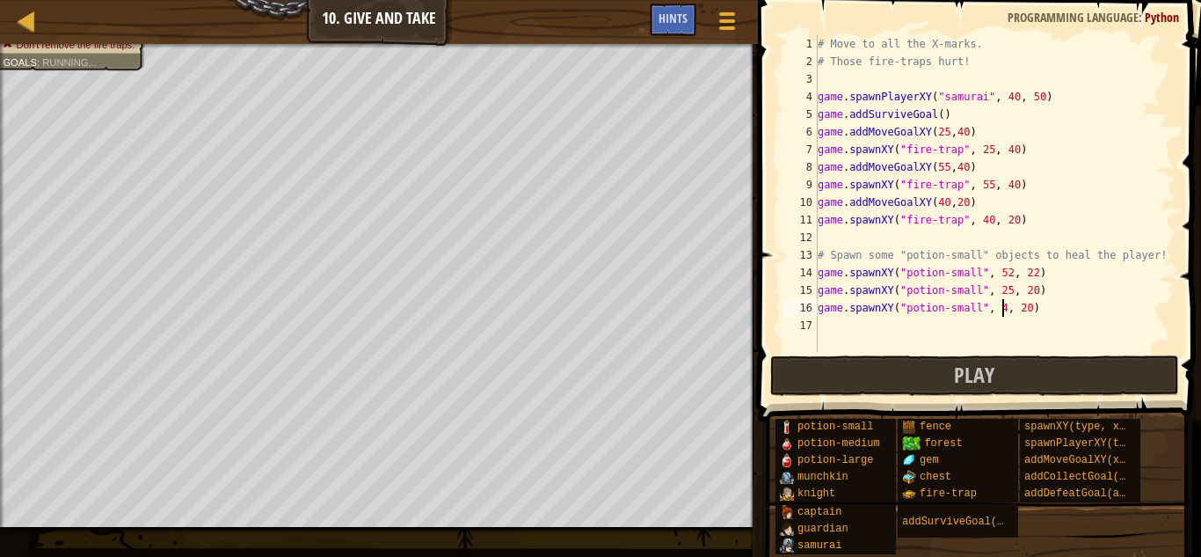
scroll to position [8, 27]
click at [1032, 313] on div "# Move to all the X-marks. # Those fire-traps hurt! game . spawnPlayerXY ( "sam…" at bounding box center [994, 211] width 360 height 352
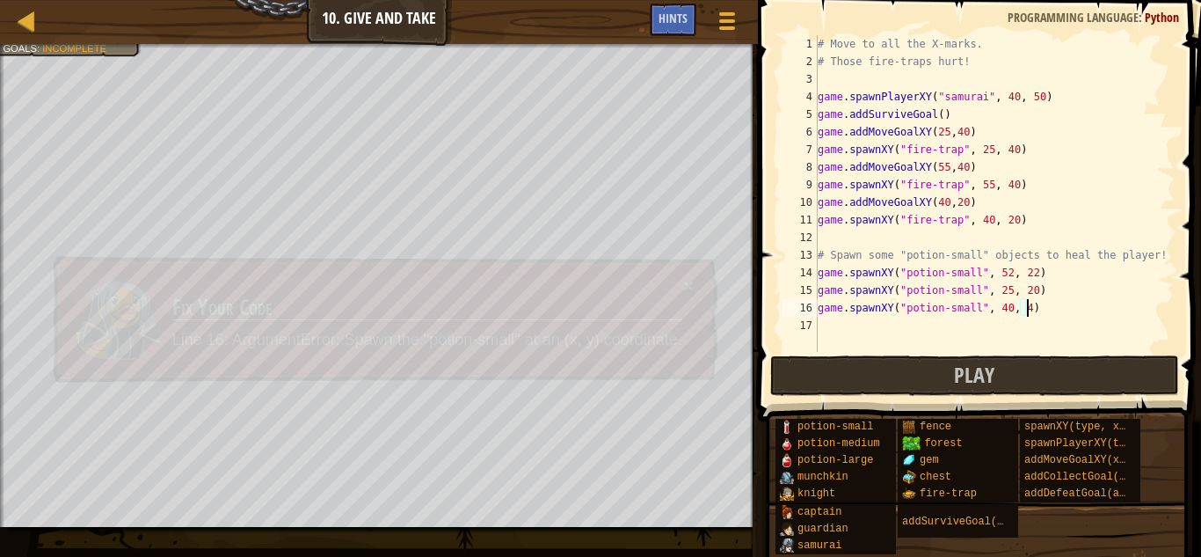
type textarea "game.spawnXY("potion-small", 40, 43)"
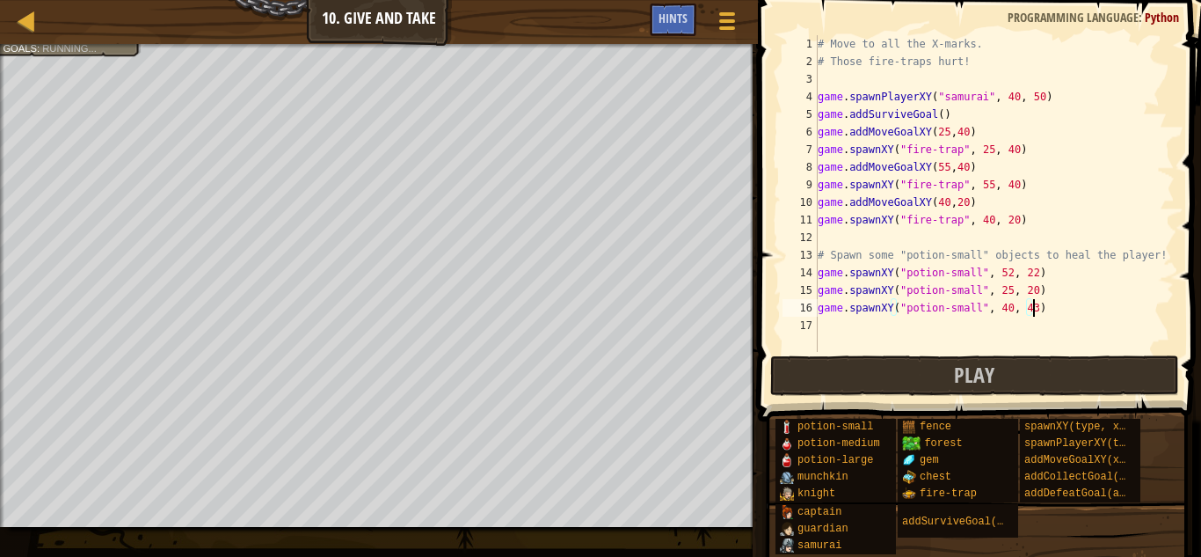
scroll to position [8, 31]
click at [1023, 373] on button "Play" at bounding box center [975, 375] width 410 height 40
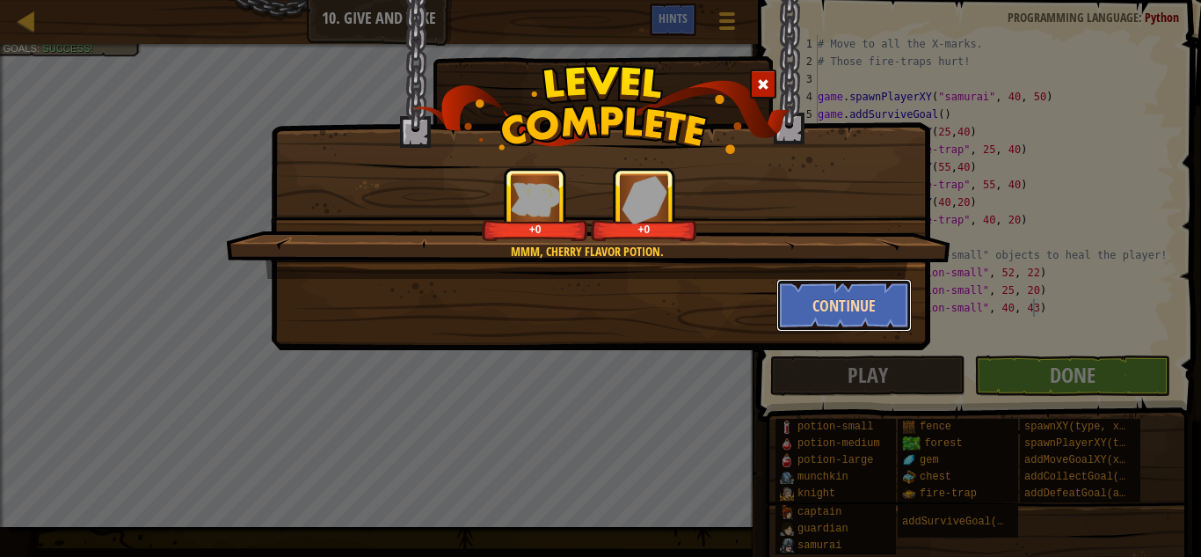
click at [863, 316] on button "Continue" at bounding box center [844, 305] width 136 height 53
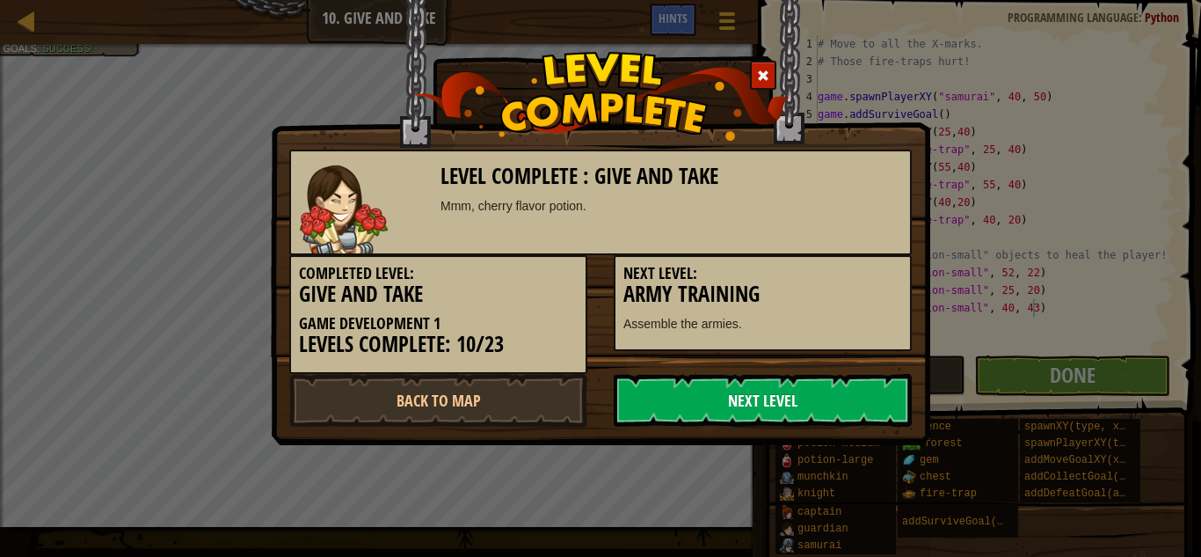
click at [853, 392] on link "Next Level" at bounding box center [763, 400] width 298 height 53
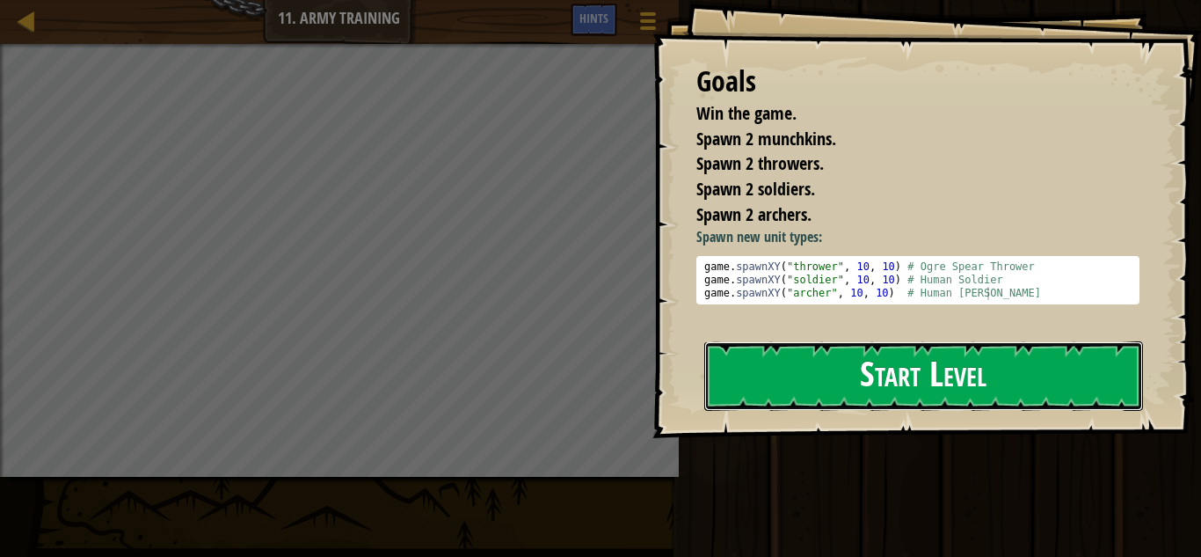
click at [812, 394] on button "Start Level" at bounding box center [923, 375] width 439 height 69
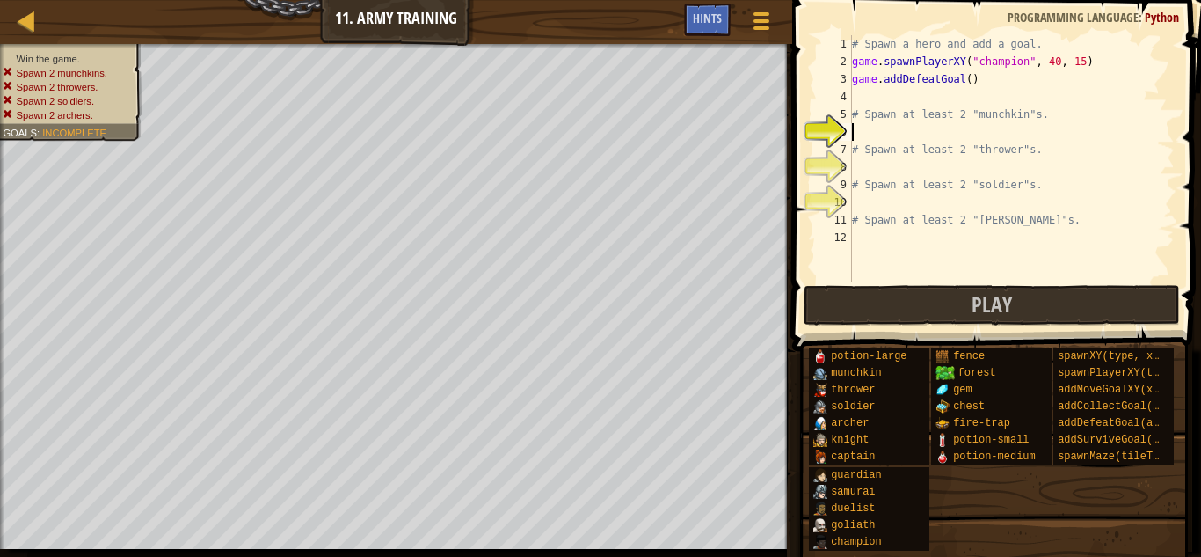
type textarea "d"
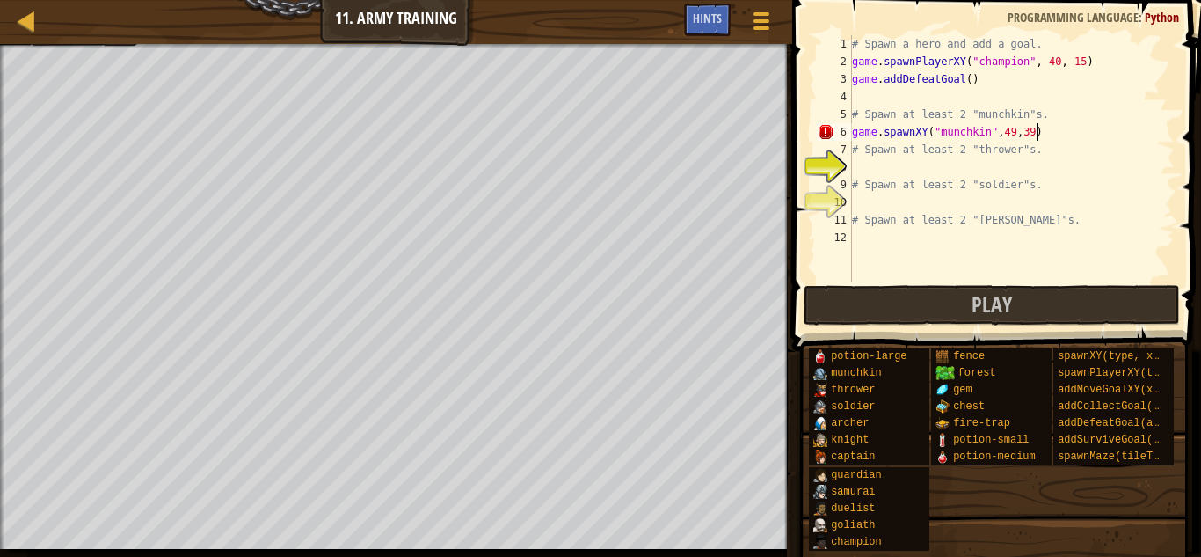
scroll to position [8, 25]
click at [1050, 133] on div "# Spawn a hero and add a goal. game . spawnPlayerXY ( "champion" , 40 , 15 ) ga…" at bounding box center [1011, 175] width 326 height 281
drag, startPoint x: 1050, startPoint y: 133, endPoint x: 853, endPoint y: 135, distance: 197.0
click at [853, 135] on div "# Spawn a hero and add a goal. game . spawnPlayerXY ( "champion" , 40 , 15 ) ga…" at bounding box center [1011, 175] width 326 height 281
type textarea "game.spawnXY("munchkin",49,39)"
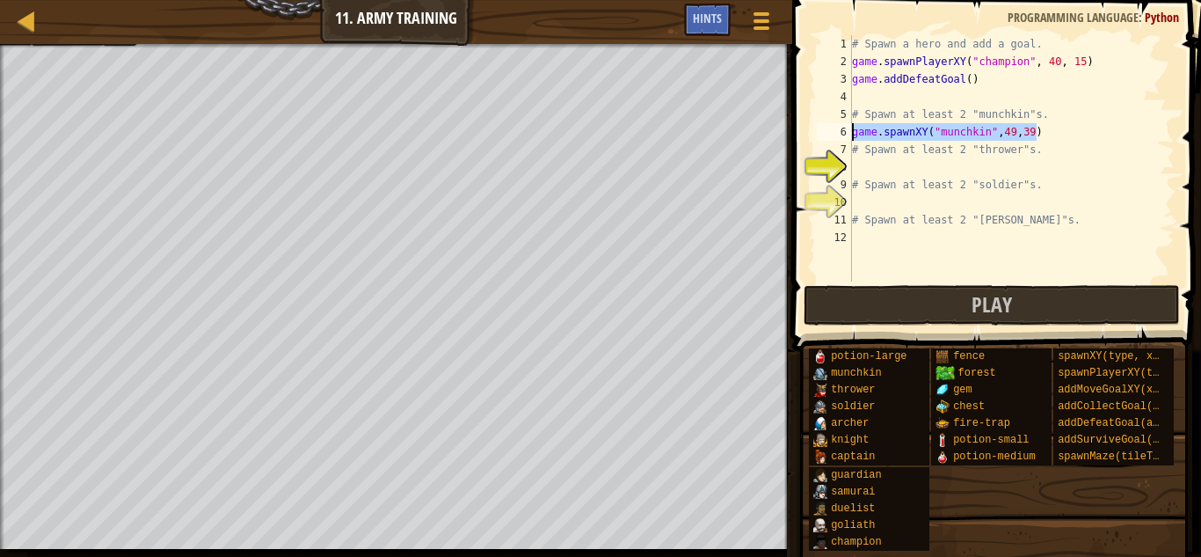
click at [1045, 138] on div "# Spawn a hero and add a goal. game . spawnPlayerXY ( "champion" , 40 , 15 ) ga…" at bounding box center [1011, 158] width 326 height 246
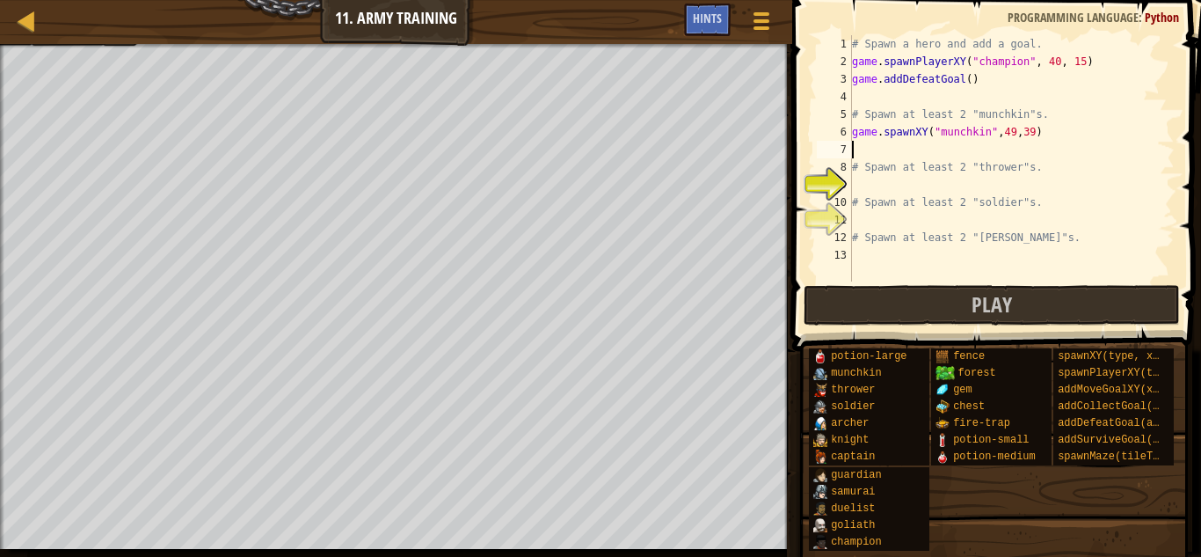
scroll to position [8, 0]
paste textarea "game.spawnXY("munchkin",49,39)"
type textarea "game.spawnXY("munchkin",49,39)"
click at [955, 193] on div "# Spawn a hero and add a goal. game . spawnPlayerXY ( "champion" , 40 , 15 ) ga…" at bounding box center [1011, 175] width 326 height 281
drag, startPoint x: 1044, startPoint y: 150, endPoint x: 854, endPoint y: 152, distance: 189.9
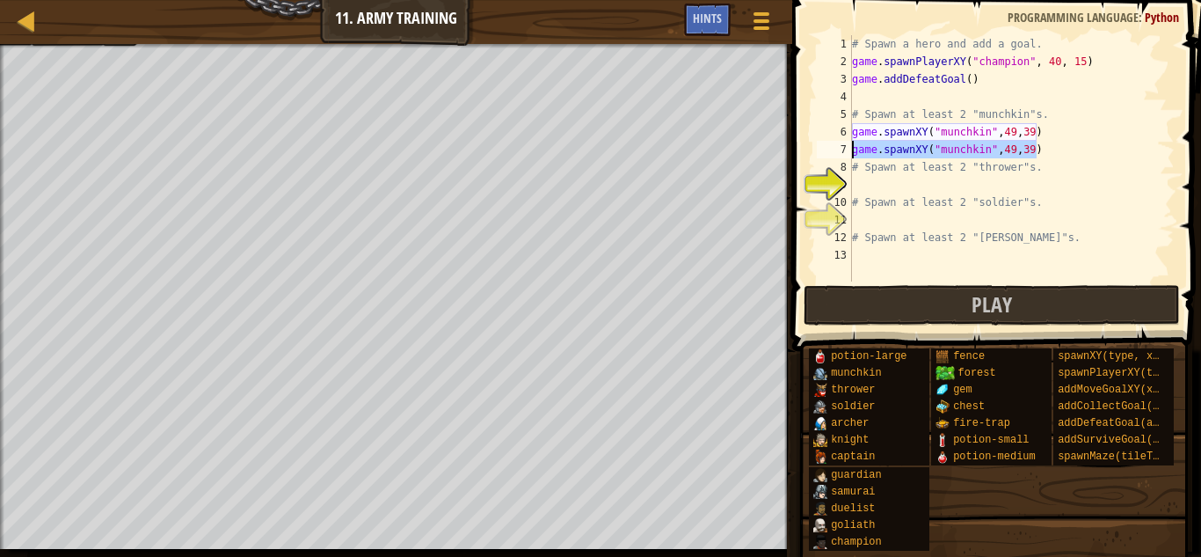
click at [854, 152] on div "# Spawn a hero and add a goal. game . spawnPlayerXY ( "champion" , 40 , 15 ) ga…" at bounding box center [1011, 175] width 326 height 281
type textarea "game.spawnXY("munchkin",49,39)"
click at [925, 192] on div "# Spawn a hero and add a goal. game . spawnPlayerXY ( "champion" , 40 , 15 ) ga…" at bounding box center [1011, 175] width 326 height 281
paste textarea "game.spawnXY("munchkin",49,39)"
type textarea "game.spawnXY("munchkin",49,39)"
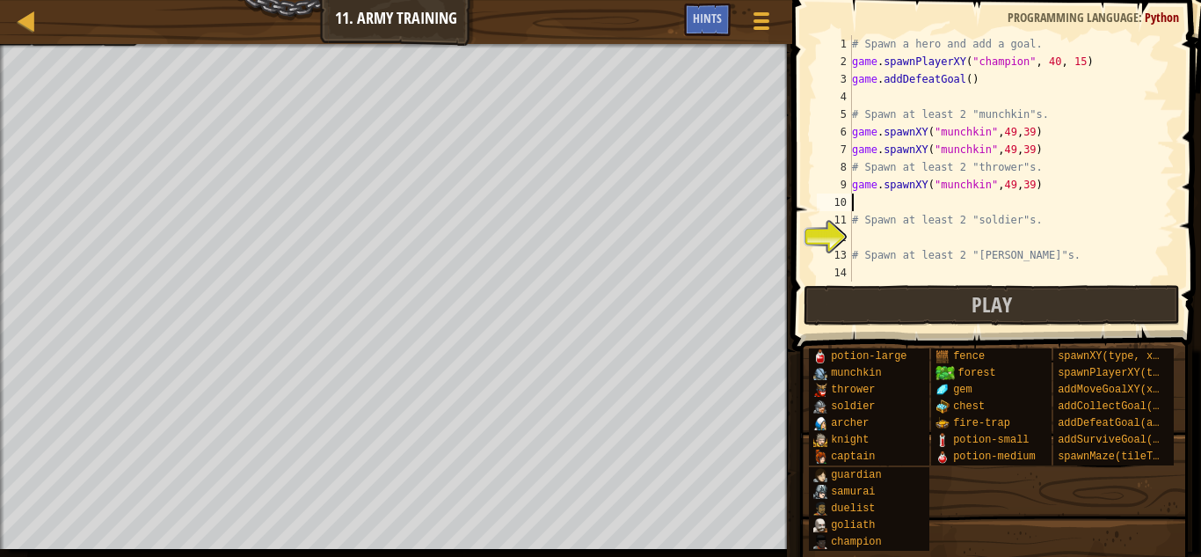
paste textarea "game.spawnXY("munchkin",49,39)"
click at [1013, 178] on div "# Spawn a hero and add a goal. game . spawnPlayerXY ( "champion" , 40 , 15 ) ga…" at bounding box center [1011, 175] width 326 height 281
click at [1029, 186] on div "# Spawn a hero and add a goal. game . spawnPlayerXY ( "champion" , 40 , 15 ) ga…" at bounding box center [1011, 175] width 326 height 281
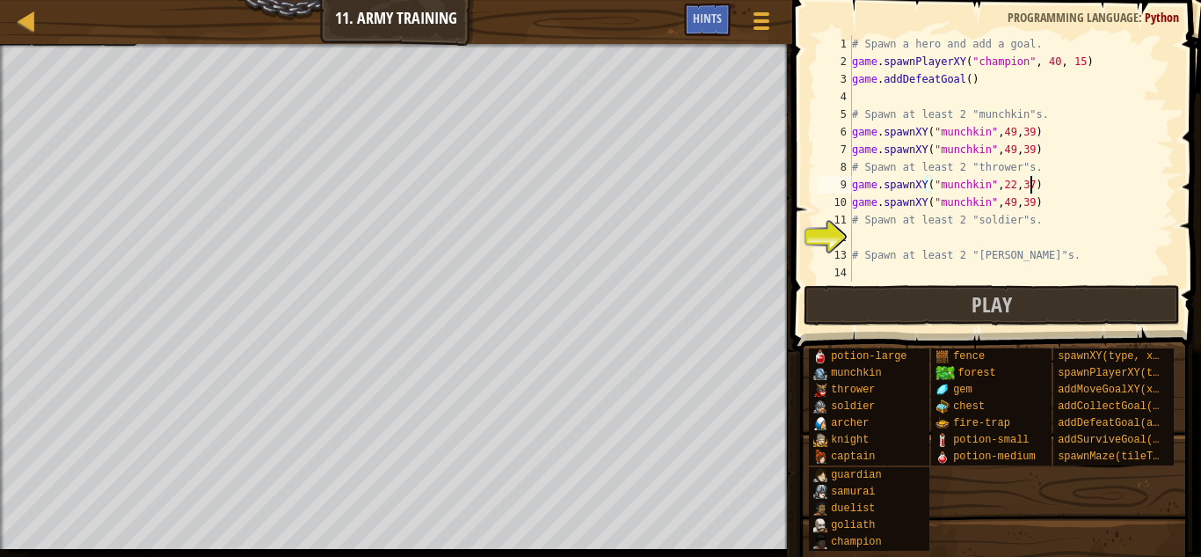
click at [962, 189] on div "# Spawn a hero and add a goal. game . spawnPlayerXY ( "champion" , 40 , 15 ) ga…" at bounding box center [1011, 175] width 326 height 281
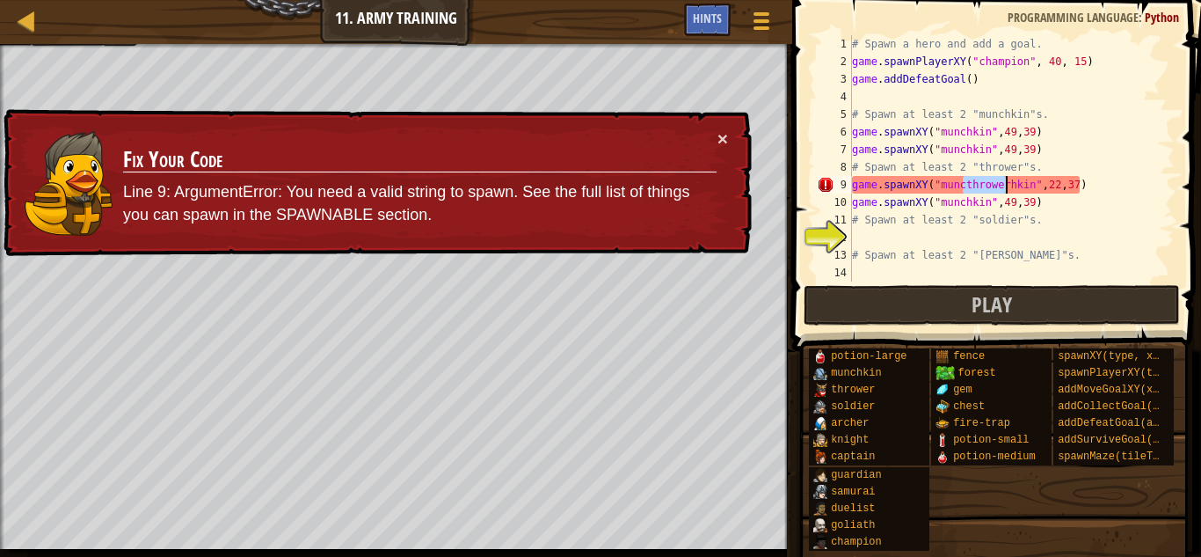
click at [958, 183] on div "# Spawn a hero and add a goal. game . spawnPlayerXY ( "champion" , 40 , 15 ) ga…" at bounding box center [1011, 175] width 326 height 281
click at [965, 184] on div "# Spawn a hero and add a goal. game . spawnPlayerXY ( "champion" , 40 , 15 ) ga…" at bounding box center [1011, 175] width 326 height 281
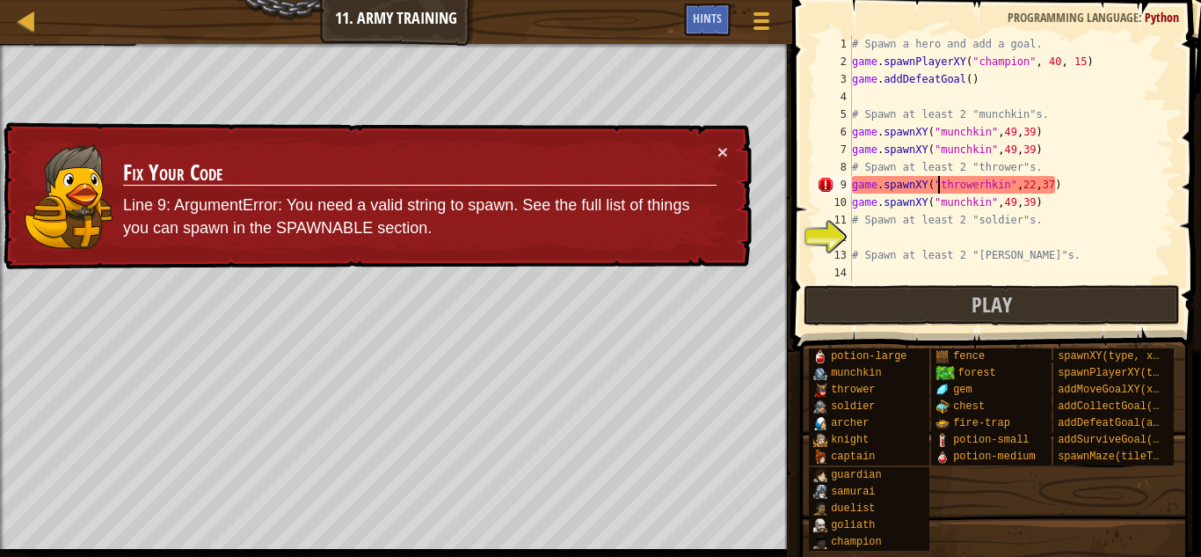
click at [1004, 183] on div "# Spawn a hero and add a goal. game . spawnPlayerXY ( "champion" , 40 , 15 ) ga…" at bounding box center [1011, 175] width 326 height 281
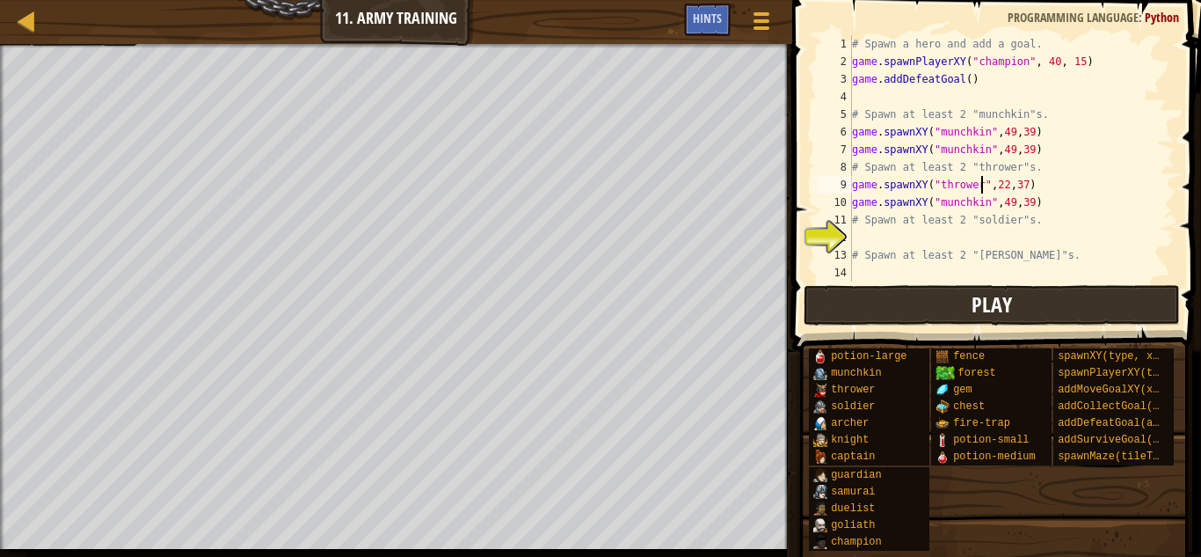
scroll to position [8, 25]
drag, startPoint x: 980, startPoint y: 186, endPoint x: 942, endPoint y: 186, distance: 38.7
click at [942, 186] on div "# Spawn a hero and add a goal. game . spawnPlayerXY ( "champion" , 40 , 15 ) ga…" at bounding box center [1011, 175] width 326 height 281
drag, startPoint x: 939, startPoint y: 186, endPoint x: 979, endPoint y: 177, distance: 41.4
click at [979, 177] on div "# Spawn a hero and add a goal. game . spawnPlayerXY ( "champion" , 40 , 15 ) ga…" at bounding box center [1011, 175] width 326 height 281
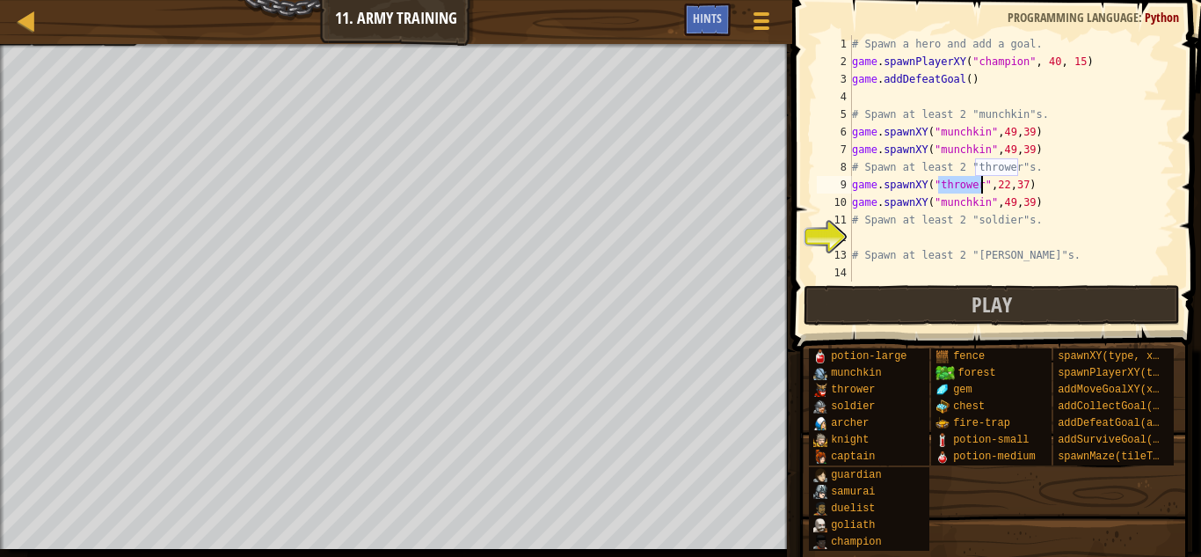
click at [965, 195] on div "# Spawn a hero and add a goal. game . spawnPlayerXY ( "champion" , 40 , 15 ) ga…" at bounding box center [1011, 175] width 326 height 281
paste textarea "thrower"
click at [1006, 198] on div "# Spawn a hero and add a goal. game . spawnPlayerXY ( "champion" , 40 , 15 ) ga…" at bounding box center [1011, 175] width 326 height 281
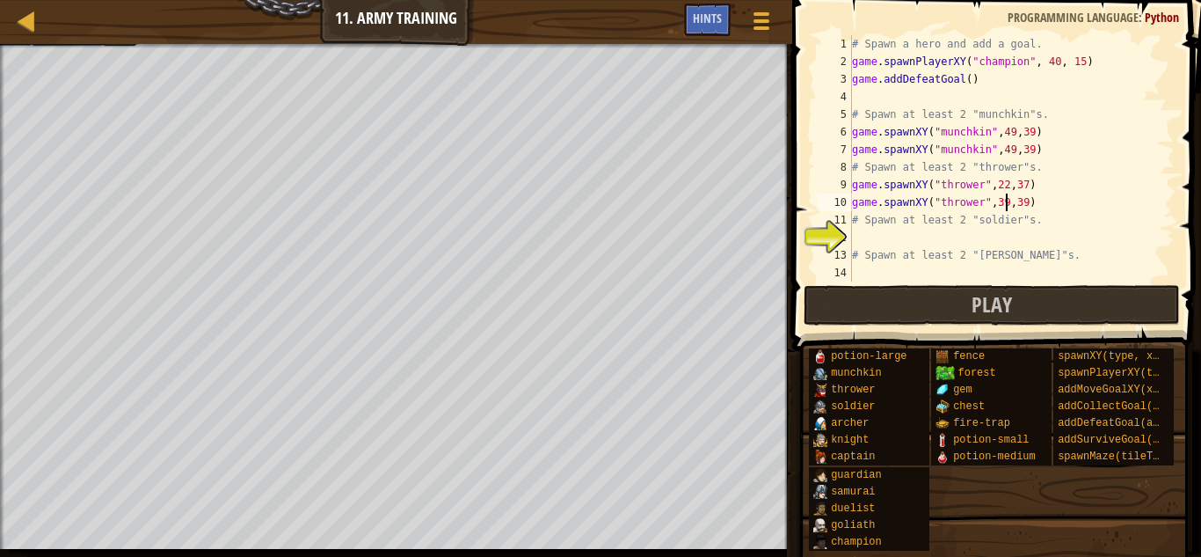
click at [1023, 208] on div "# Spawn a hero and add a goal. game . spawnPlayerXY ( "champion" , 40 , 15 ) ga…" at bounding box center [1011, 175] width 326 height 281
type textarea "game.spawnXY("thrower",39,36)"
click at [900, 239] on div "# Spawn a hero and add a goal. game . spawnPlayerXY ( "champion" , 40 , 15 ) ga…" at bounding box center [1011, 175] width 326 height 281
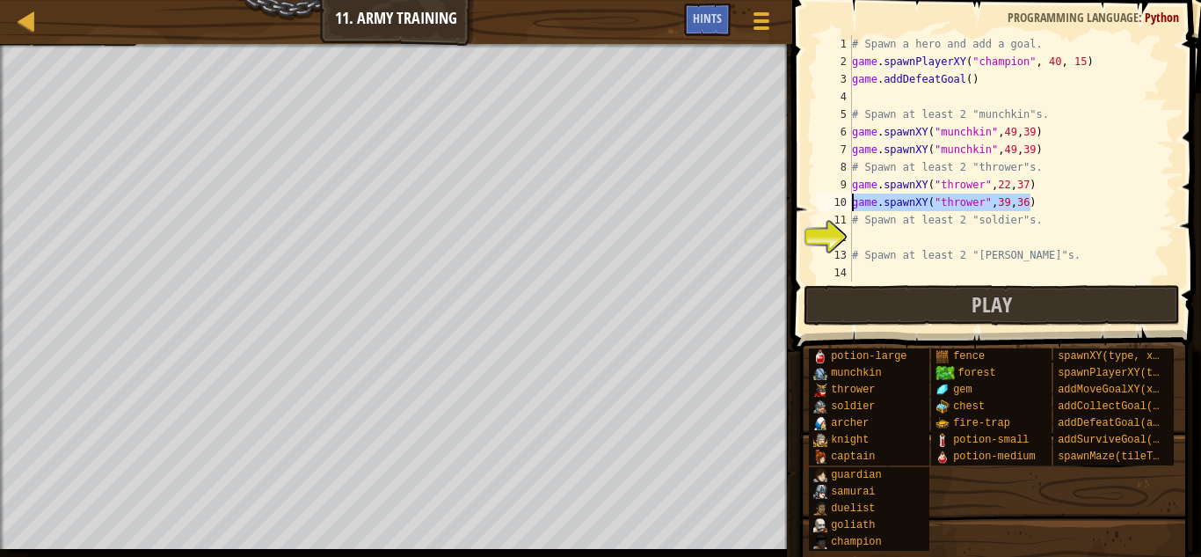
drag, startPoint x: 1044, startPoint y: 200, endPoint x: 849, endPoint y: 200, distance: 194.3
click at [849, 200] on div "1 2 3 4 5 6 7 8 9 10 11 12 13 14 # Spawn a hero and add a goal. game . spawnPla…" at bounding box center [993, 158] width 361 height 246
type textarea "game.spawnXY("thrower",39,36)"
click at [880, 235] on div "# Spawn a hero and add a goal. game . spawnPlayerXY ( "champion" , 40 , 15 ) ga…" at bounding box center [1011, 175] width 326 height 281
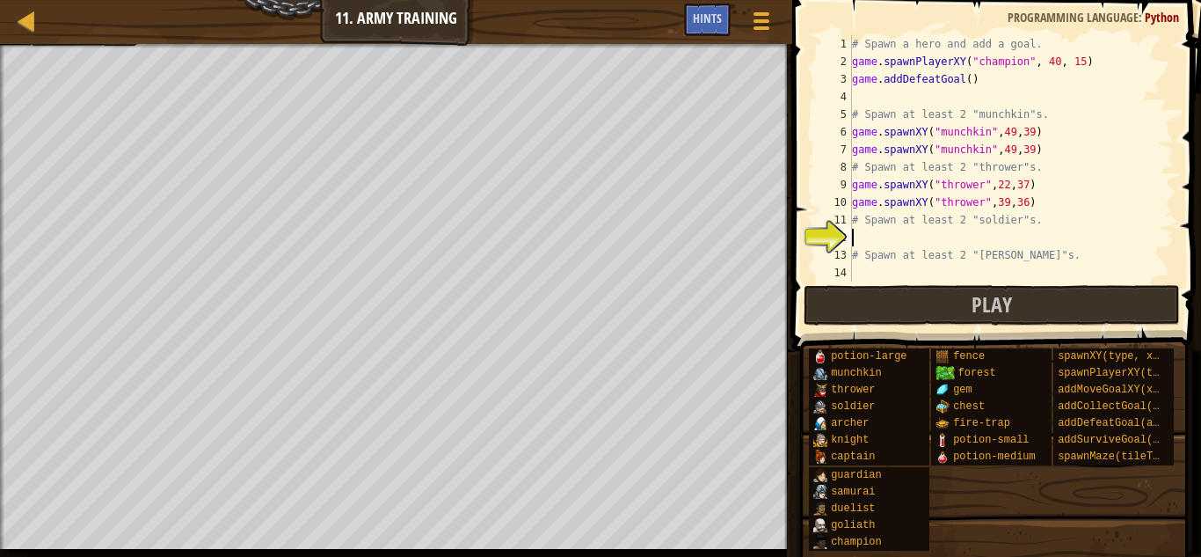
paste textarea "game.spawnXY("thrower",39,36)"
click at [960, 239] on div "# Spawn a hero and add a goal. game . spawnPlayerXY ( "champion" , 40 , 15 ) ga…" at bounding box center [1011, 175] width 326 height 281
drag, startPoint x: 1041, startPoint y: 245, endPoint x: 854, endPoint y: 237, distance: 187.5
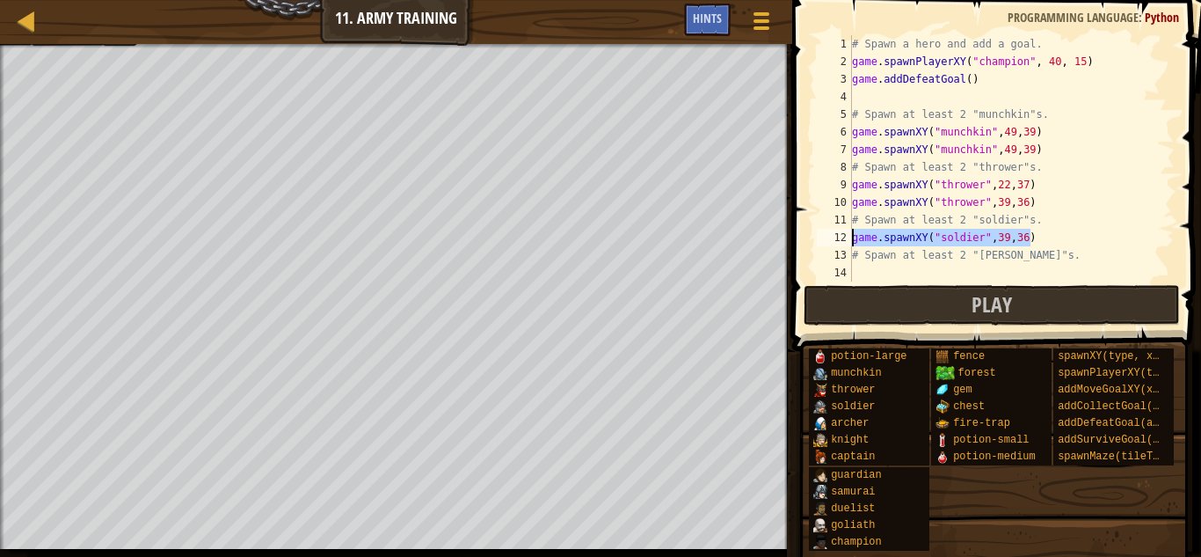
click at [854, 237] on div "# Spawn a hero and add a goal. game . spawnPlayerXY ( "champion" , 40 , 15 ) ga…" at bounding box center [1011, 175] width 326 height 281
type textarea "game.spawnXY("soldier",39,36)"
click at [1031, 242] on div "# Spawn a hero and add a goal. game . spawnPlayerXY ( "champion" , 40 , 15 ) ga…" at bounding box center [1011, 158] width 326 height 246
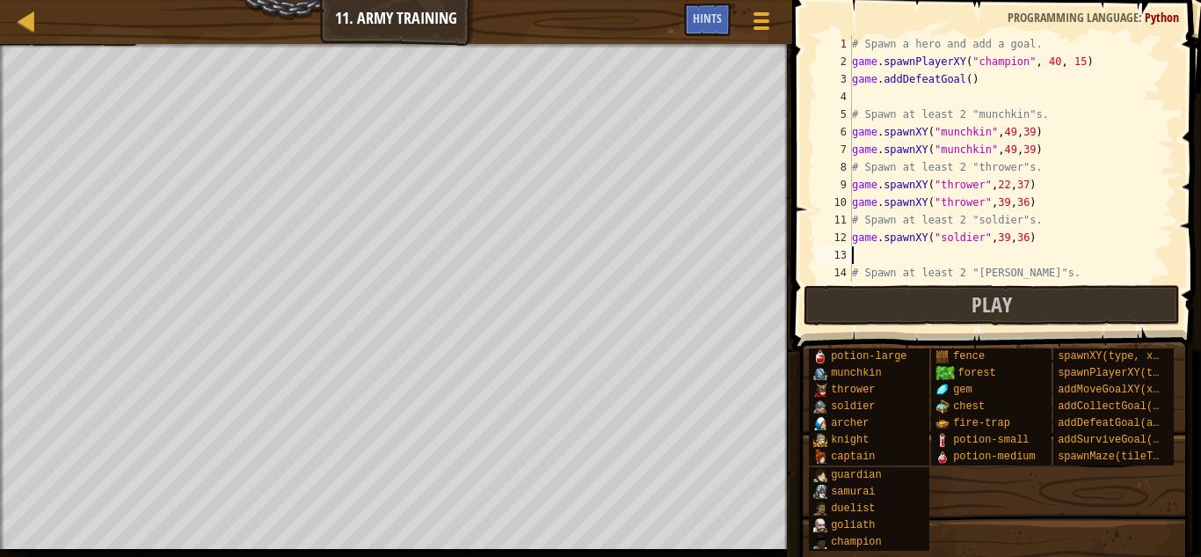
paste textarea "game.spawnXY("soldier",39,36)"
click at [1036, 274] on div "# Spawn a hero and add a goal. game . spawnPlayerXY ( "champion" , 40 , 15 ) ga…" at bounding box center [1011, 175] width 326 height 281
type textarea "# Spawn at least 2 "[PERSON_NAME]"s."
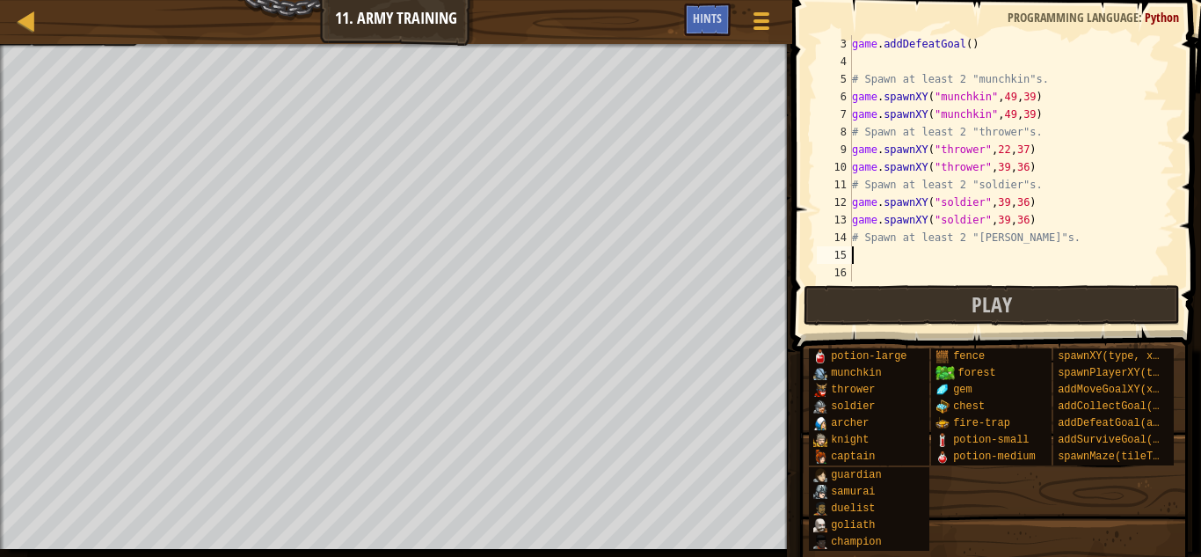
scroll to position [35, 0]
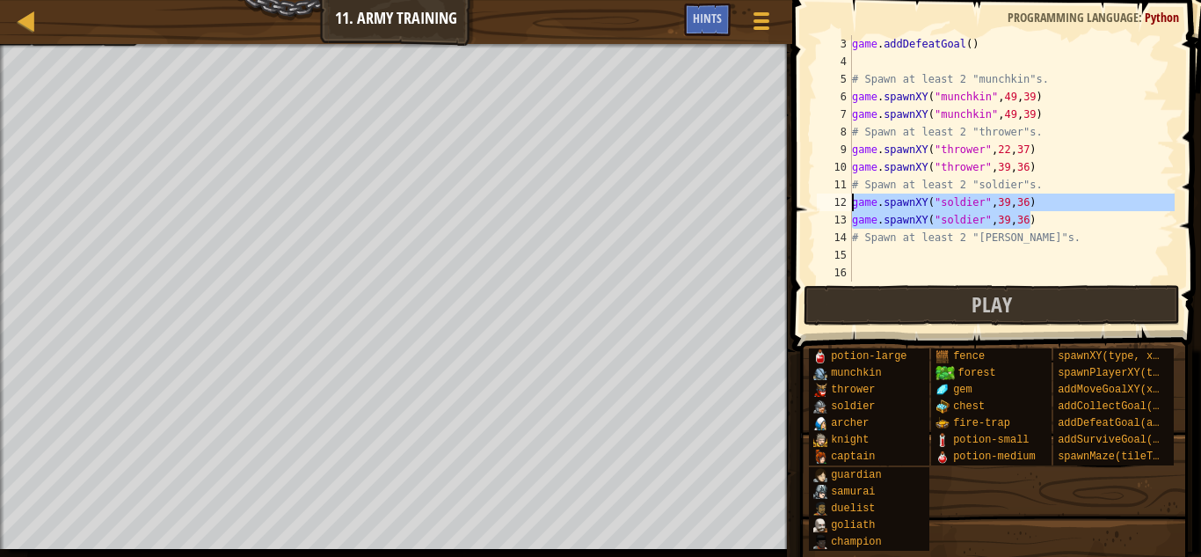
drag, startPoint x: 1036, startPoint y: 215, endPoint x: 852, endPoint y: 195, distance: 184.9
click at [852, 195] on div "game . addDefeatGoal ( ) # Spawn at least 2 "munchkin"s. game . spawnXY ( "munc…" at bounding box center [1011, 175] width 326 height 281
type textarea "game.spawnXY("soldier",39,36) game.spawnXY("soldier",39,36)"
click at [856, 255] on div "game . addDefeatGoal ( ) # Spawn at least 2 "munchkin"s. game . spawnXY ( "munc…" at bounding box center [1011, 175] width 326 height 281
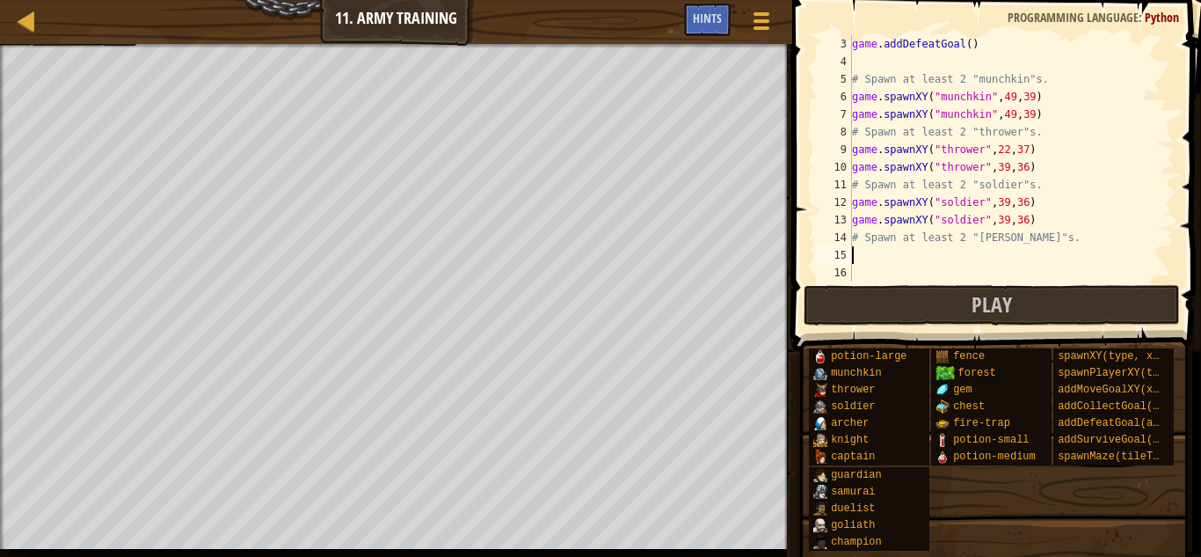
paste textarea "game.spawnXY("soldier",39,36)"
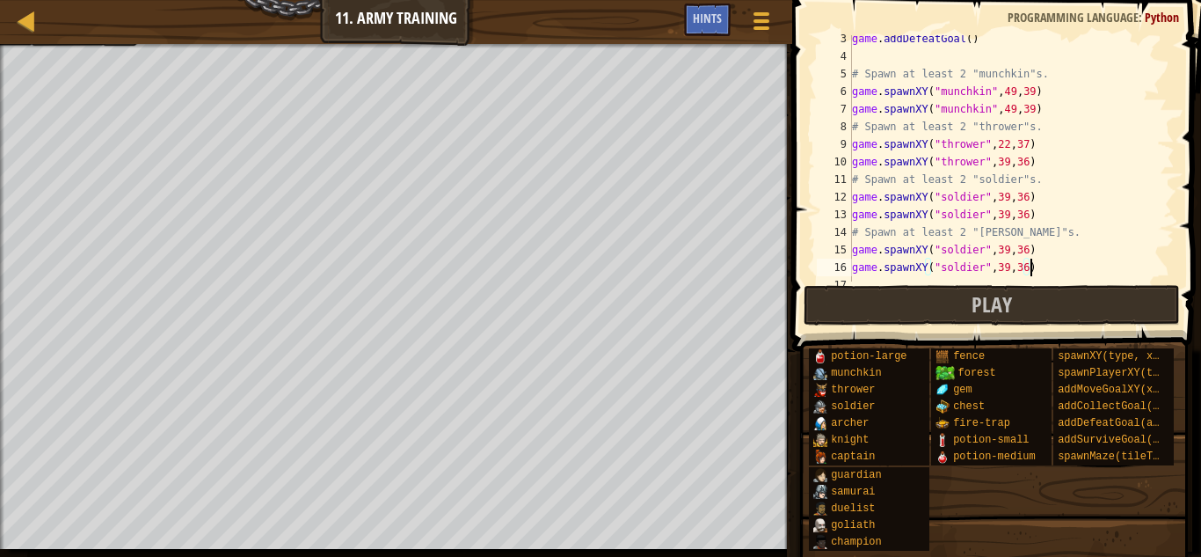
scroll to position [53, 0]
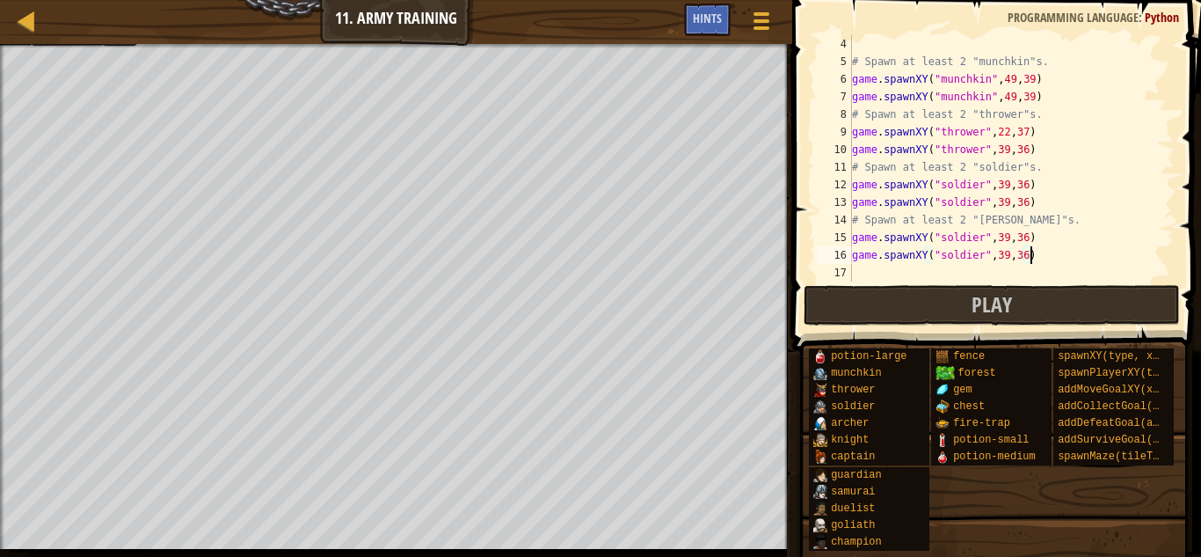
click at [958, 236] on div "# Spawn at least 2 "munchkin"s. game . spawnXY ( "munchkin" , 49 , 39 ) game . …" at bounding box center [1011, 175] width 326 height 281
click at [958, 237] on div "# Spawn at least 2 "munchkin"s. game . spawnXY ( "munchkin" , 49 , 39 ) game . …" at bounding box center [1011, 175] width 326 height 281
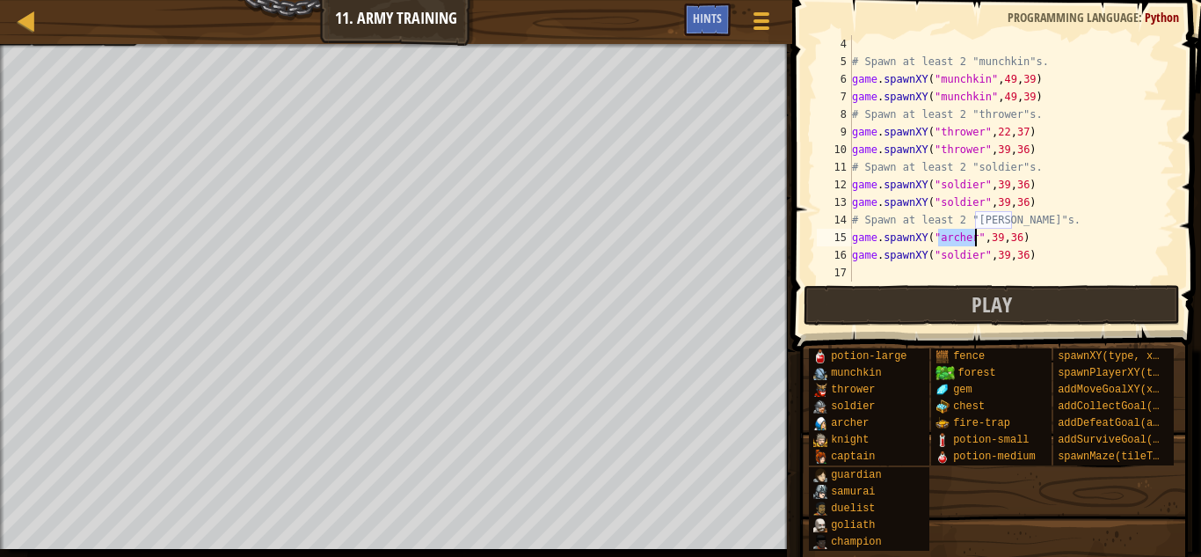
click at [956, 258] on div "# Spawn at least 2 "munchkin"s. game . spawnXY ( "munchkin" , 49 , 39 ) game . …" at bounding box center [1011, 175] width 326 height 281
paste textarea "arch"
type textarea "game.spawnXY("[PERSON_NAME]",39,36)"
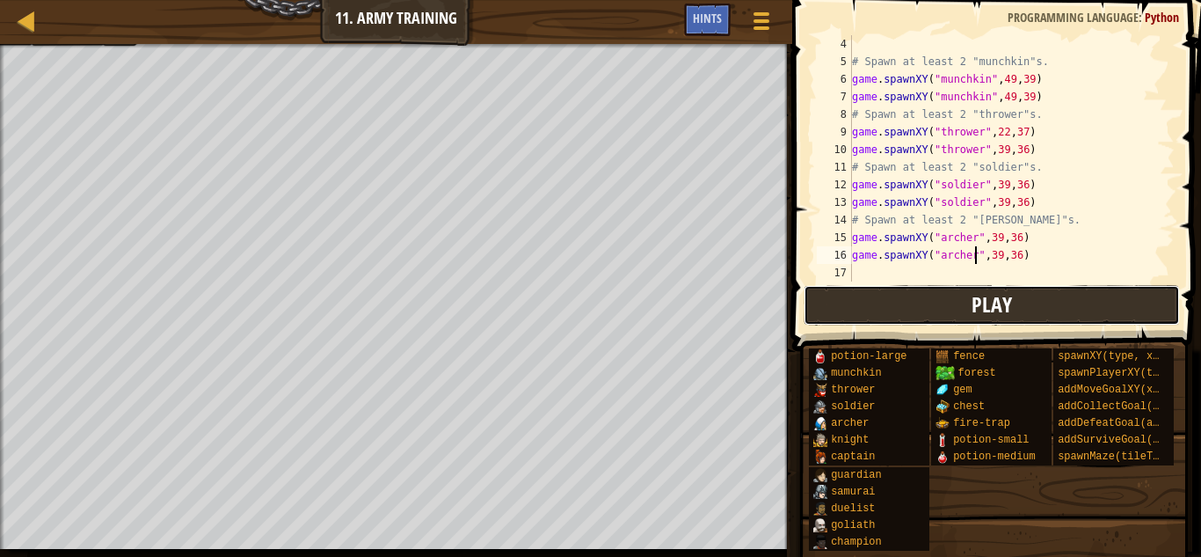
click at [1023, 300] on button "Play" at bounding box center [992, 305] width 376 height 40
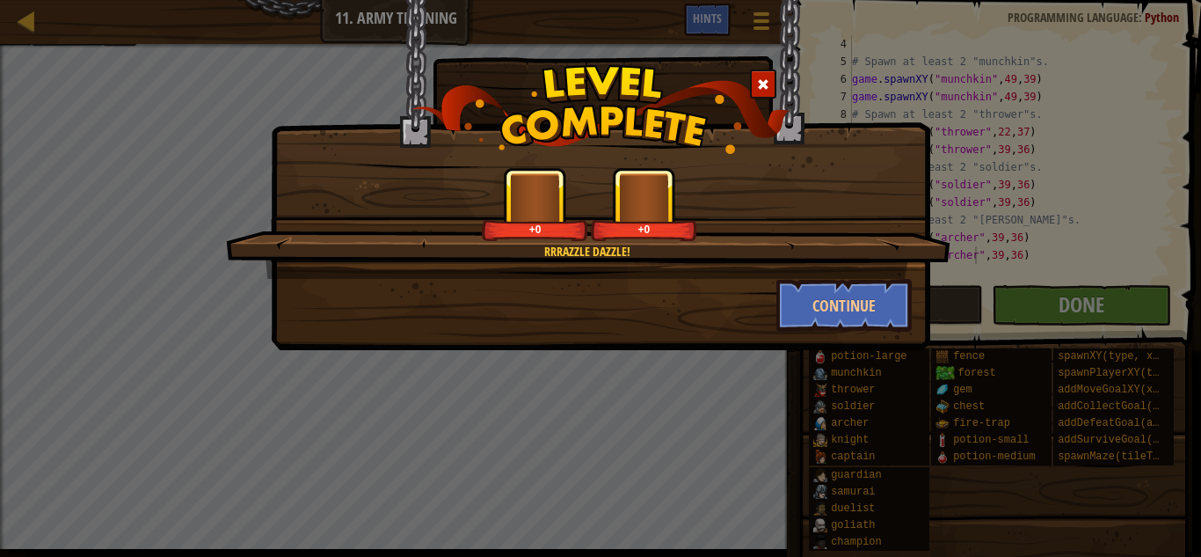
click at [1038, 288] on div "Rrrazzle dazzle! +0 +0 Continue" at bounding box center [600, 278] width 1201 height 557
click at [883, 297] on button "Continue" at bounding box center [844, 305] width 136 height 53
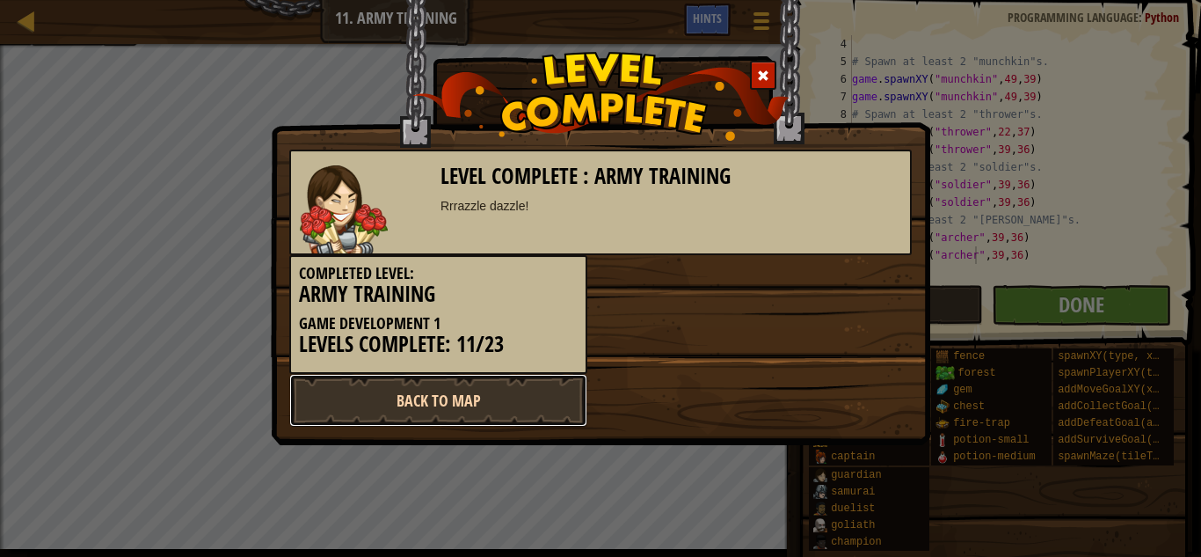
click at [476, 400] on link "Back to Map" at bounding box center [438, 400] width 298 height 53
